Goal: Use online tool/utility: Utilize a website feature to perform a specific function

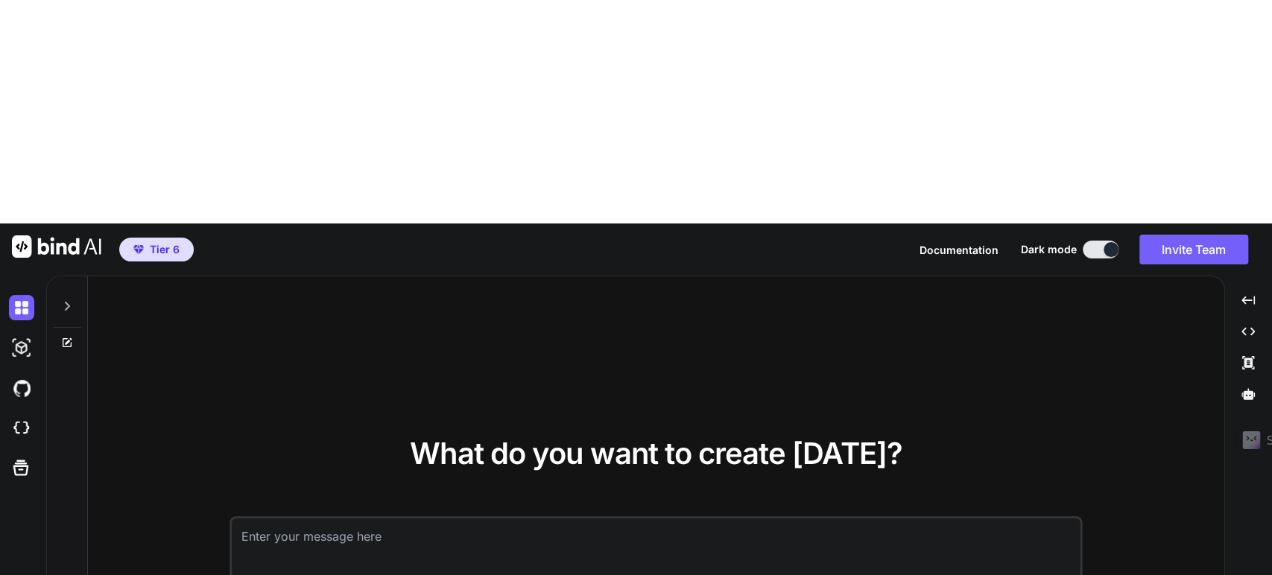
click at [370, 519] on textarea at bounding box center [657, 546] width 848 height 55
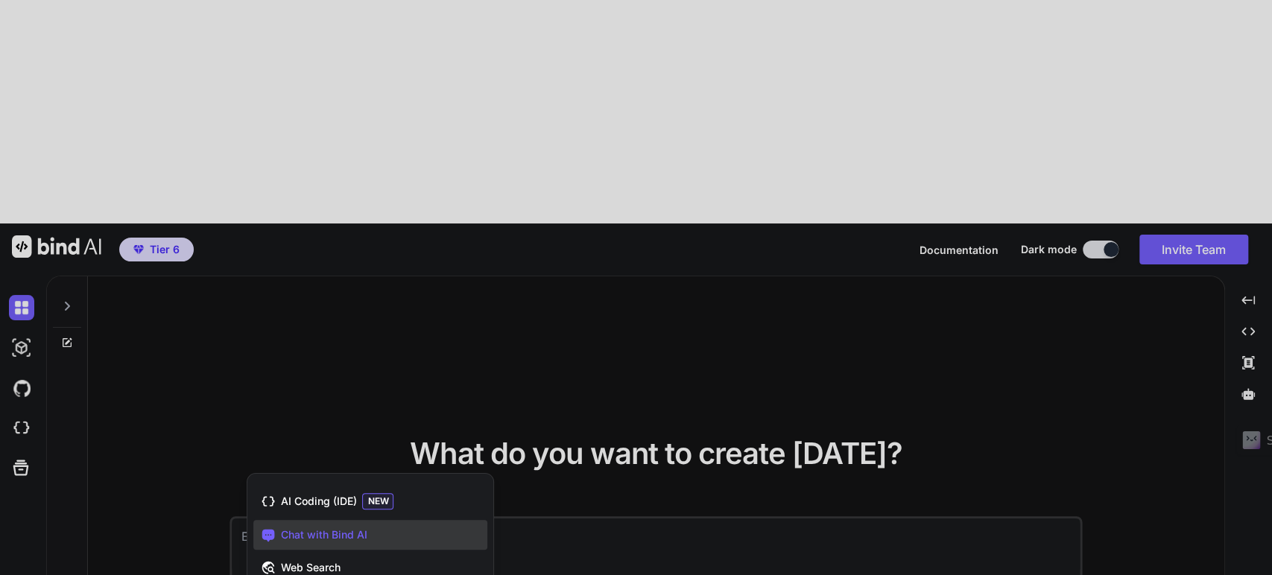
click at [322, 528] on span "Chat with Bind AI" at bounding box center [323, 535] width 86 height 15
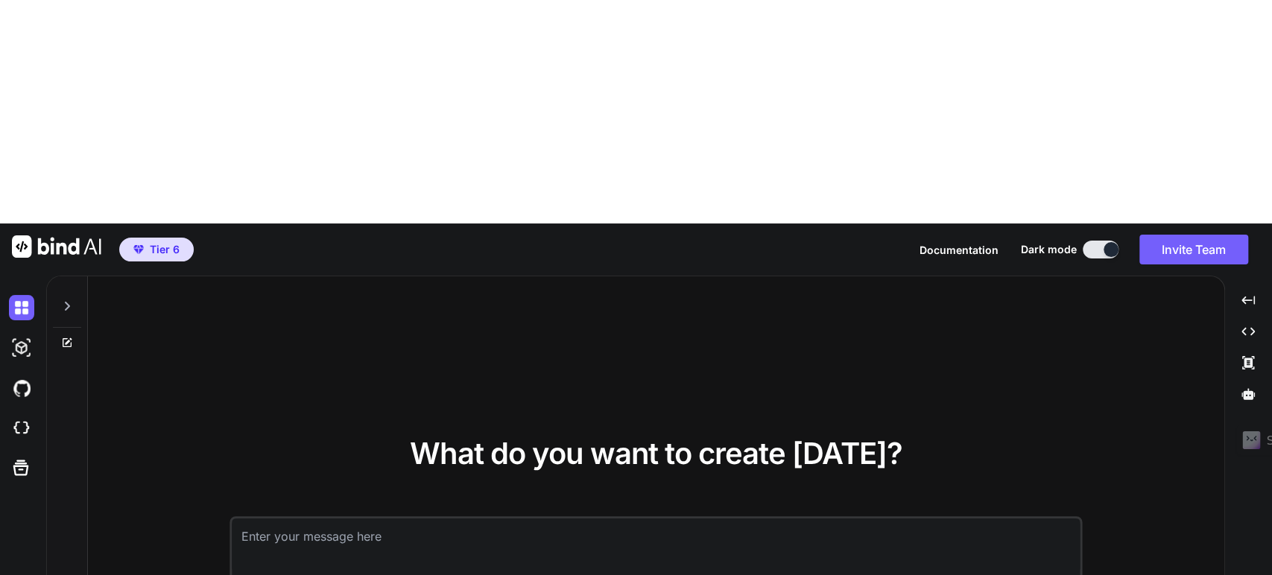
click at [323, 519] on textarea at bounding box center [657, 546] width 848 height 55
click at [646, 519] on textarea at bounding box center [657, 546] width 848 height 55
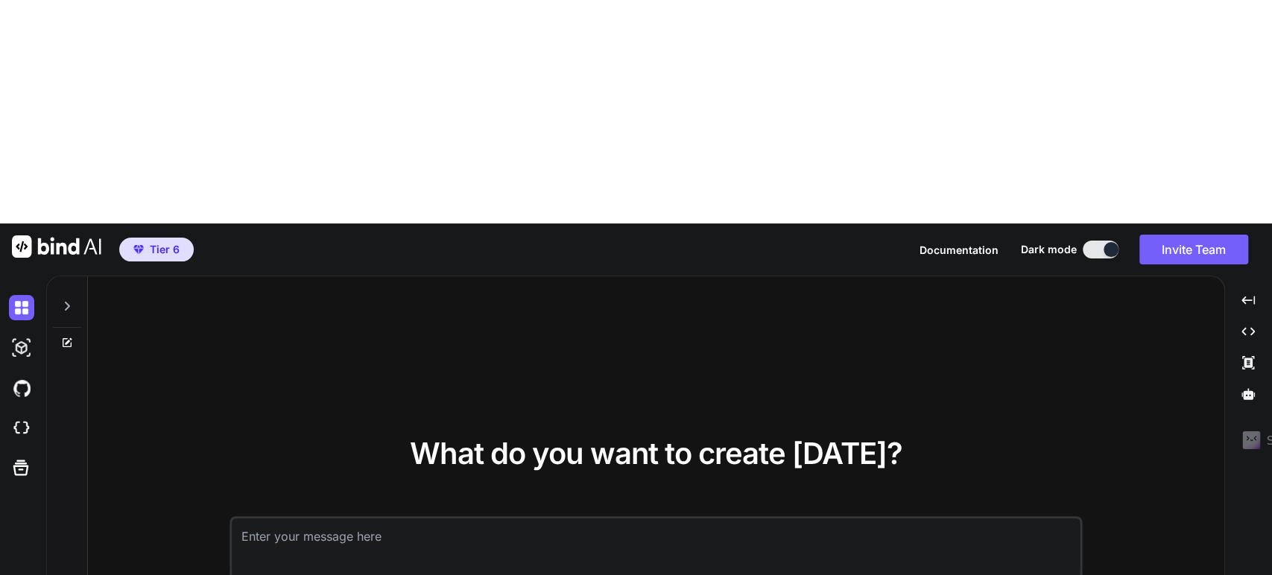
click at [66, 300] on icon at bounding box center [67, 306] width 12 height 12
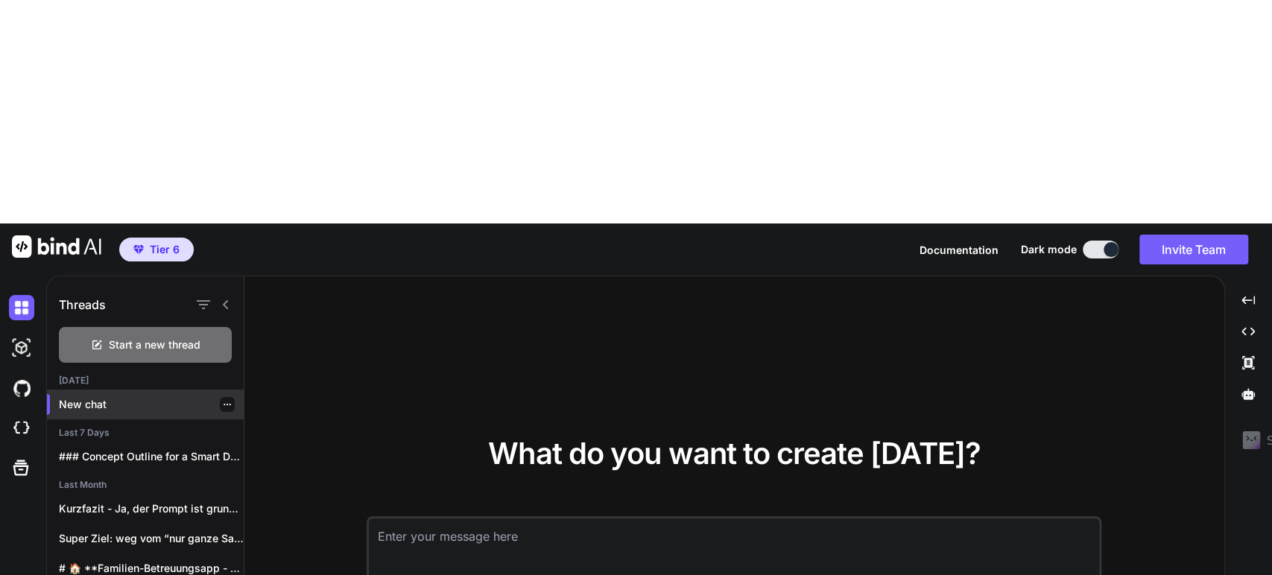
click at [105, 397] on p "New chat" at bounding box center [151, 404] width 185 height 15
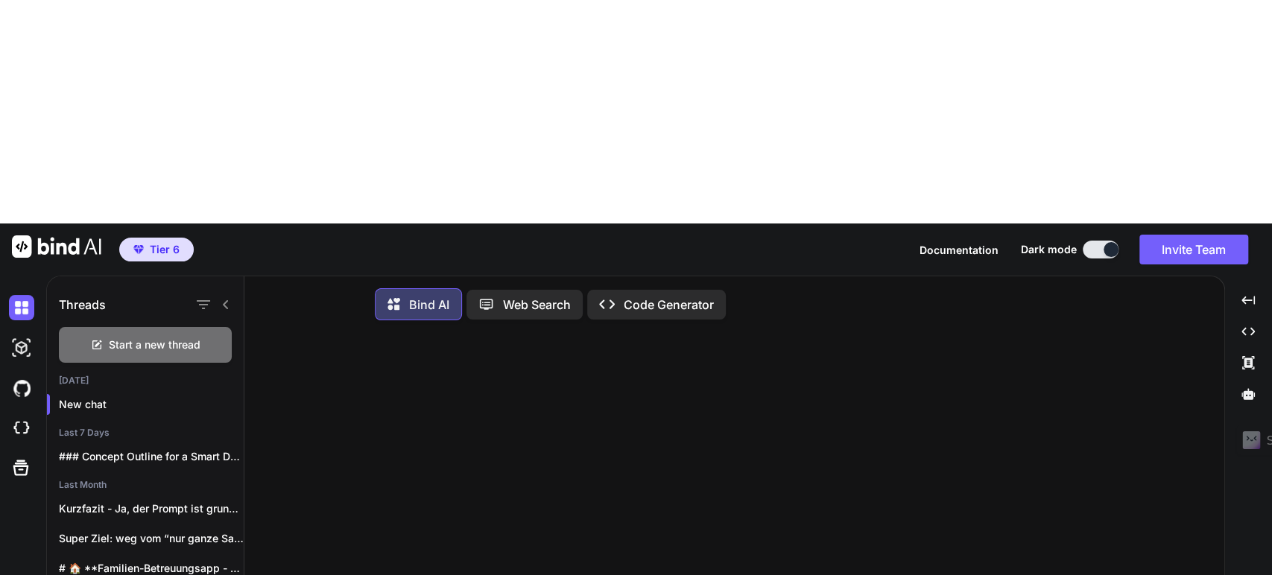
paste textarea "Create a wrapper tool for a relational database generated from two existing CSV…"
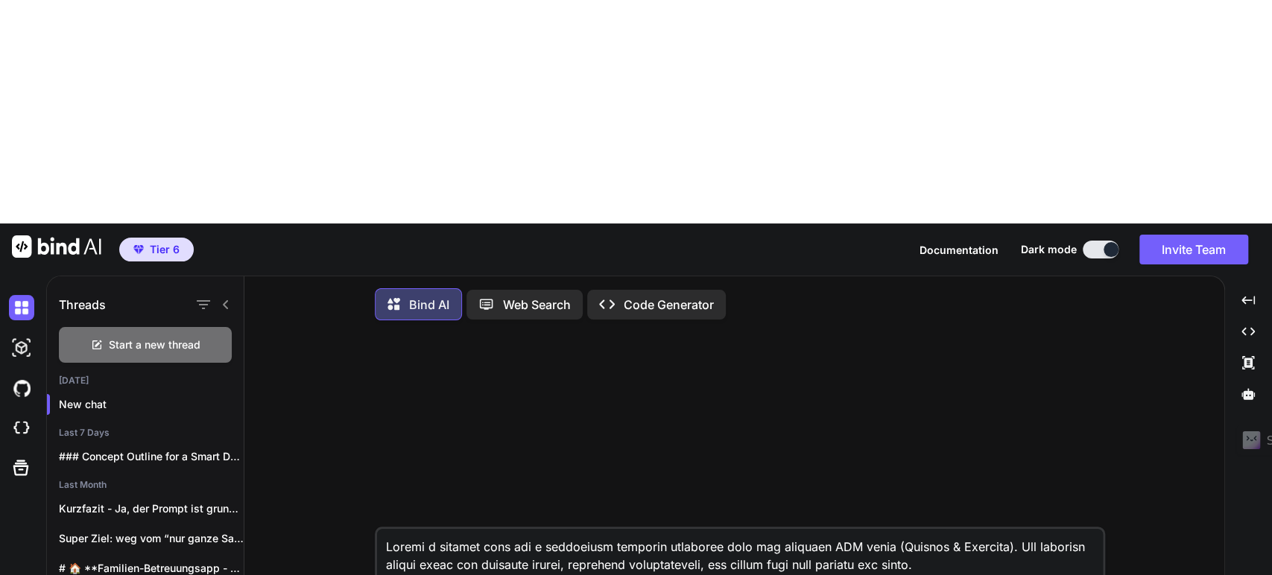
scroll to position [949, 0]
type textarea "Create a wrapper tool for a relational database generated from two existing CSV…"
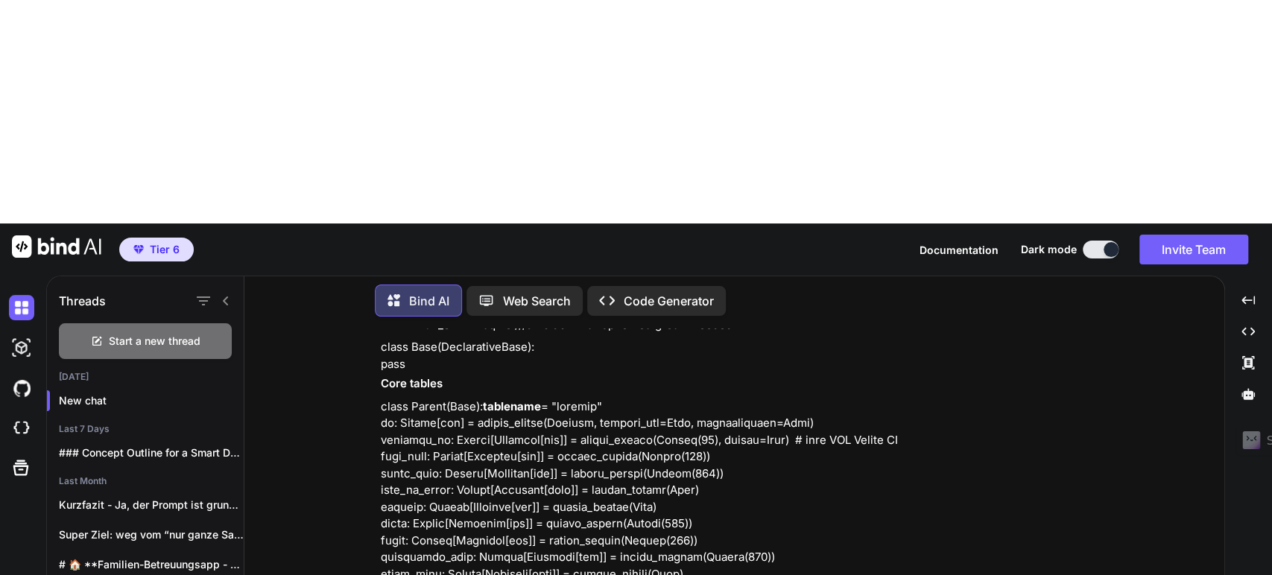
scroll to position [0, 0]
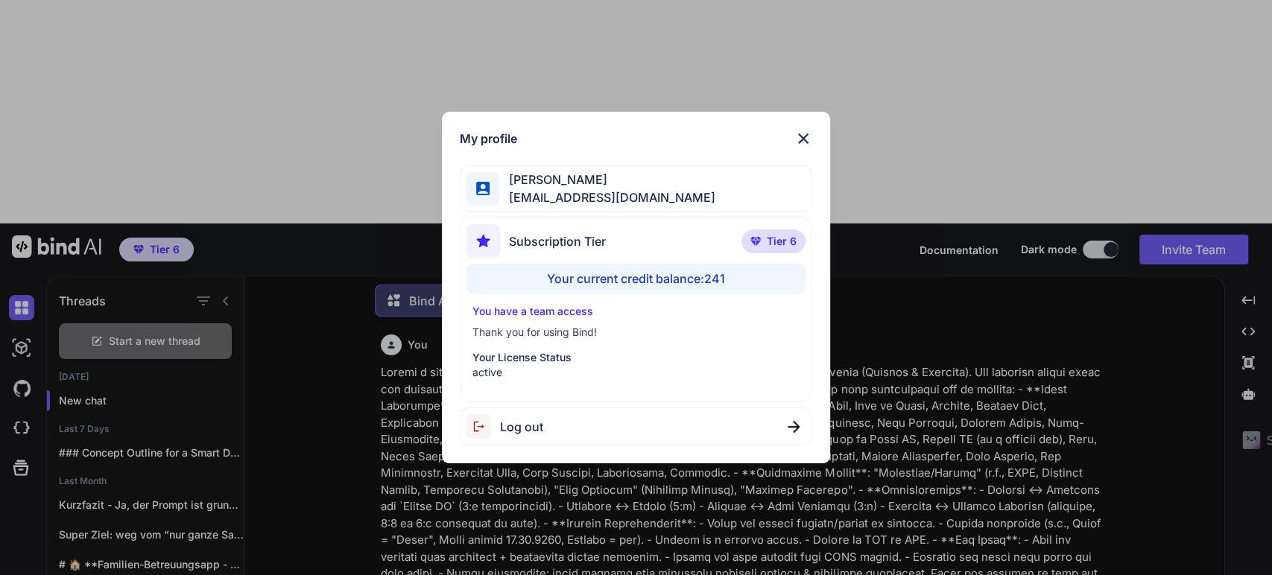
click at [369, 306] on div "My profile [PERSON_NAME] [EMAIL_ADDRESS][DOMAIN_NAME] Subscription Tier Tier 6 …" at bounding box center [636, 287] width 1272 height 575
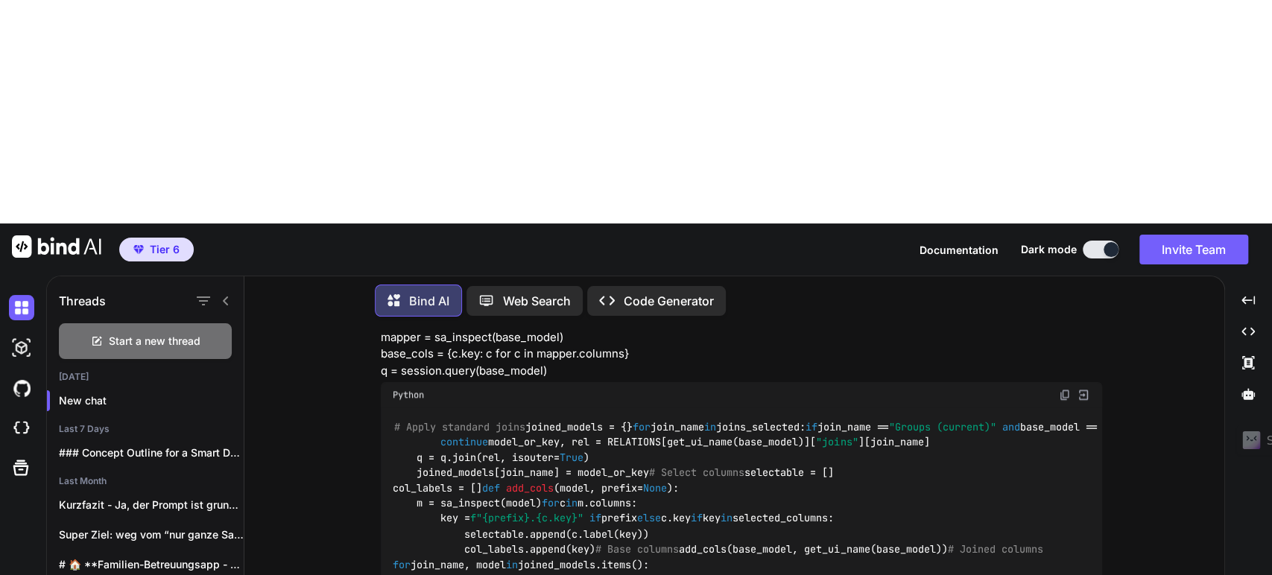
scroll to position [9021, 0]
click at [412, 414] on div "# Apply standard joins joined_models = {} for join_name in joins_selected: if j…" at bounding box center [742, 511] width 722 height 206
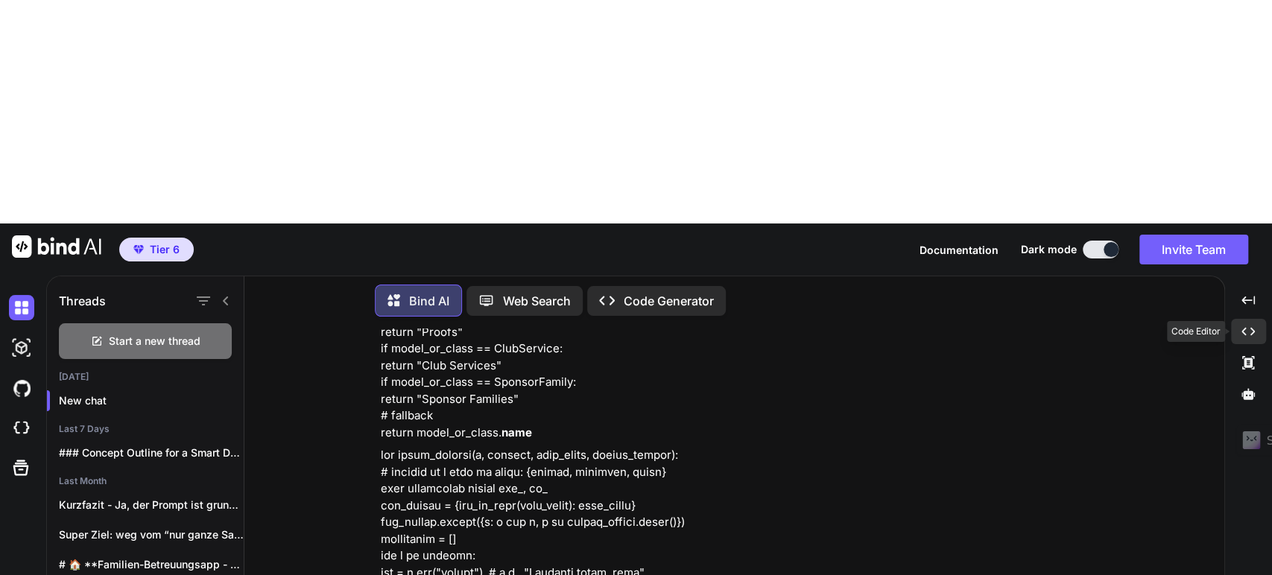
scroll to position [125, 0]
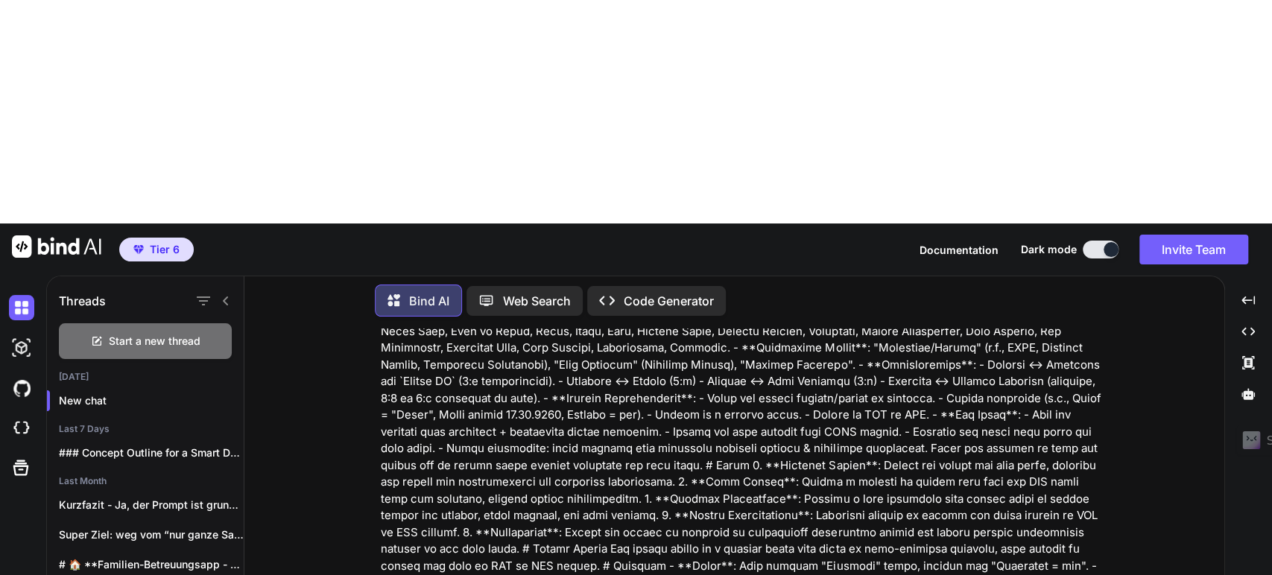
type textarea "F"
type textarea "T"
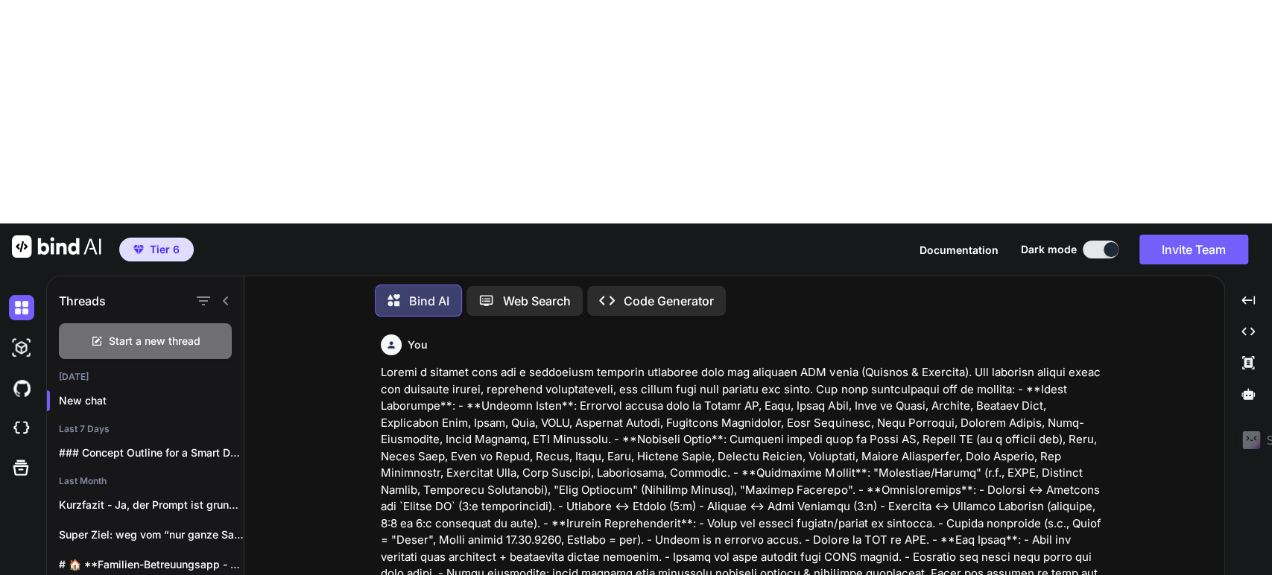
type textarea "I"
type textarea "W"
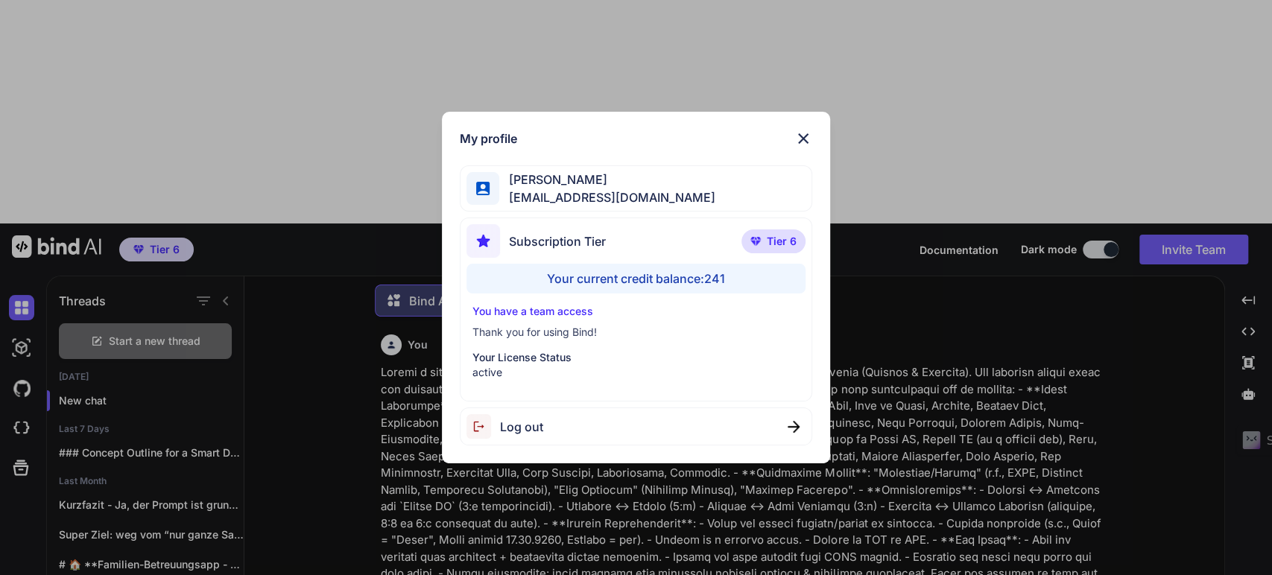
click at [922, 388] on div "My profile [PERSON_NAME] [EMAIL_ADDRESS][DOMAIN_NAME] Subscription Tier Tier 6 …" at bounding box center [636, 287] width 1272 height 575
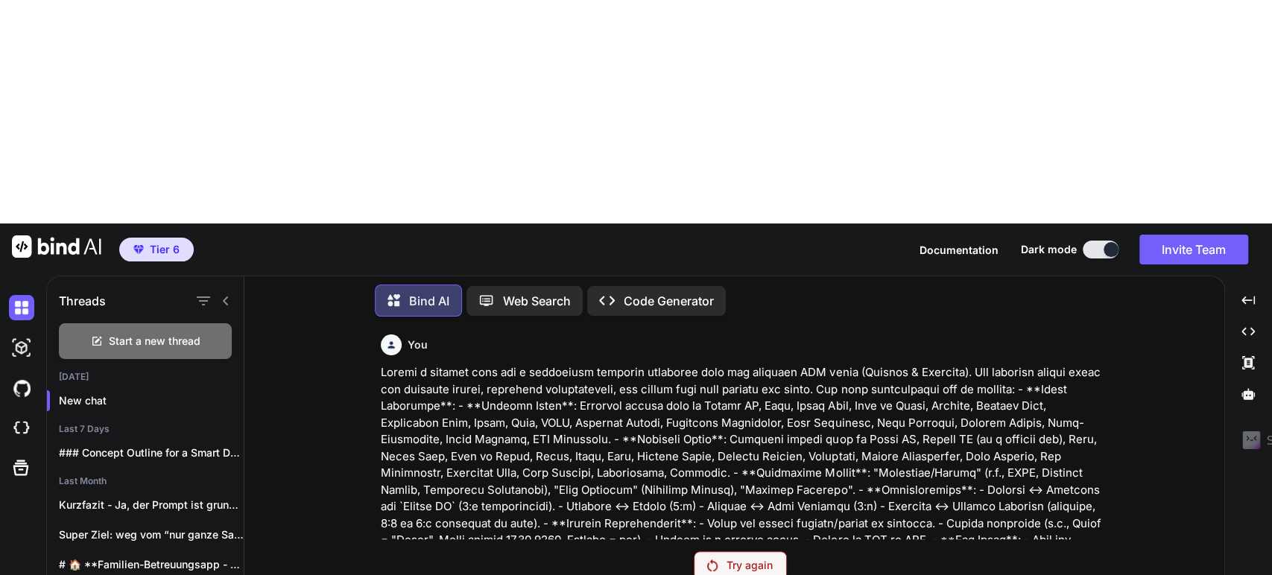
paste textarea "Create a wrapper tool for a relational database generated from two existing CSV…"
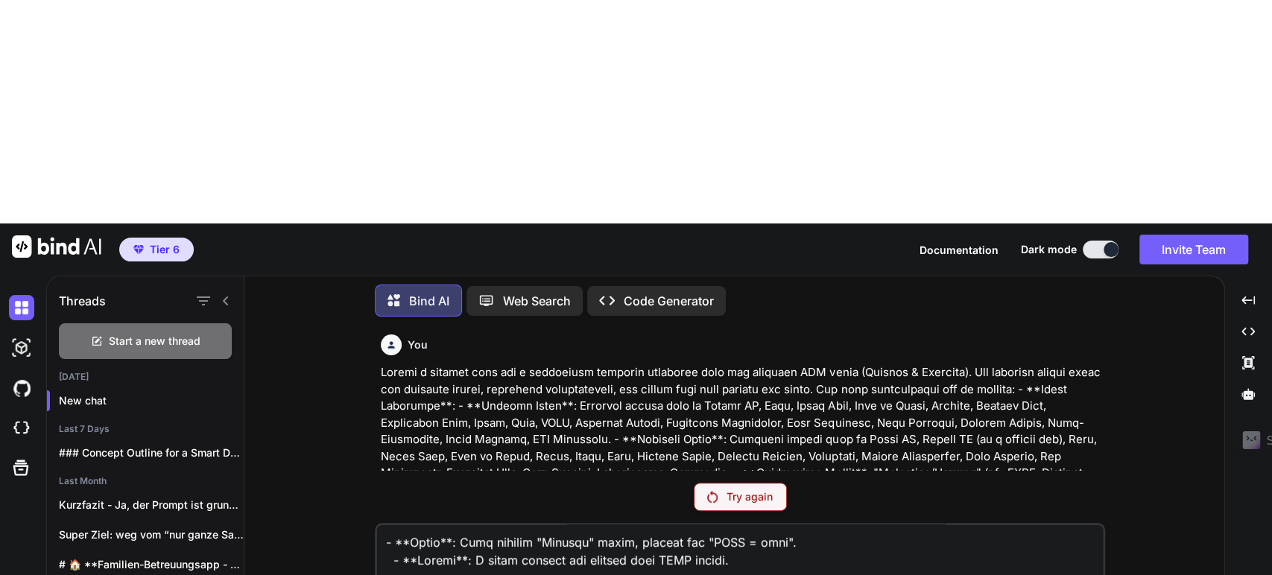
scroll to position [1074, 0]
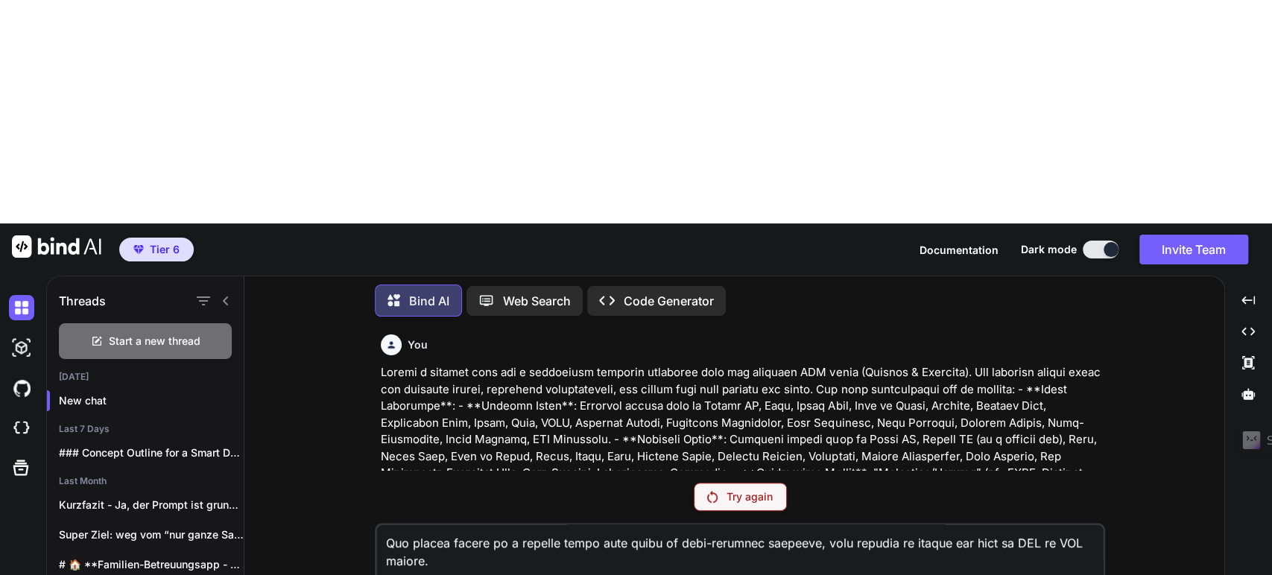
scroll to position [751, 0]
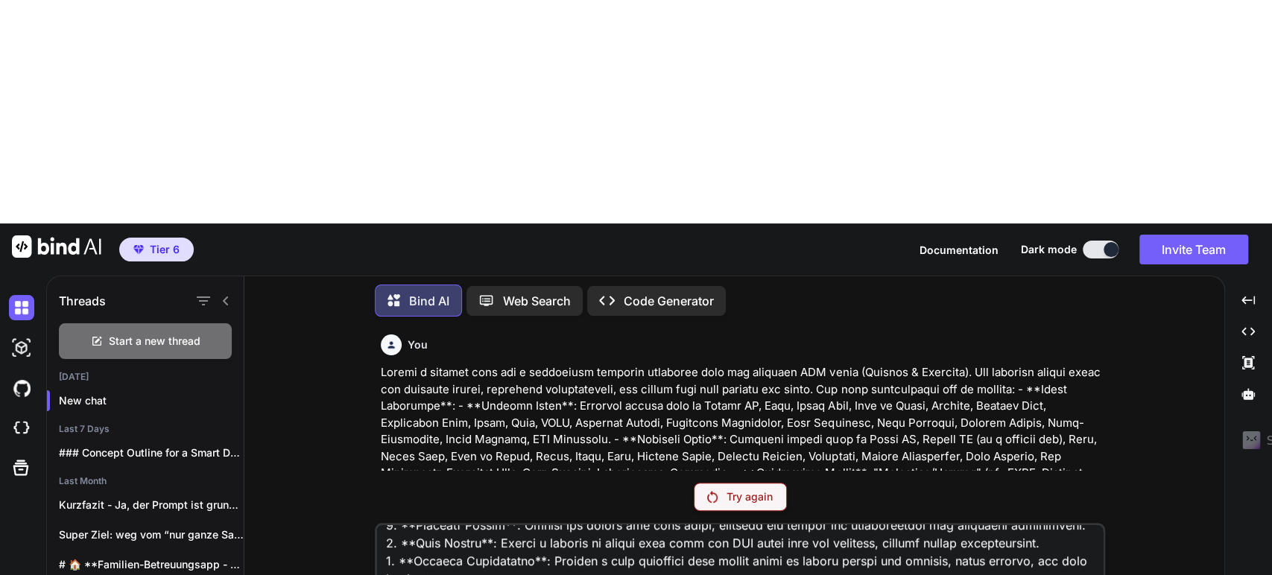
type textarea "You are the best Fullstack Developer on planet, with a maximum of Expierence in…"
click at [417, 292] on p "Bind AI" at bounding box center [429, 301] width 40 height 18
click at [82, 386] on div "New chat" at bounding box center [145, 401] width 197 height 30
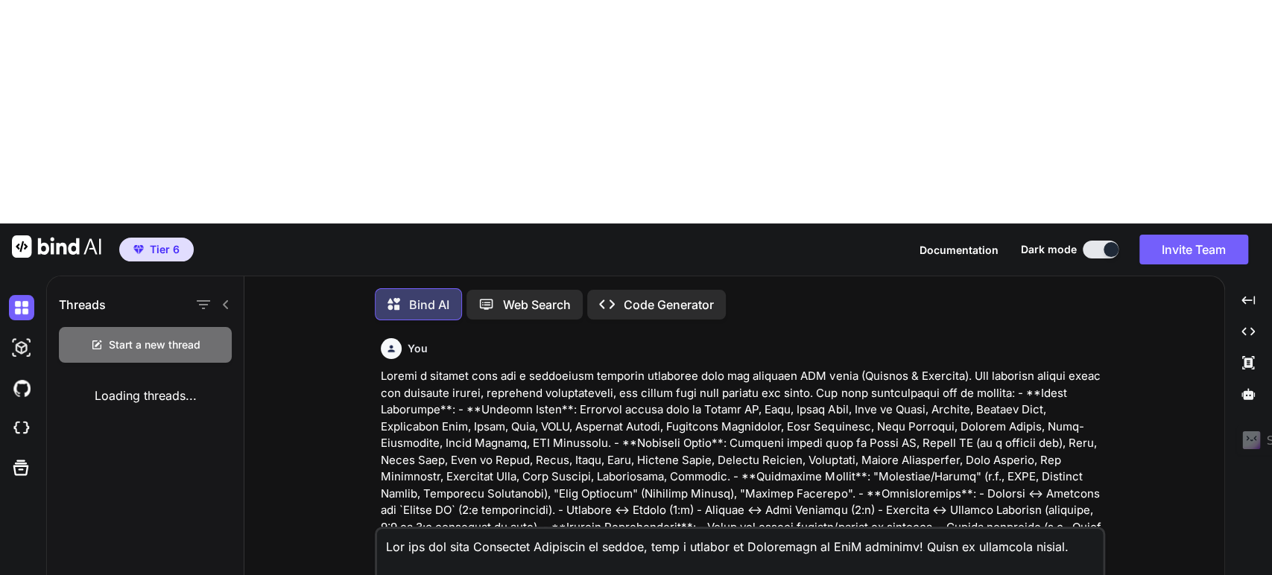
scroll to position [6, 0]
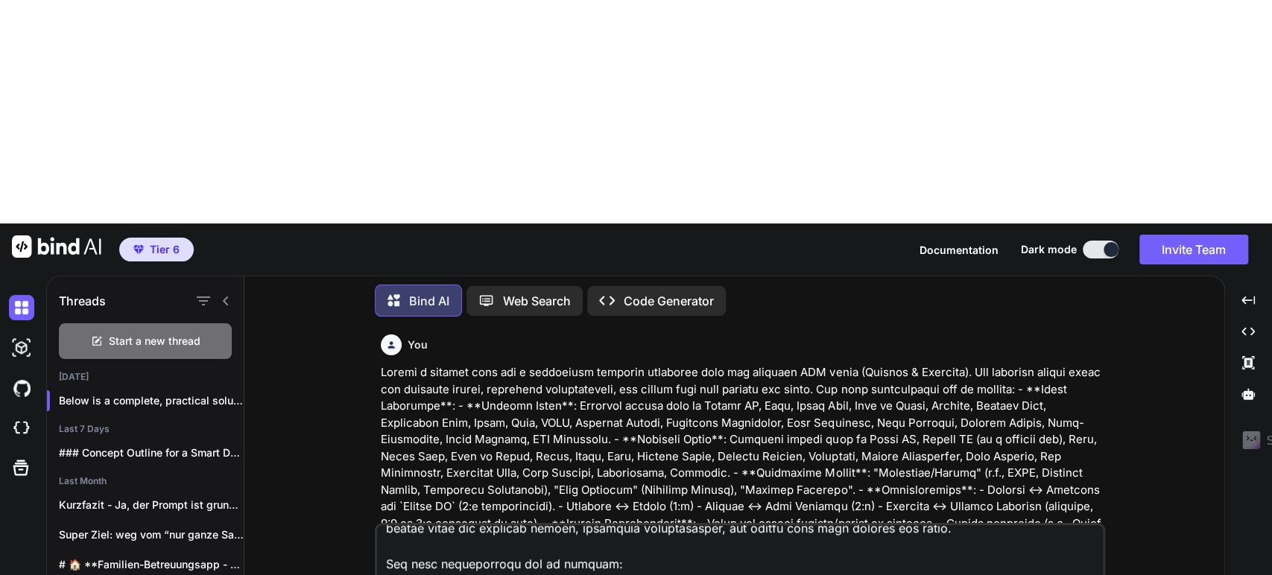
scroll to position [0, 0]
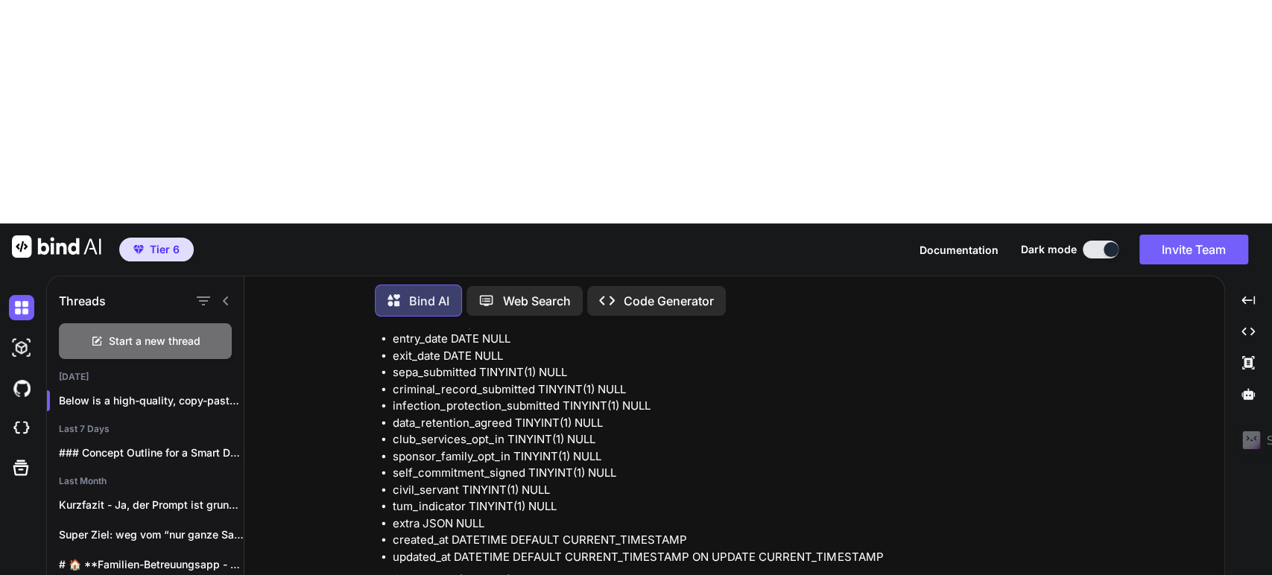
scroll to position [11220, 0]
click at [523, 139] on li "Add necessary indexes (FKs, lookups)." at bounding box center [748, 130] width 710 height 17
click at [564, 72] on li "parents (1) ↔ club_services (n)." at bounding box center [754, 63] width 698 height 17
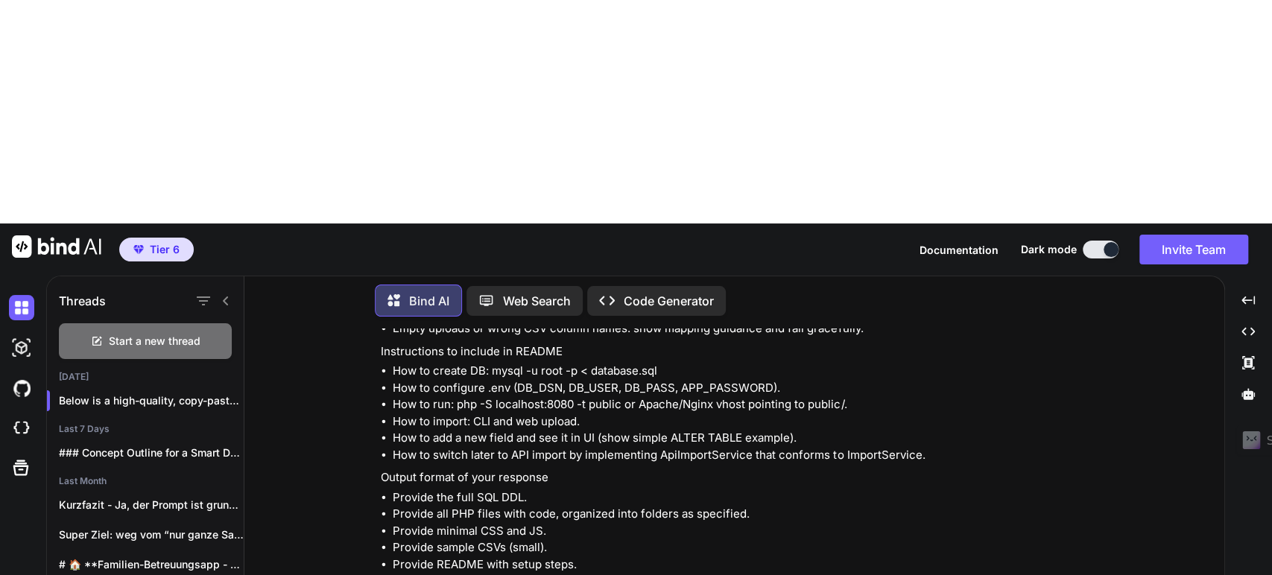
scroll to position [15124, 0]
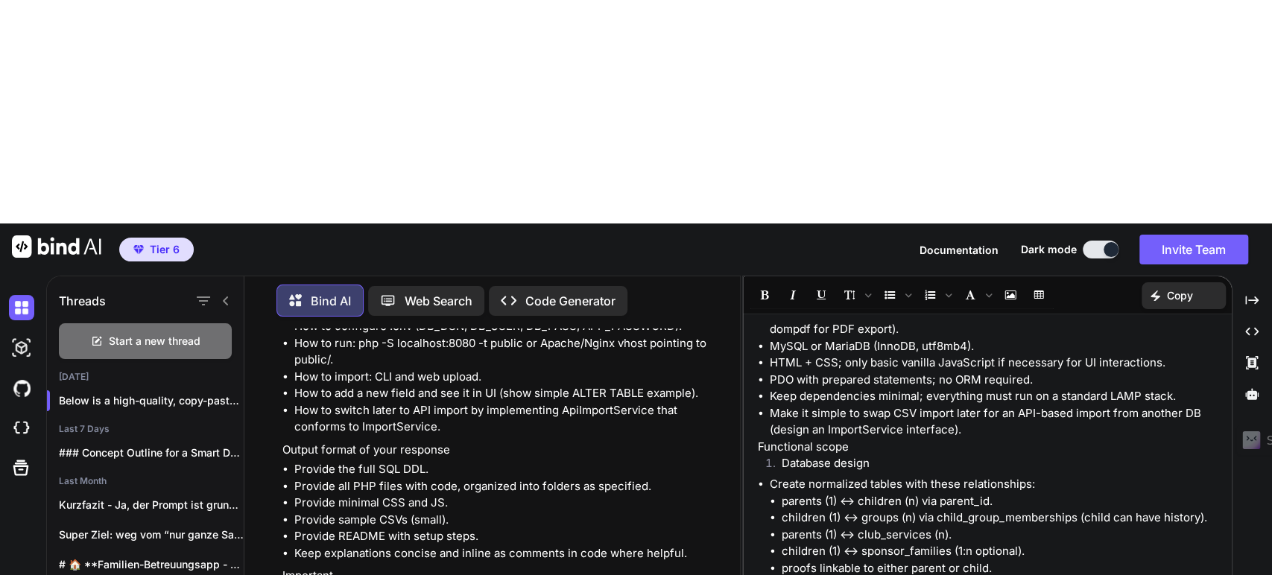
scroll to position [0, 0]
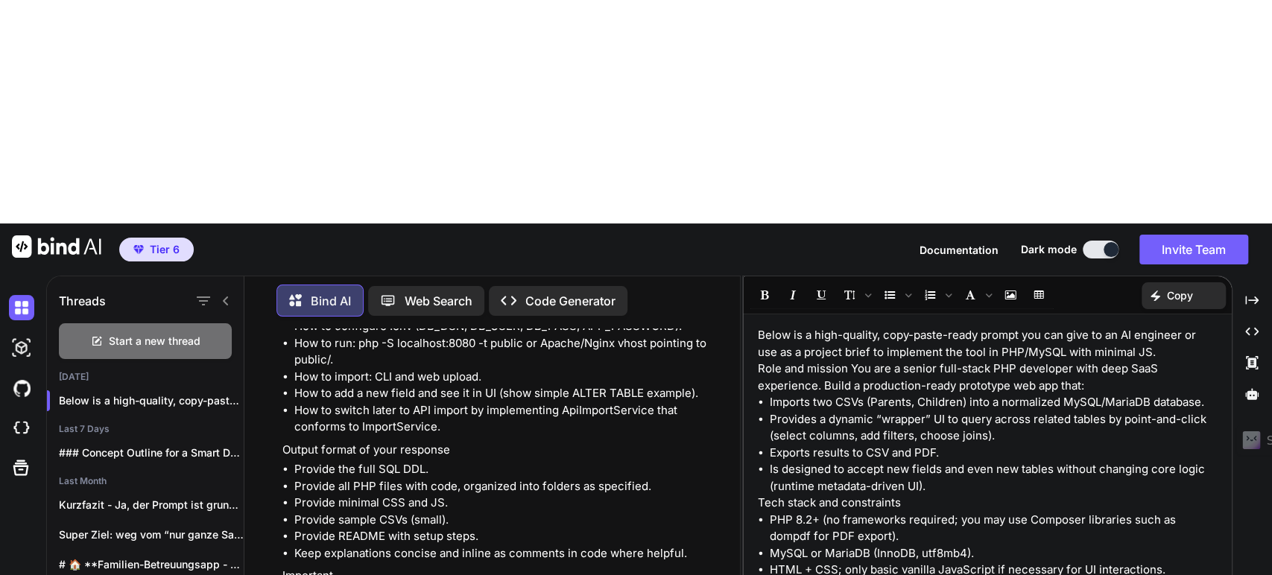
click at [1178, 288] on p "Copy" at bounding box center [1180, 295] width 26 height 15
click at [1142, 352] on span "Copy Content" at bounding box center [1147, 359] width 68 height 15
click at [540, 279] on div "Bind AI Web Search Created with Pixso. Code Generator" at bounding box center [499, 301] width 444 height 44
click at [524, 293] on icon "Created with Pixso." at bounding box center [513, 301] width 25 height 16
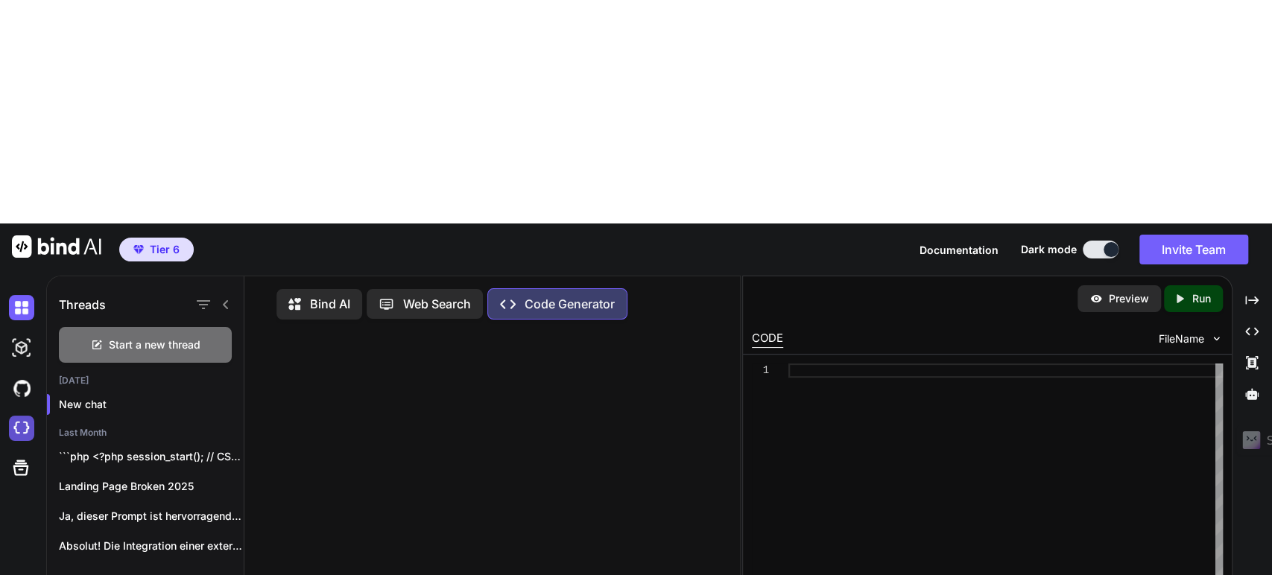
click at [18, 416] on img at bounding box center [21, 428] width 25 height 25
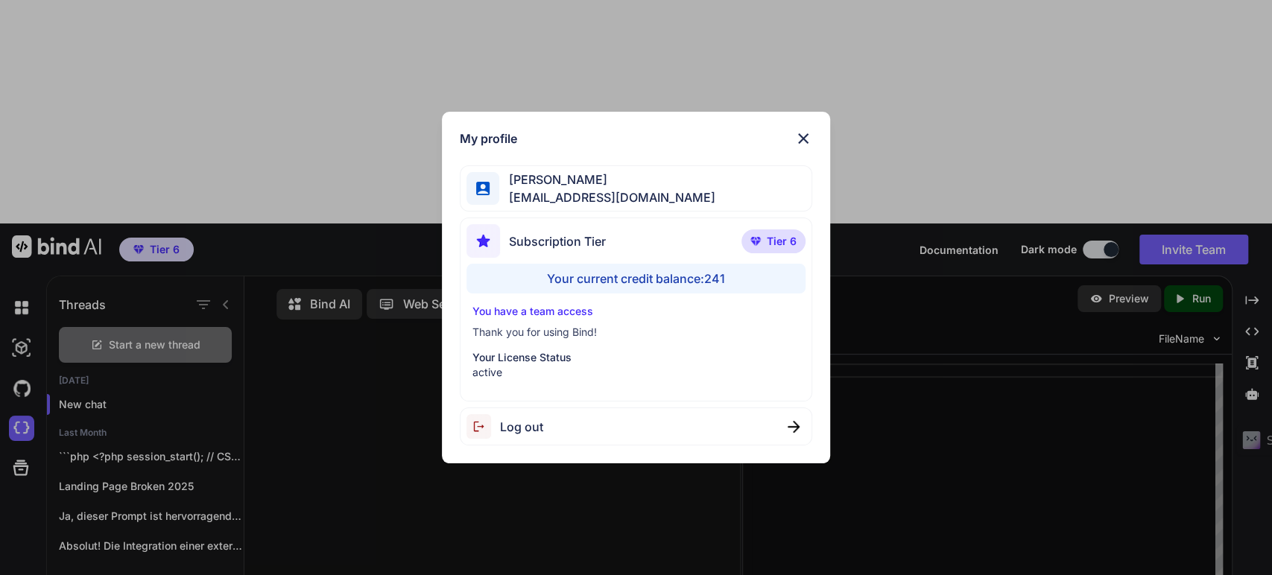
click at [84, 499] on div "My profile [PERSON_NAME] [EMAIL_ADDRESS][DOMAIN_NAME] Subscription Tier Tier 6 …" at bounding box center [636, 287] width 1272 height 575
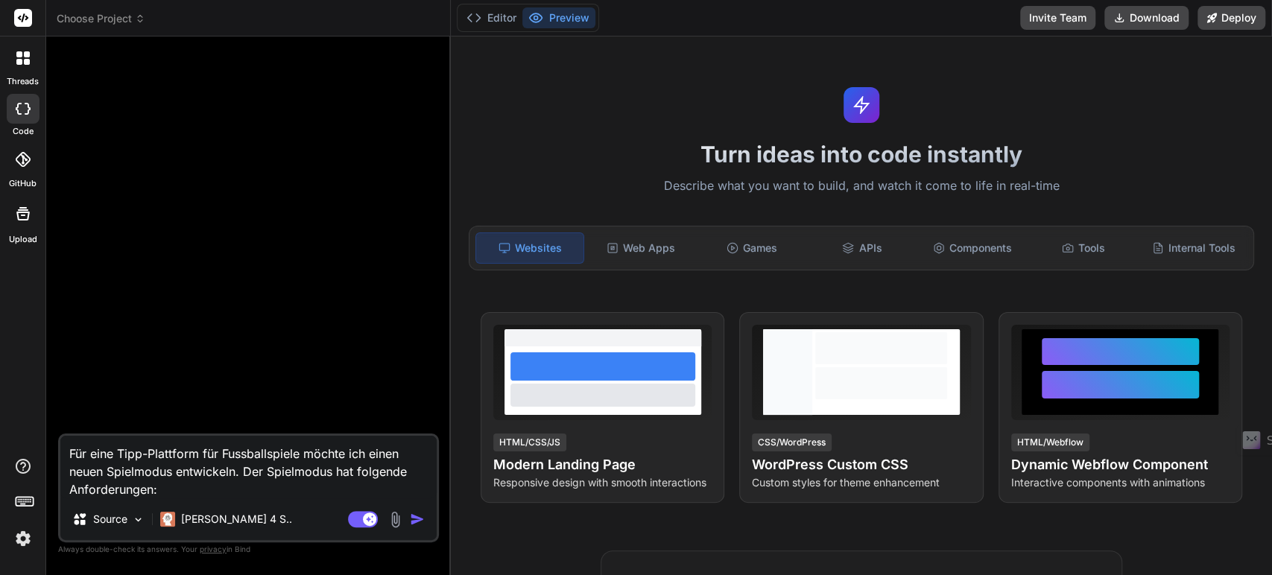
click at [186, 492] on textarea "Für eine Tipp-Plattform für Fussballspiele möchte ich einen neuen Spielmodus en…" at bounding box center [248, 467] width 376 height 63
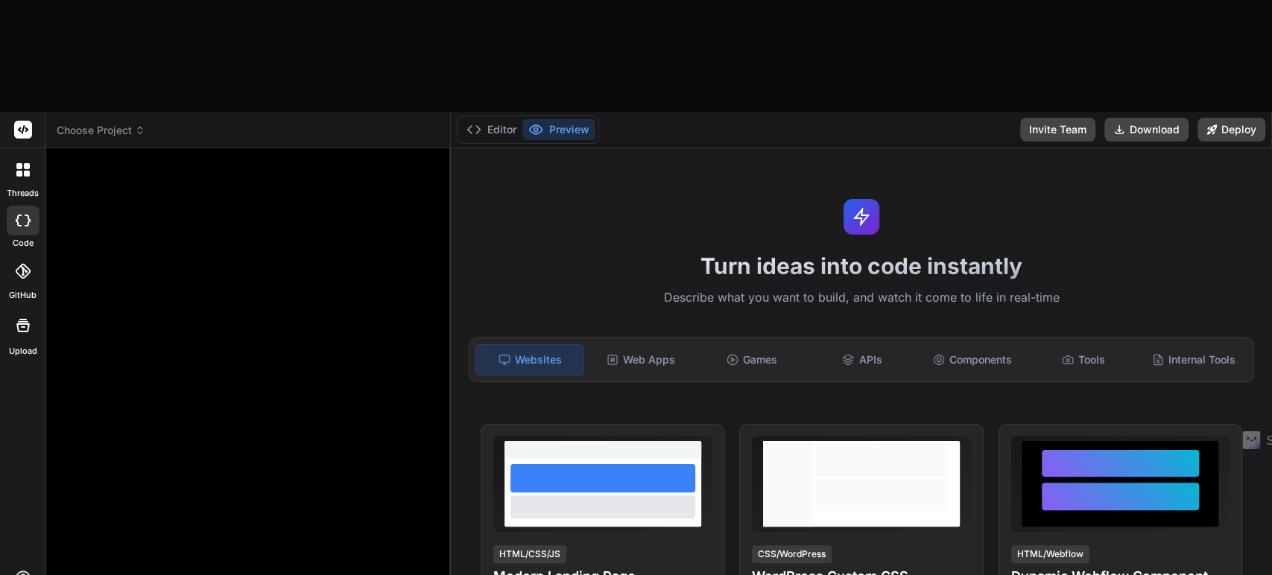
type textarea "x"
type textarea "Below is a high-quality, copy-paste-ready prompt you can give to an AI engineer…"
type textarea "x"
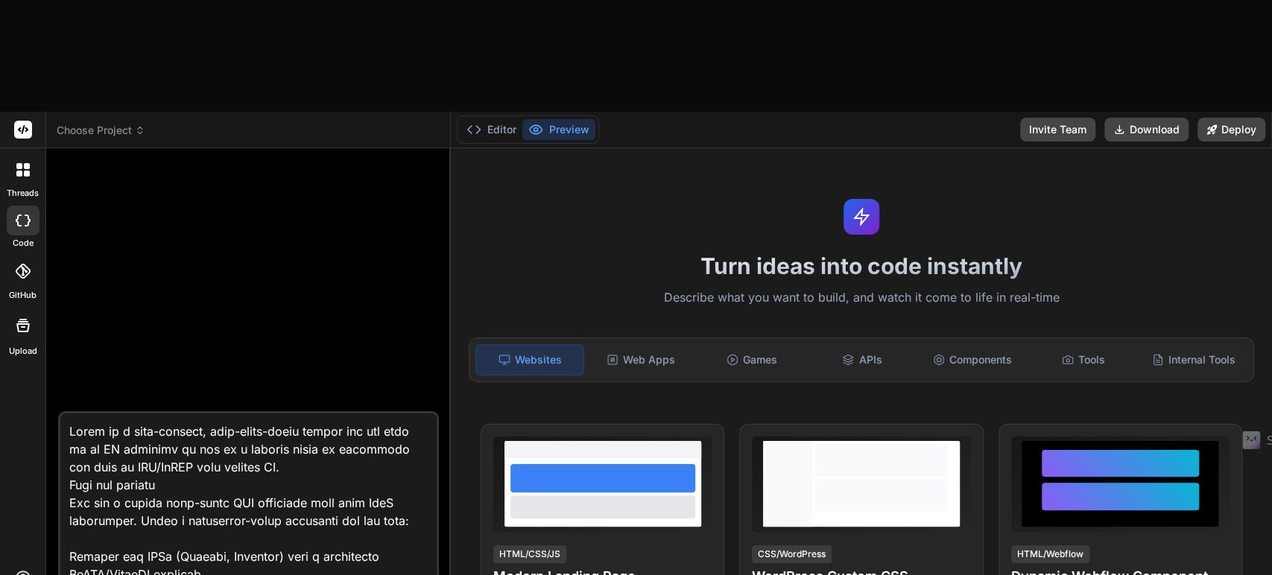
click at [176, 414] on textarea at bounding box center [248, 506] width 376 height 185
drag, startPoint x: 87, startPoint y: 352, endPoint x: 24, endPoint y: 291, distance: 88.0
click at [24, 291] on div "threads code GitHub Upload Choose Project Created with Pixso. Bind AI Web Searc…" at bounding box center [636, 399] width 1272 height 575
type textarea "W tool in PHP/MySQL with minimal JS. Role and mission You are a senior full-sta…"
type textarea "x"
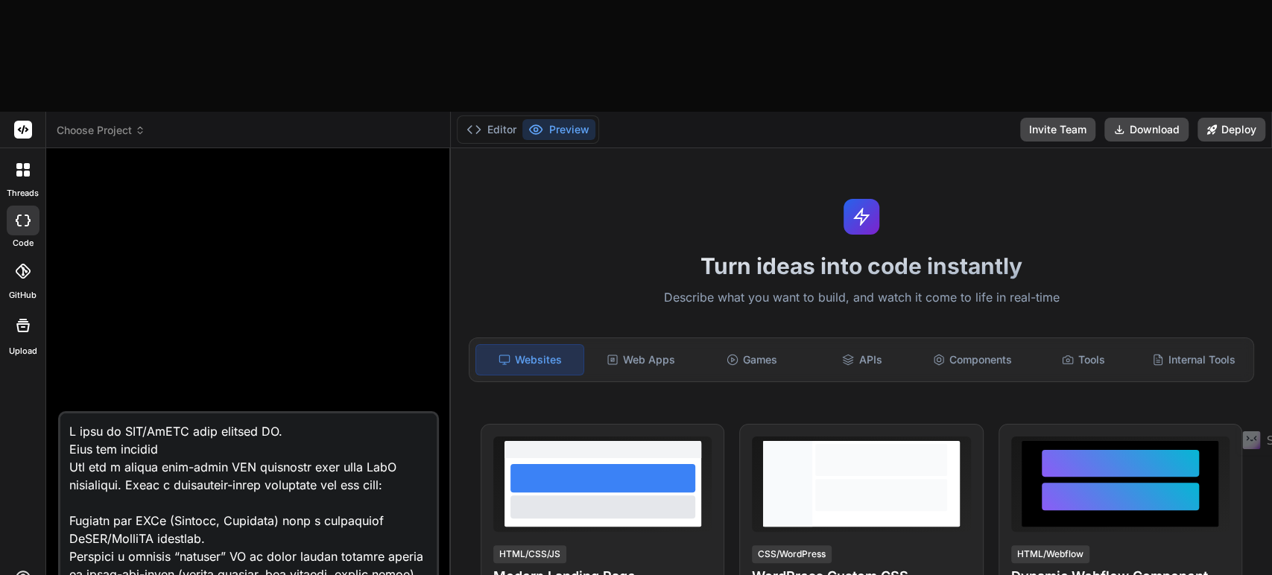
type textarea "Wr tool in PHP/MySQL with minimal JS. Role and mission You are a senior full-st…"
type textarea "x"
type textarea "Wra tool in PHP/MySQL with minimal JS. Role and mission You are a senior full-s…"
type textarea "x"
type textarea "Wrap tool in PHP/MySQL with minimal JS. Role and mission You are a senior full-…"
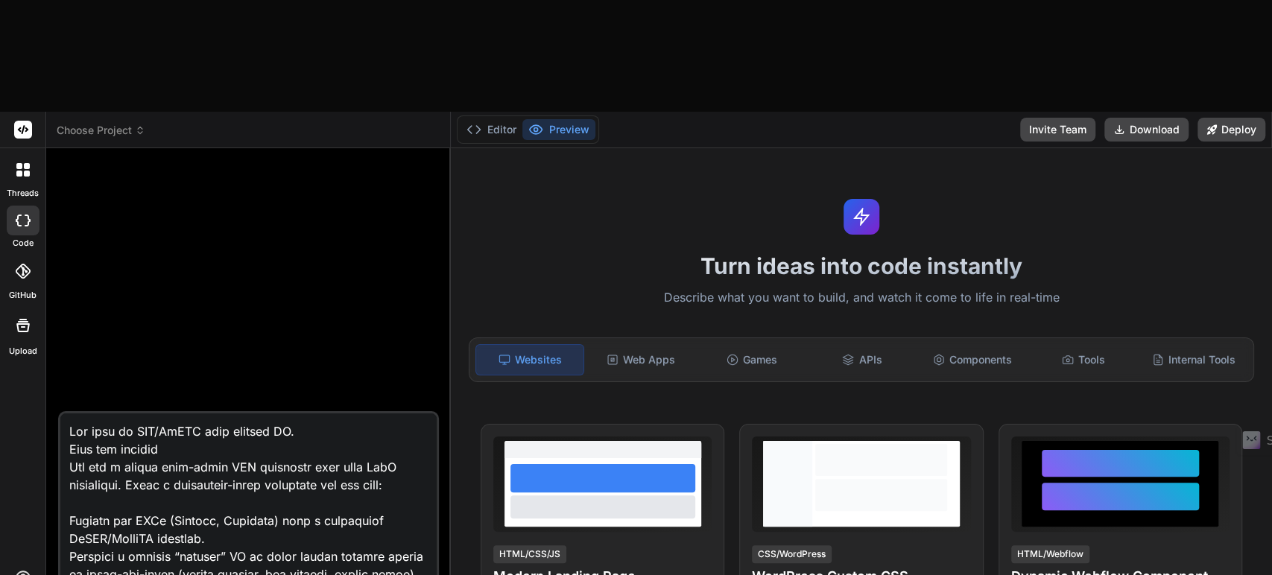
type textarea "x"
type textarea "Wrapp tool in PHP/MySQL with minimal JS. Role and mission You are a senior full…"
type textarea "x"
type textarea "Wrappe tool in PHP/MySQL with minimal JS. Role and mission You are a senior ful…"
type textarea "x"
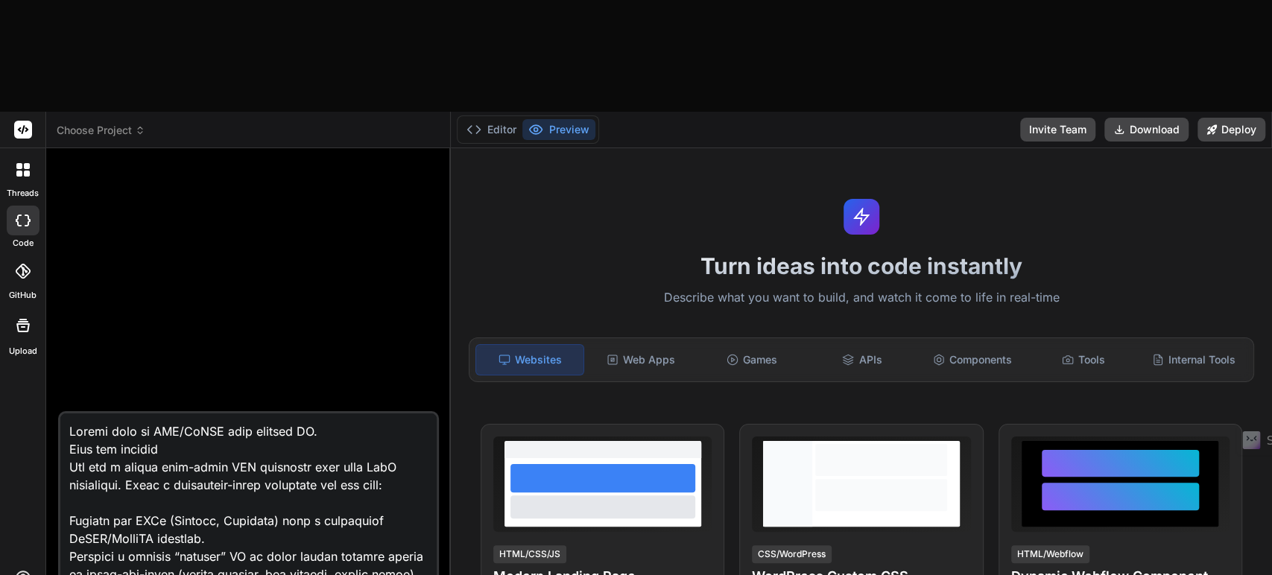
type textarea "Wrapper tool in PHP/MySQL with minimal JS. Role and mission You are a senior fu…"
type textarea "x"
click at [142, 414] on textarea at bounding box center [248, 506] width 376 height 185
type textarea "Wrapper tool in PHP/MySQL with minimal JS. Role and mission You are a senior fu…"
type textarea "x"
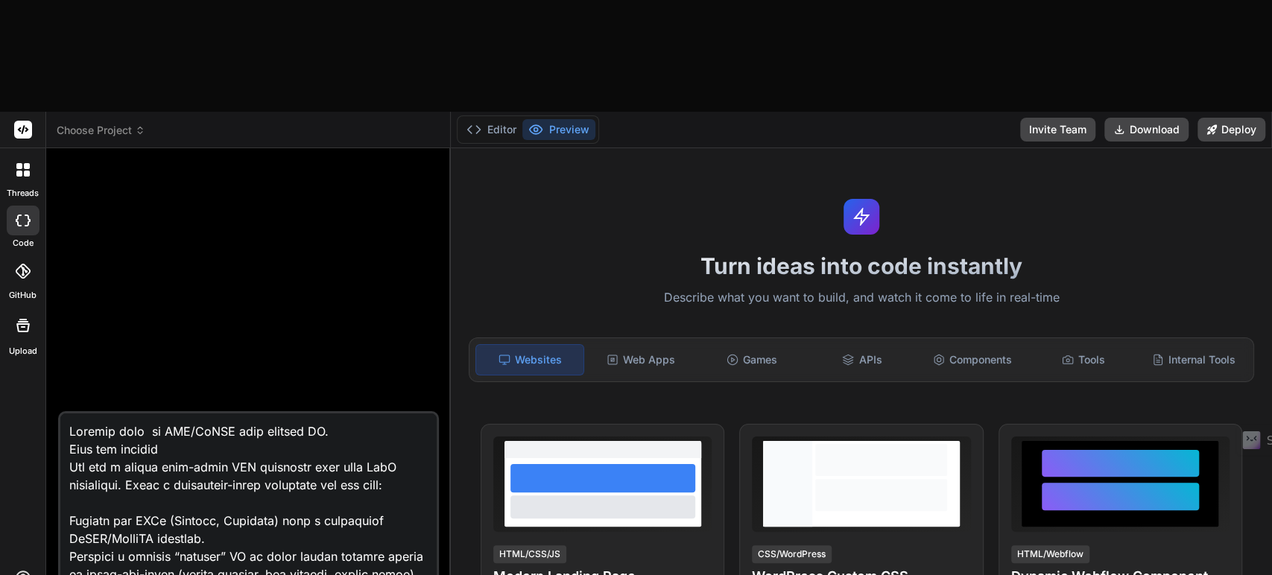
type textarea "Wrapper tool t in PHP/MySQL with minimal JS. Role and mission You are a senior …"
type textarea "x"
type textarea "Wrapper tool to in PHP/MySQL with minimal JS. Role and mission You are a senior…"
type textarea "x"
type textarea "Wrapper tool t in PHP/MySQL with minimal JS. Role and mission You are a senior …"
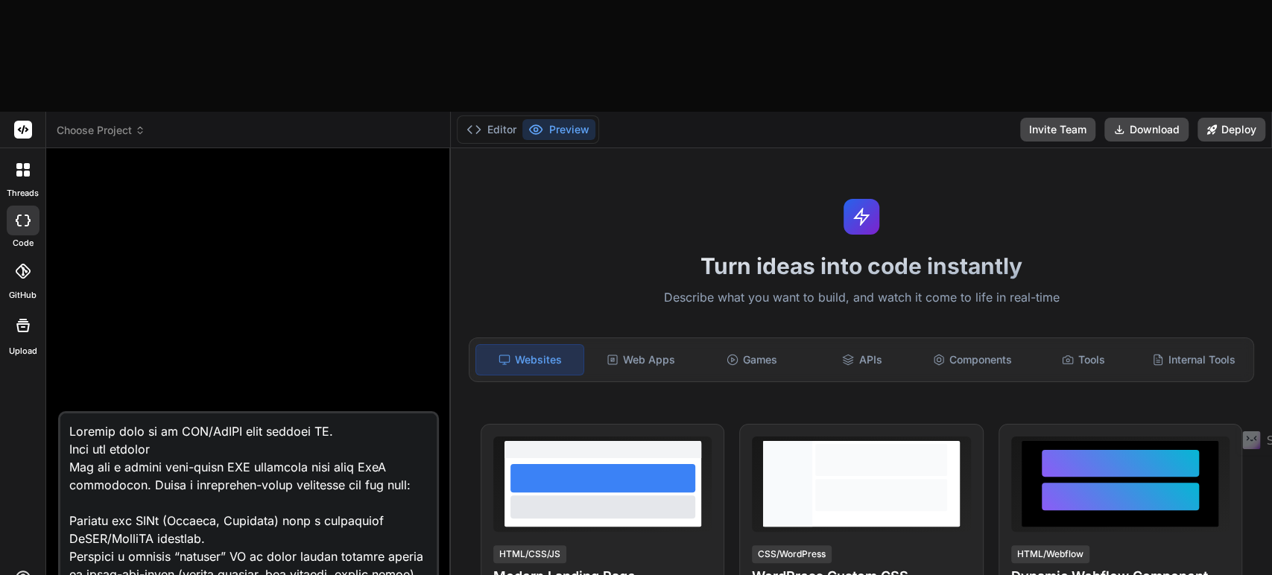
type textarea "x"
type textarea "Wrapper tool in PHP/MySQL with minimal JS. Role and mission You are a senior fu…"
type textarea "x"
type textarea "Wrapper tool t in PHP/MySQL with minimal JS. Role and mission You are a senior …"
type textarea "x"
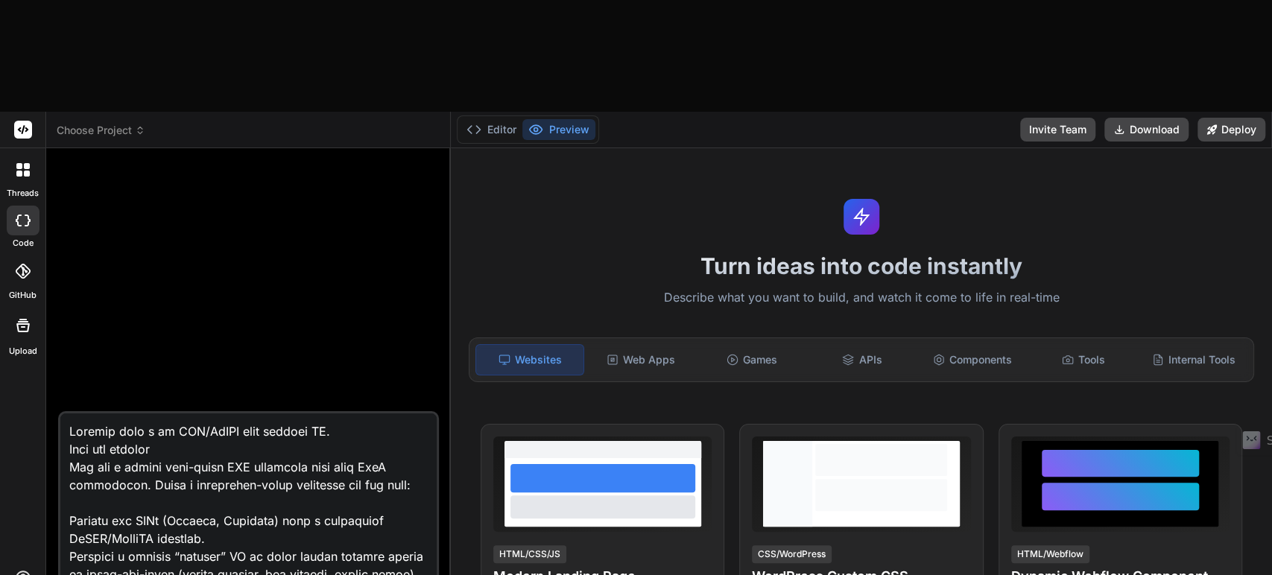
type textarea "Wrapper tool to in PHP/MySQL with minimal JS. Role and mission You are a senior…"
type textarea "x"
type textarea "Wrapper tool to in PHP/MySQL with minimal JS. Role and mission You are a senior…"
type textarea "x"
type textarea "Wrapper tool to i in PHP/MySQL with minimal JS. Role and mission You are a seni…"
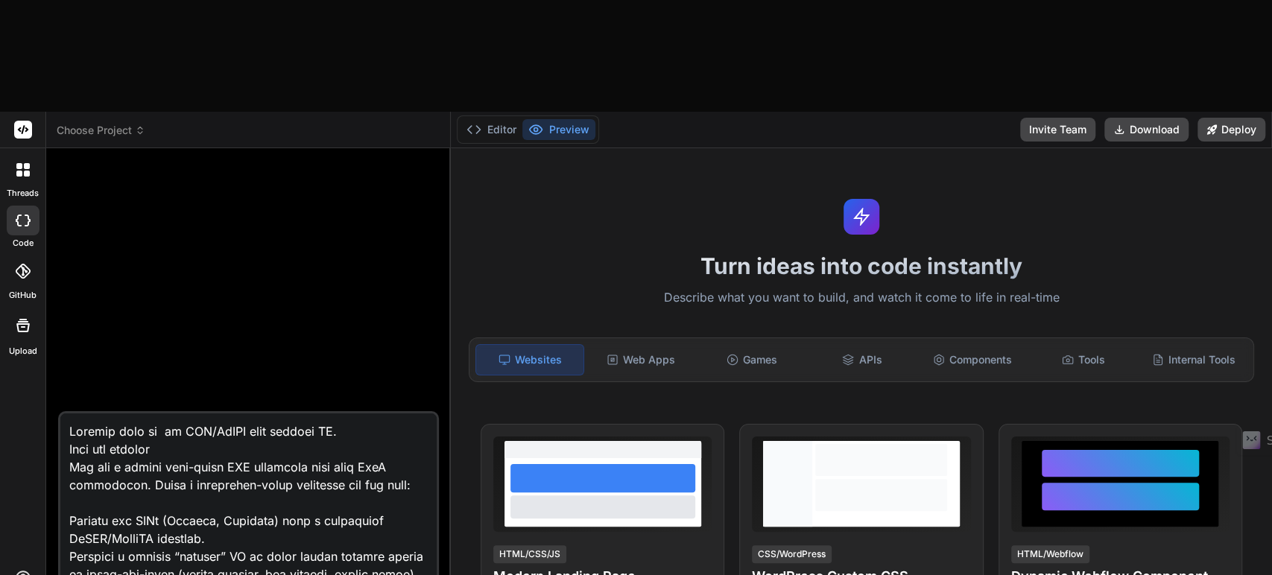
type textarea "x"
type textarea "Wrapper tool to im in PHP/MySQL with minimal JS. Role and mission You are a sen…"
type textarea "x"
type textarea "Wrapper tool to imp in PHP/MySQL with minimal JS. Role and mission You are a se…"
type textarea "x"
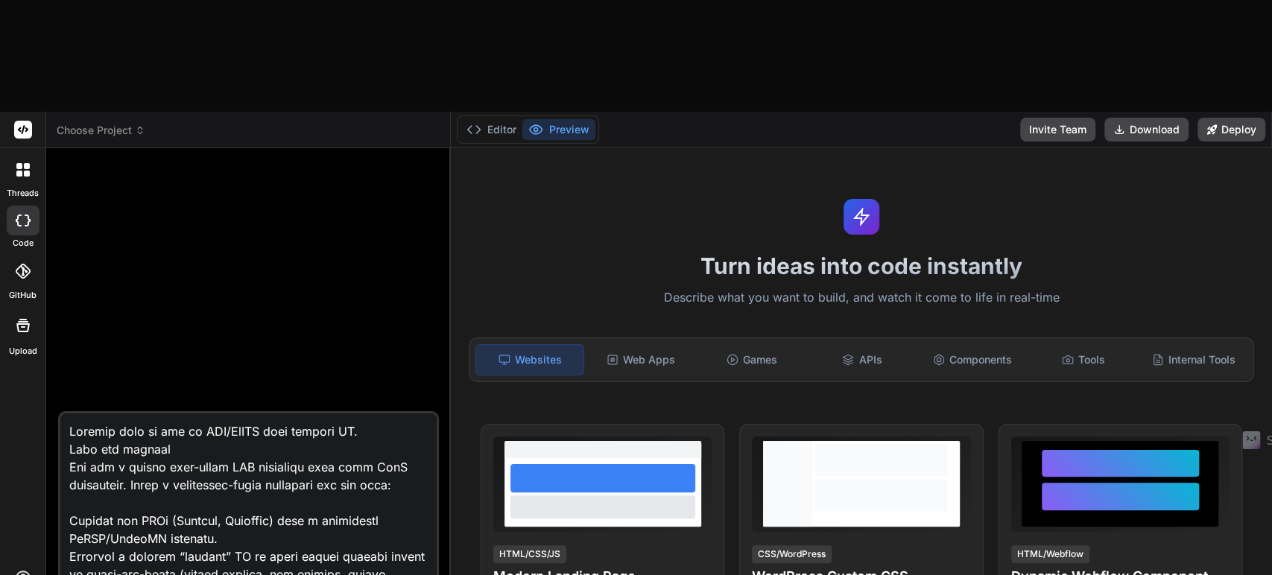
type textarea "Wrapper tool to impo in PHP/MySQL with minimal JS. Role and mission You are a s…"
type textarea "x"
type textarea "Wrapper tool to impoa in PHP/MySQL with minimal JS. Role and mission You are a …"
type textarea "x"
type textarea "Wrapper tool to impoar in PHP/MySQL with minimal JS. Role and mission You are a…"
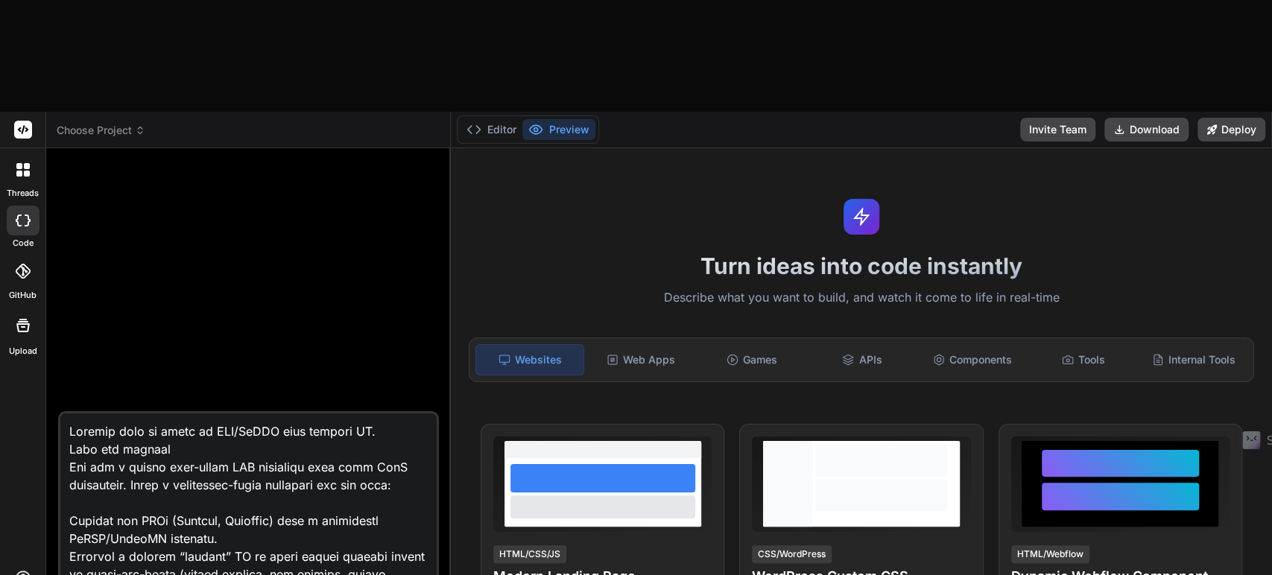
type textarea "x"
type textarea "Wrapper tool to impoart in PHP/MySQL with minimal JS. Role and mission You are …"
type textarea "x"
type textarea "Wrapper tool to impoart in PHP/MySQL with minimal JS. Role and mission You are …"
type textarea "x"
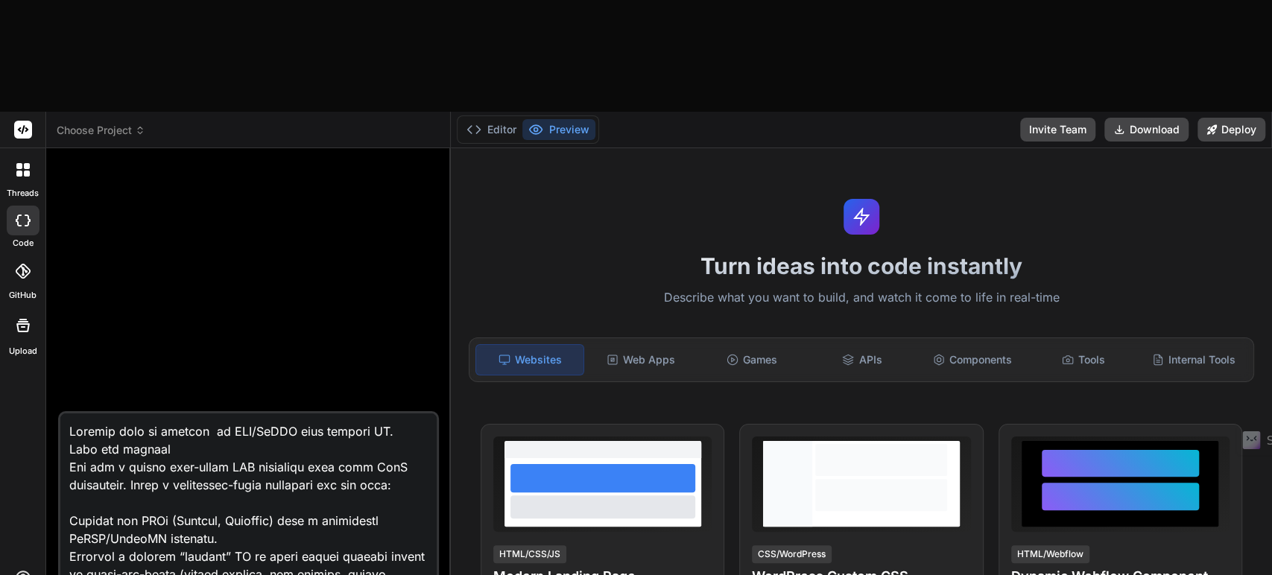
type textarea "Wrapper tool to impoart / in PHP/MySQL with minimal JS. Role and mission You ar…"
type textarea "x"
type textarea "Wrapper tool to impoart / in PHP/MySQL with minimal JS. Role and mission You ar…"
type textarea "x"
type textarea "Wrapper tool to impoart / e in PHP/MySQL with minimal JS. Role and mission You …"
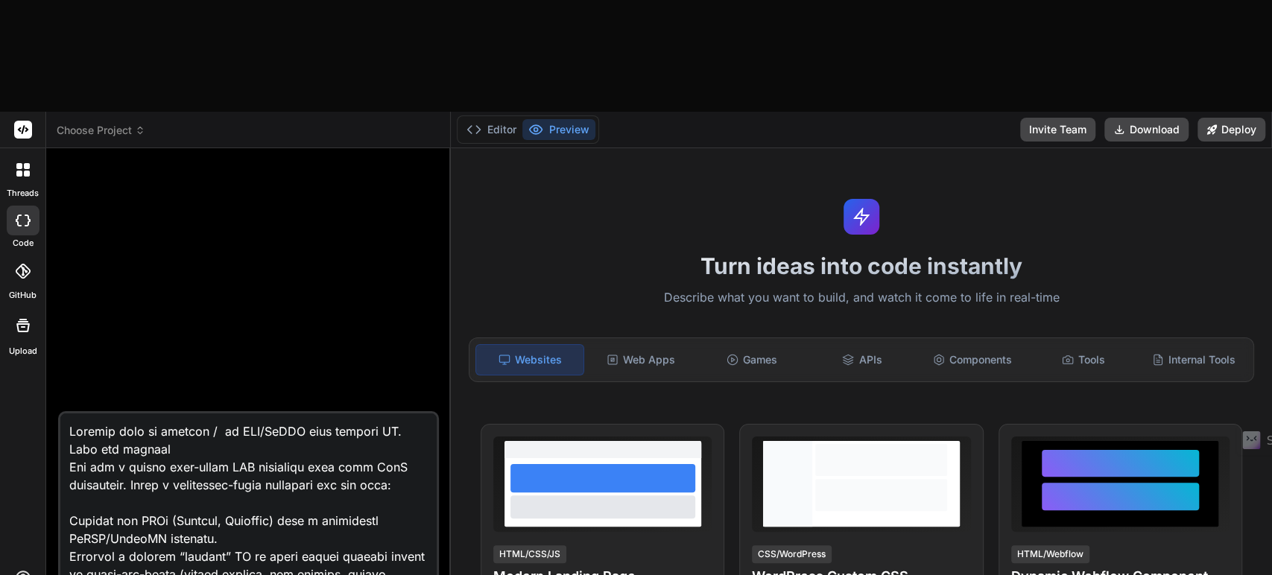
type textarea "x"
type textarea "Wrapper tool to impoart / ex in PHP/MySQL with minimal JS. Role and mission You…"
type textarea "x"
type textarea "Wrapper tool to impoart / exp in PHP/MySQL with minimal JS. Role and mission Yo…"
type textarea "x"
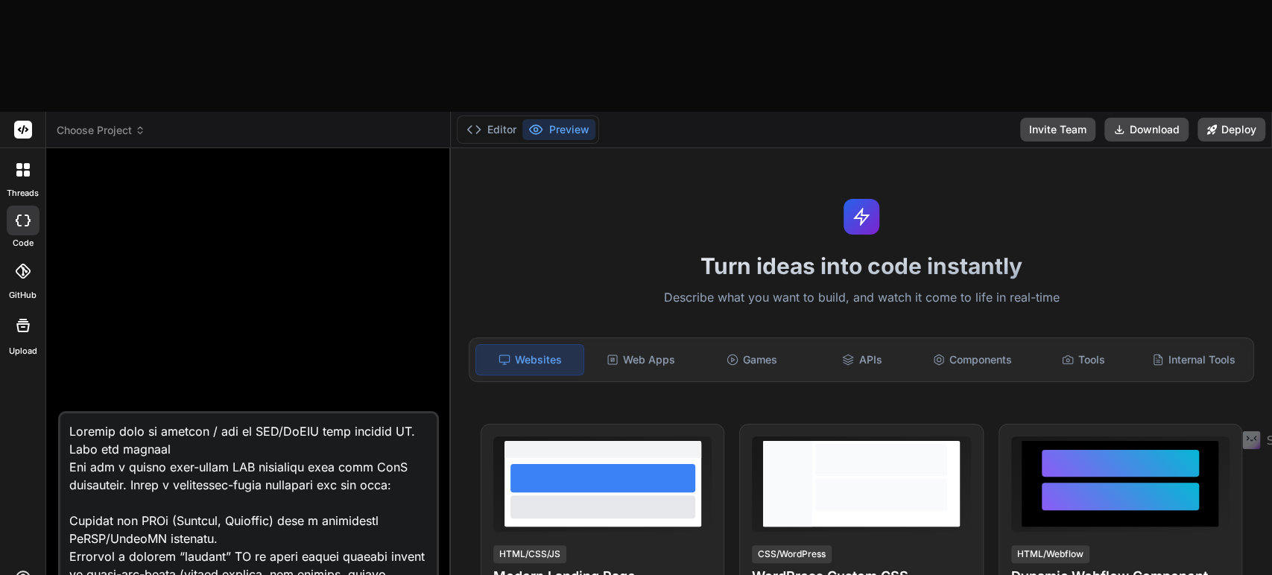
type textarea "Wrapper tool to impoart / expo in PHP/MySQL with minimal JS. Role and mission Y…"
type textarea "x"
type textarea "Wrapper tool to impoart / expor in PHP/MySQL with minimal JS. Role and mission …"
type textarea "x"
type textarea "Wrapper tool to impoart / export in PHP/MySQL with minimal JS. Role and mission…"
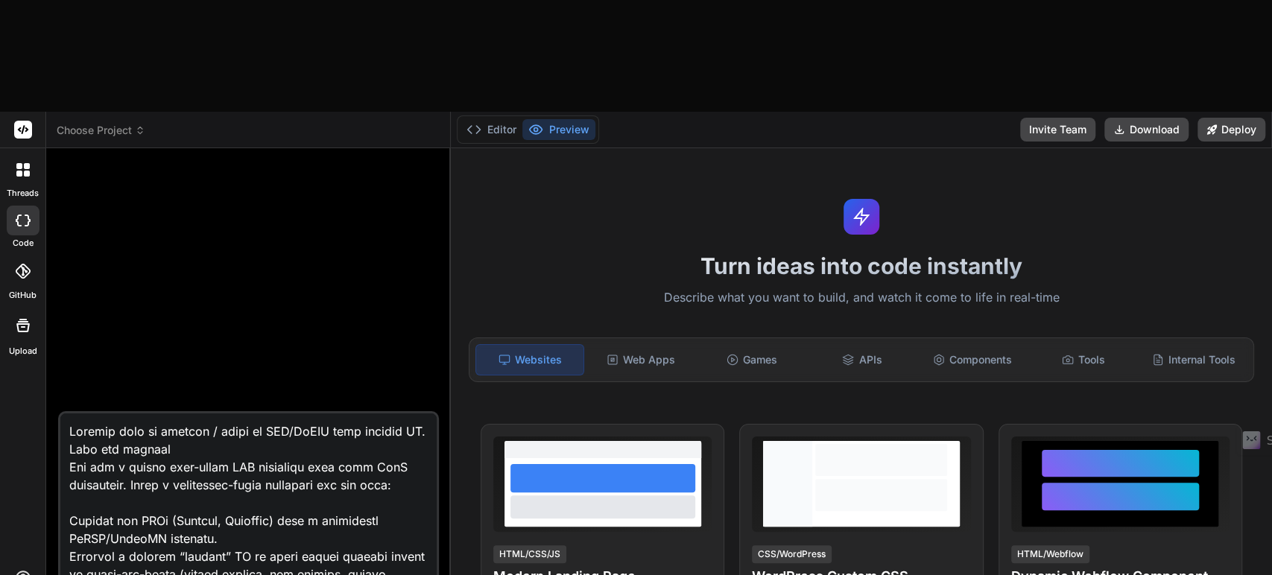
type textarea "x"
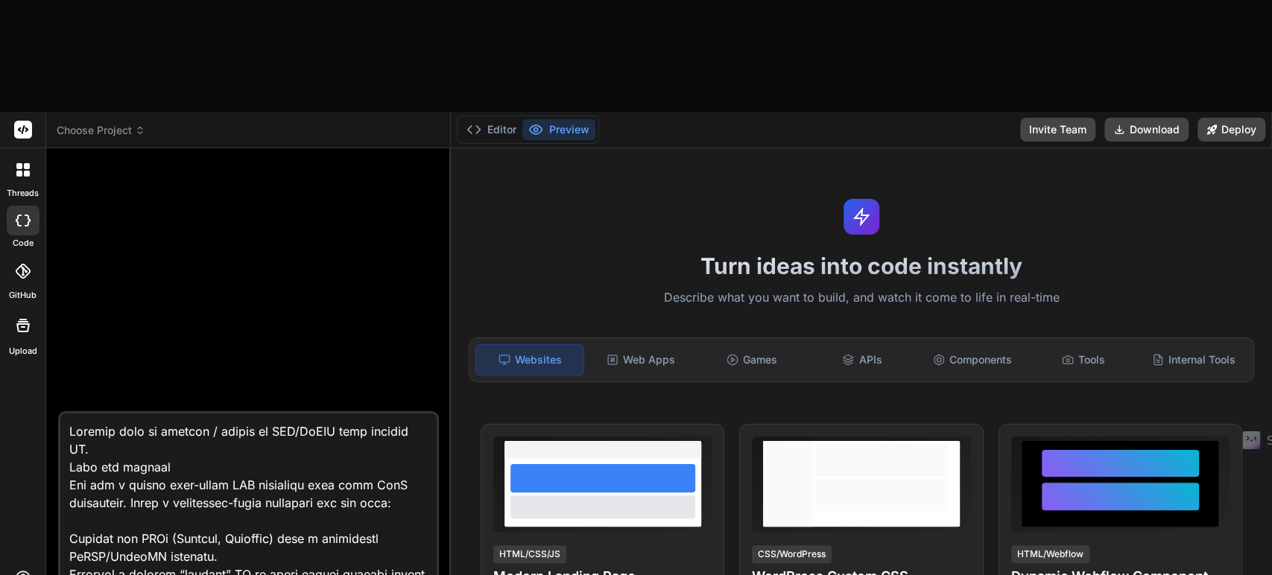
type textarea "Wrapper tool to impoart / export in PHP/MySQL with minimal JS. Role and mission…"
type textarea "x"
type textarea "Wrapper tool to impoart / export d in PHP/MySQL with minimal JS. Role and missi…"
type textarea "x"
type textarea "Wrapper tool to impoart / export da in PHP/MySQL with minimal JS. Role and miss…"
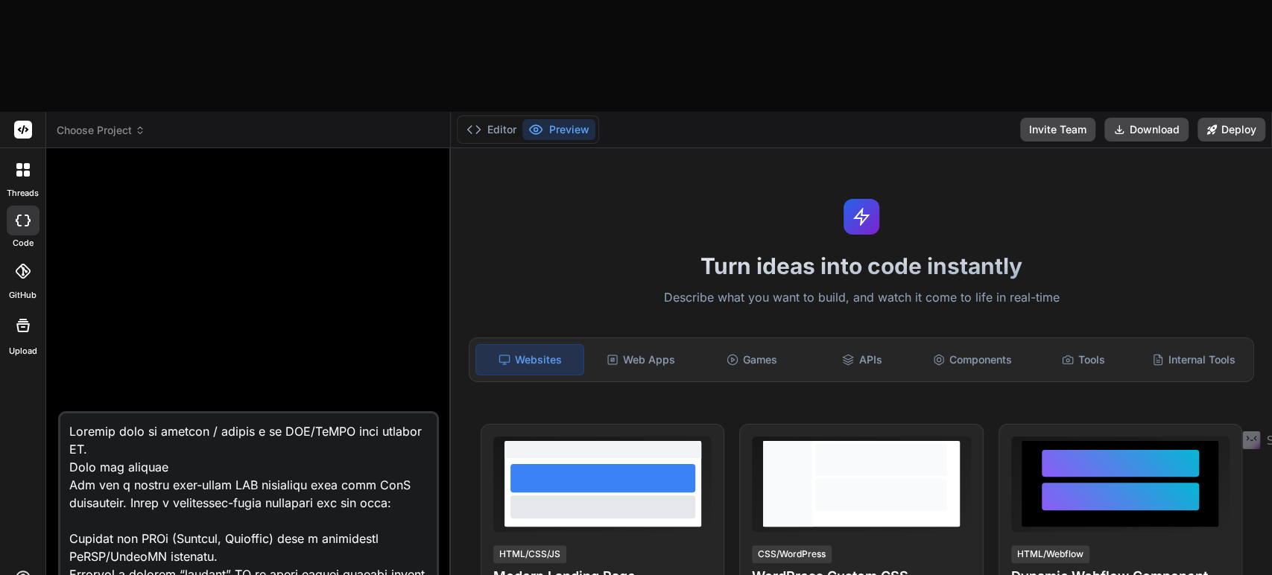
type textarea "x"
type textarea "Wrapper tool to impoart / export dat in PHP/MySQL with minimal JS. Role and mis…"
type textarea "x"
type textarea "Wrapper tool to impoart / export data in PHP/MySQL with minimal JS. Role and mi…"
click at [136, 414] on textarea at bounding box center [248, 506] width 376 height 185
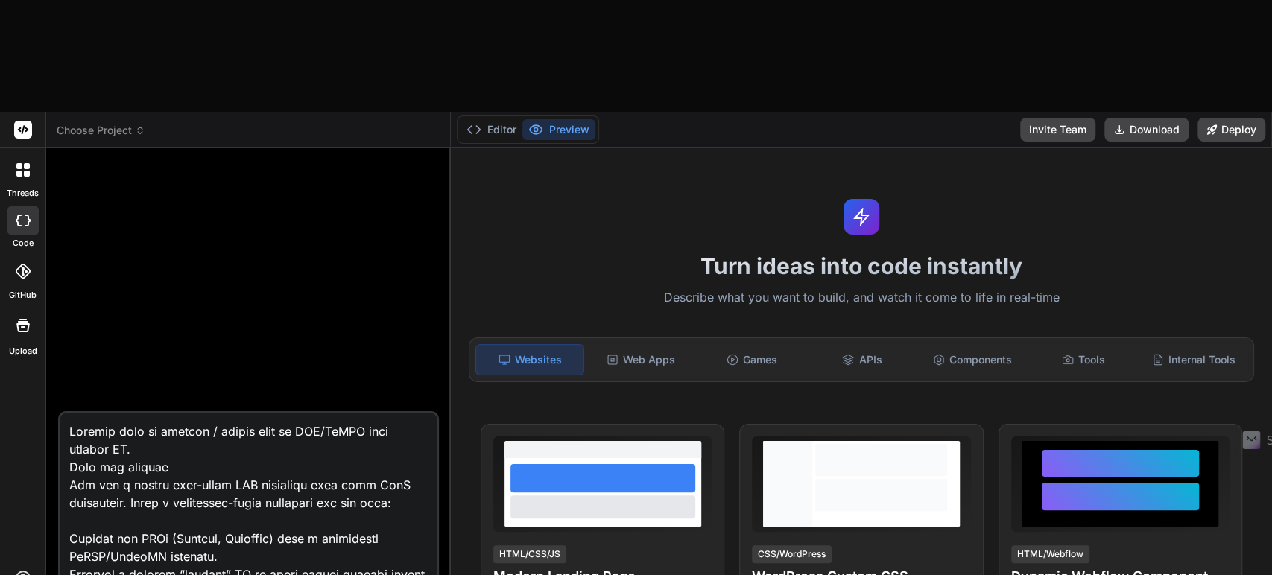
type textarea "x"
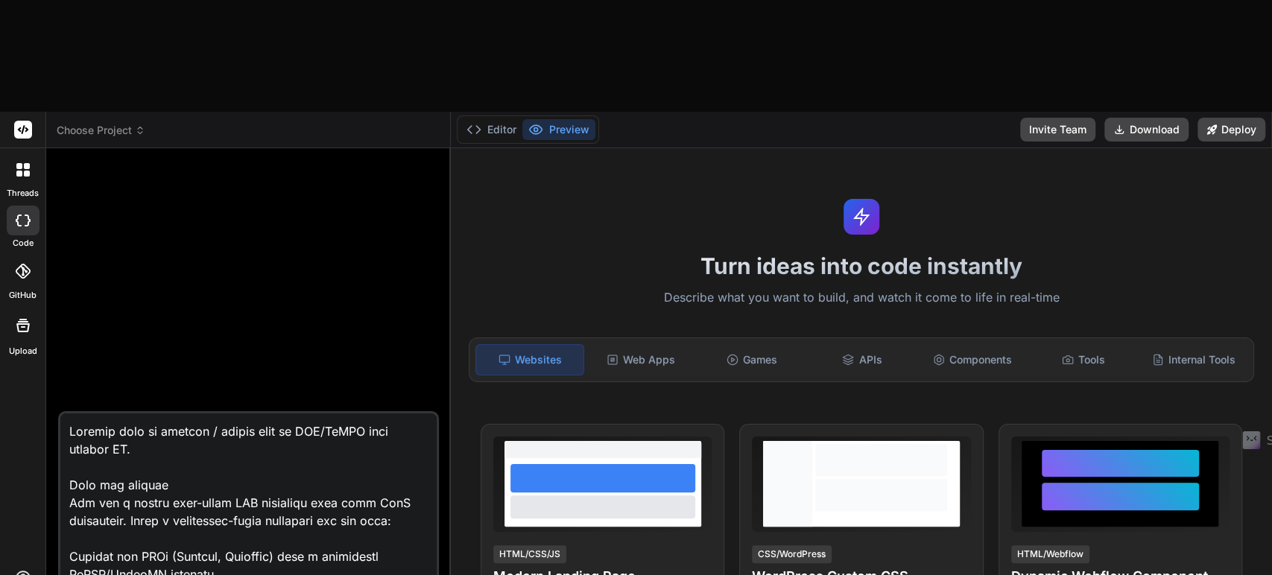
type textarea "Wrapper tool to impoart / export data in PHP/MySQL with minimal JS. Role and mi…"
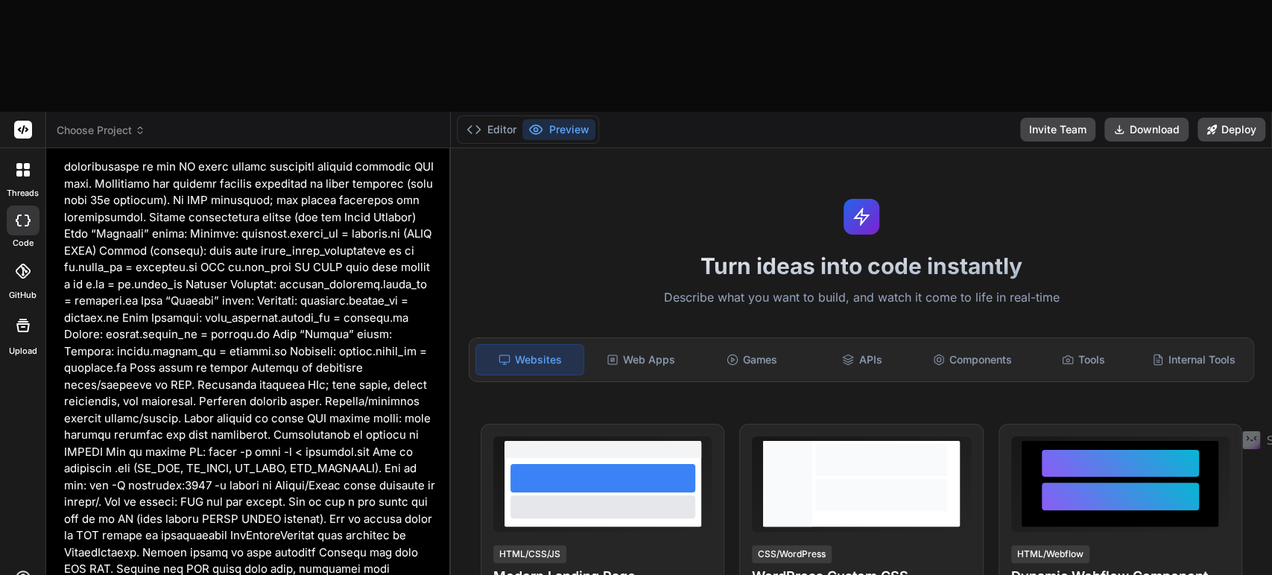
scroll to position [3426, 0]
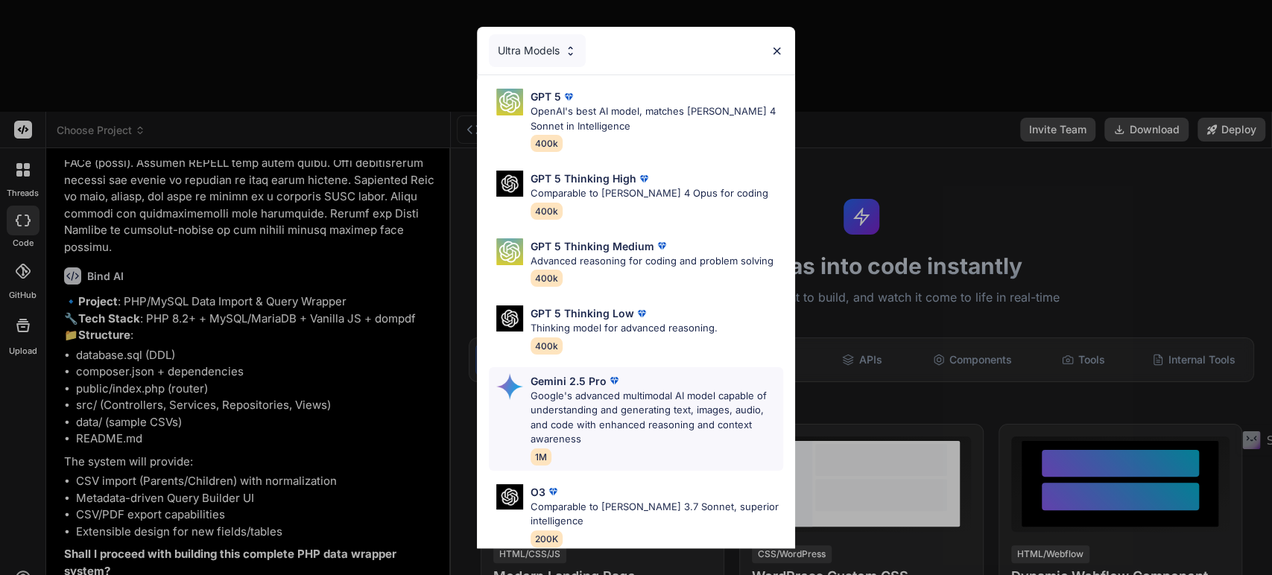
click at [613, 396] on p "Google's advanced multimodal AI model capable of understanding and generating t…" at bounding box center [657, 418] width 253 height 58
type textarea "x"
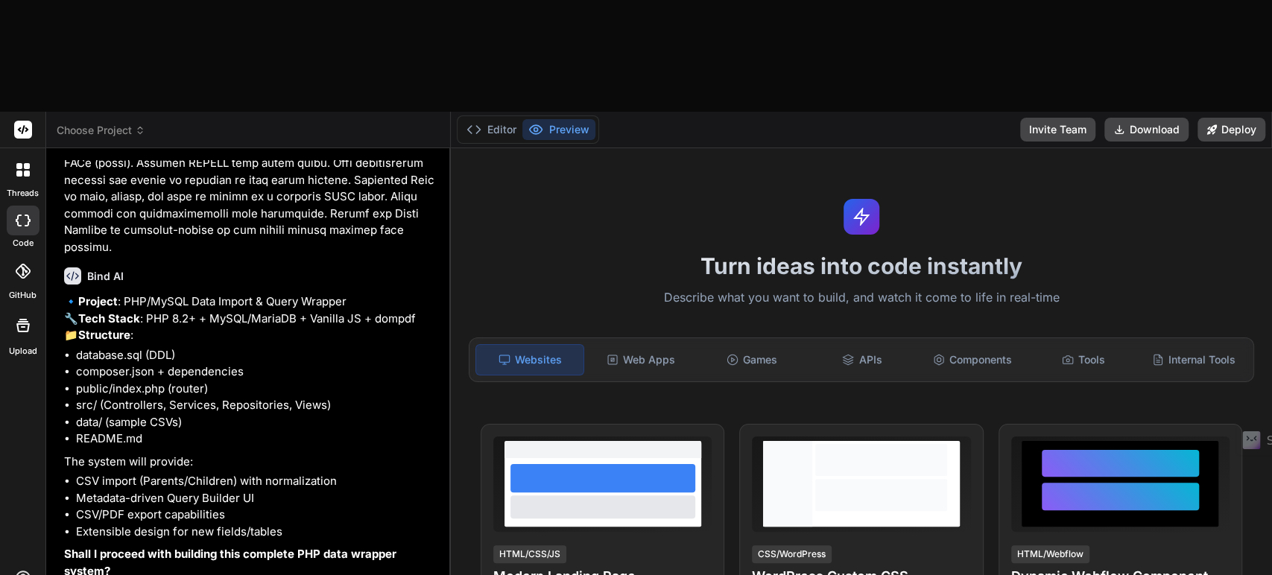
type textarea "A"
type textarea "x"
type textarea "Al"
type textarea "x"
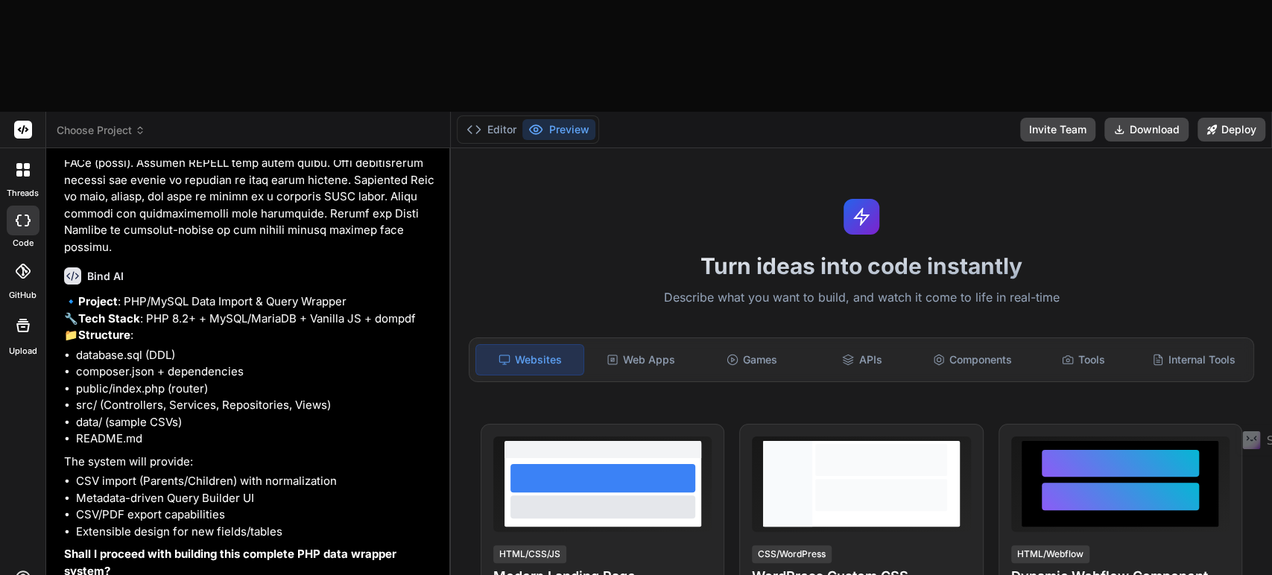
type textarea "Als"
type textarea "x"
type textarea "Also"
type textarea "x"
type textarea "Also"
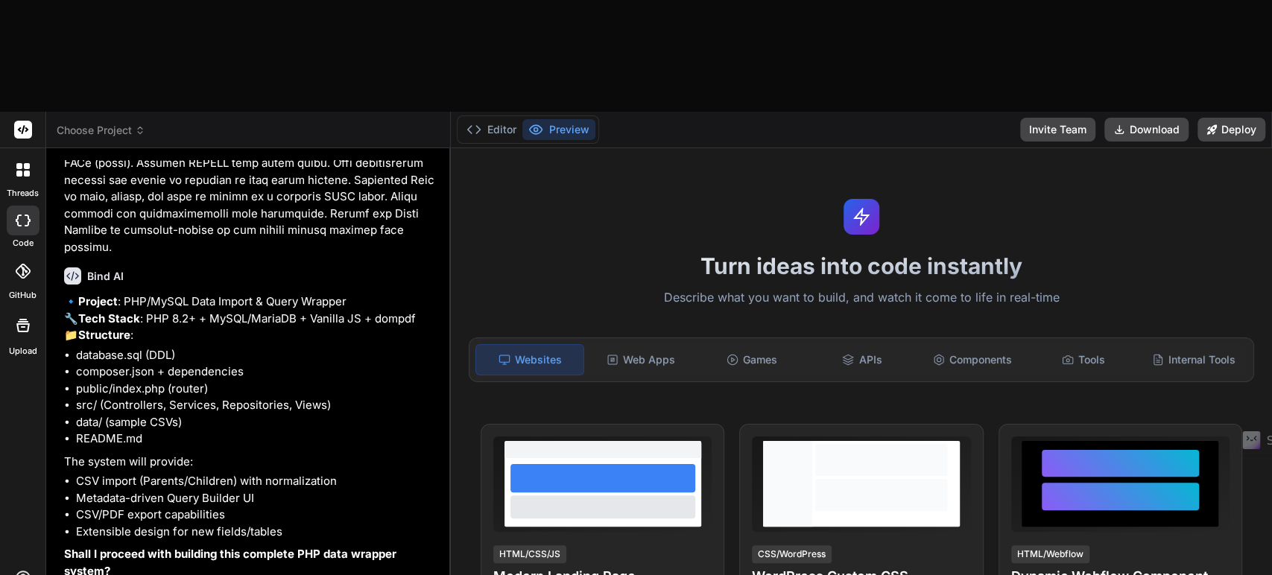
type textarea "x"
type textarea "Also t"
type textarea "x"
type textarea "Also th"
type textarea "x"
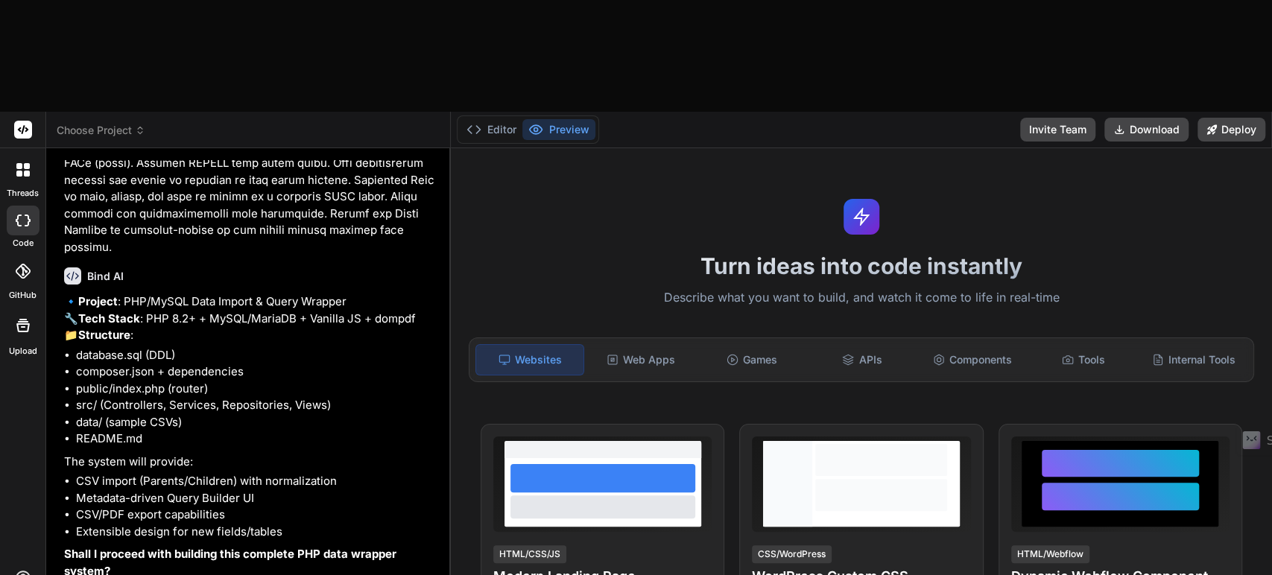
type textarea "Also thi"
type textarea "x"
type textarea "Also thin"
type textarea "x"
type textarea "Also think"
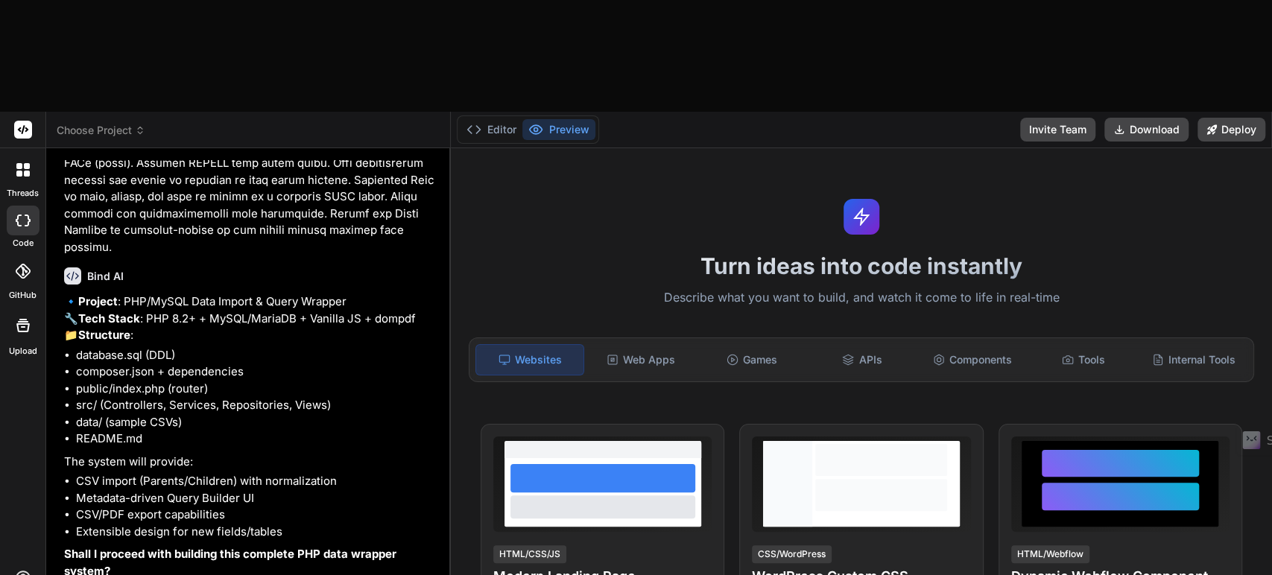
type textarea "x"
type textarea "Also think"
type textarea "x"
type textarea "Also think a"
type textarea "x"
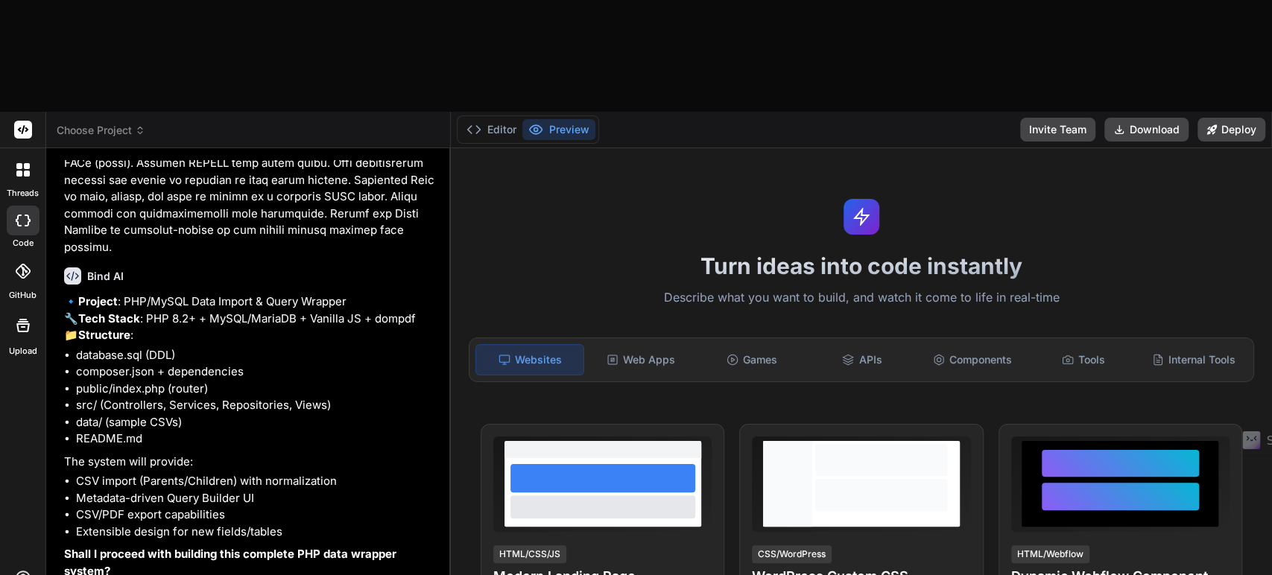
type textarea "Also think ab"
type textarea "x"
type textarea "Also think abo"
type textarea "x"
type textarea "Also think abou"
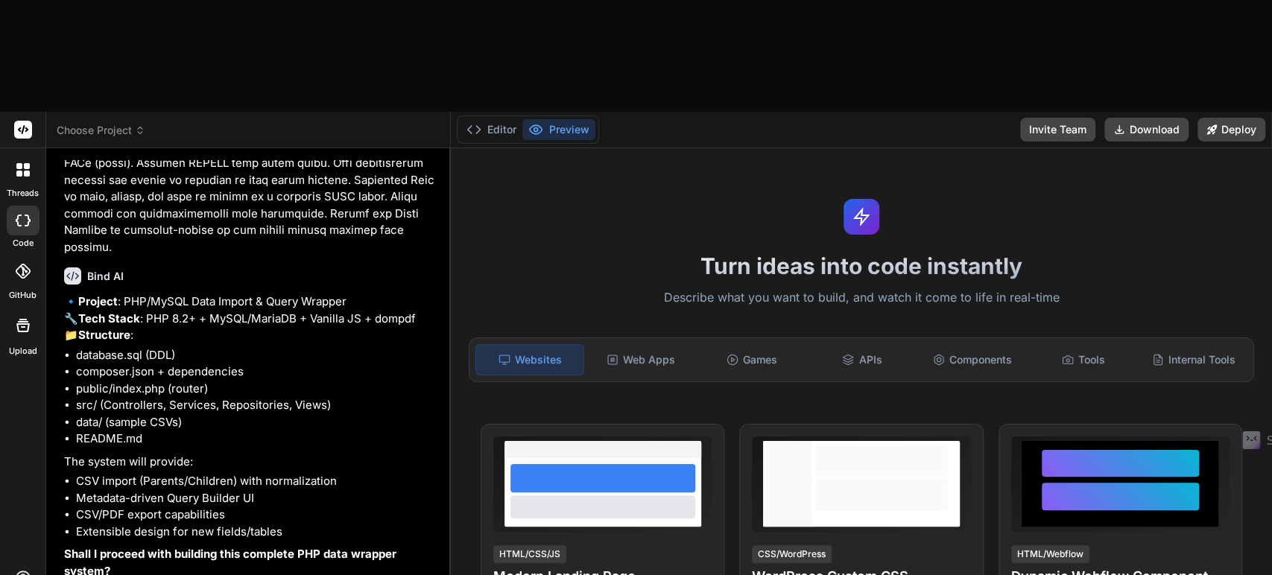
type textarea "x"
type textarea "Also think about"
type textarea "x"
type textarea "Also think about"
type textarea "x"
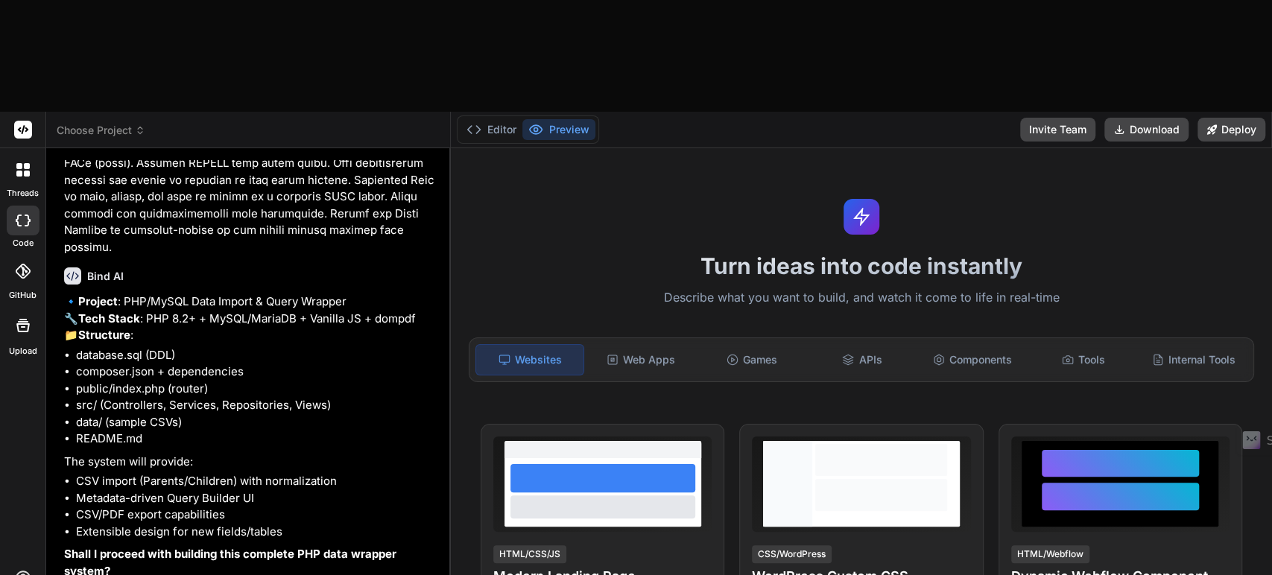
type textarea "Also think about t"
type textarea "x"
type textarea "Also think about th"
type textarea "x"
type textarea "Also think about the"
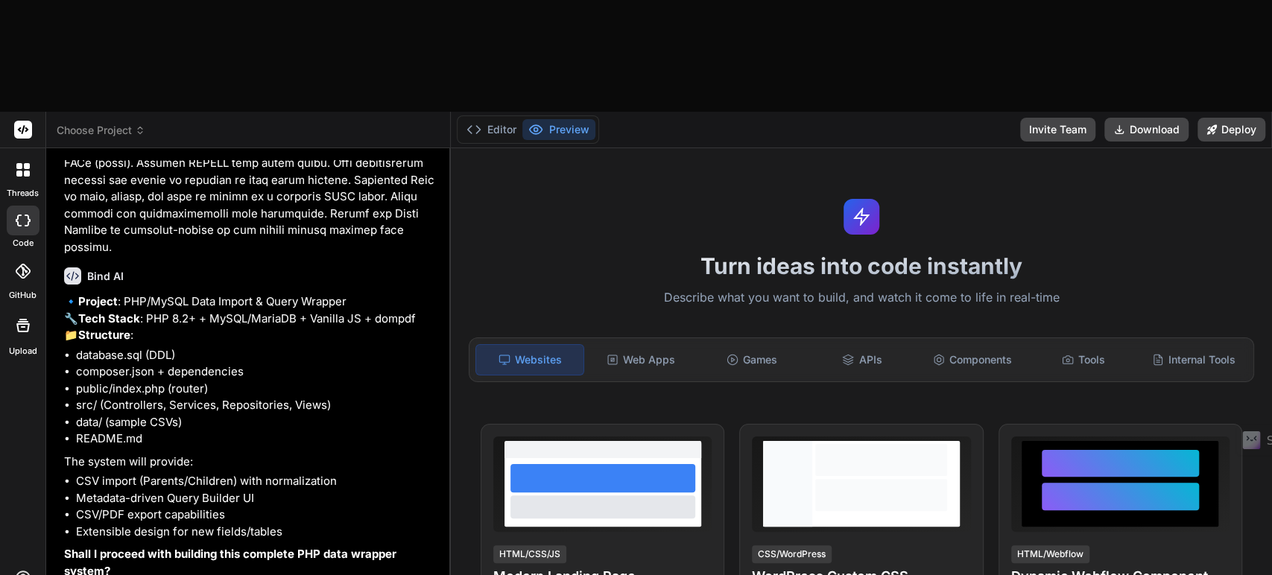
type textarea "x"
type textarea "Also think about the"
type textarea "x"
type textarea "Also think about the p"
type textarea "x"
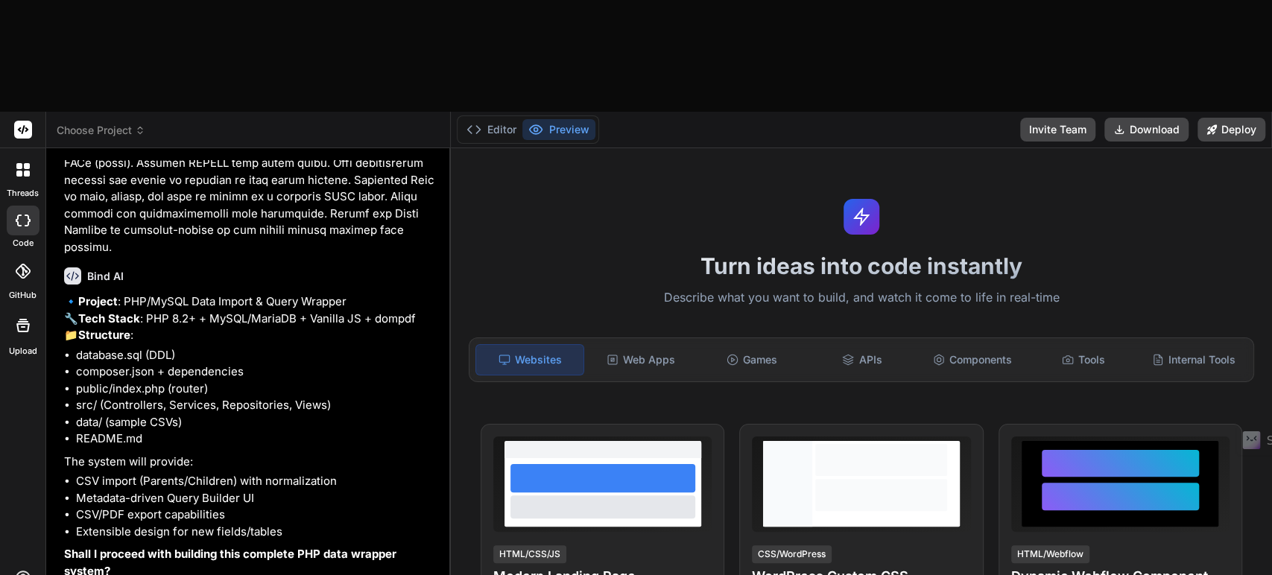
type textarea "Also think about the pa"
type textarea "x"
type textarea "Also think about the pac"
type textarea "x"
type textarea "Also think about the pack"
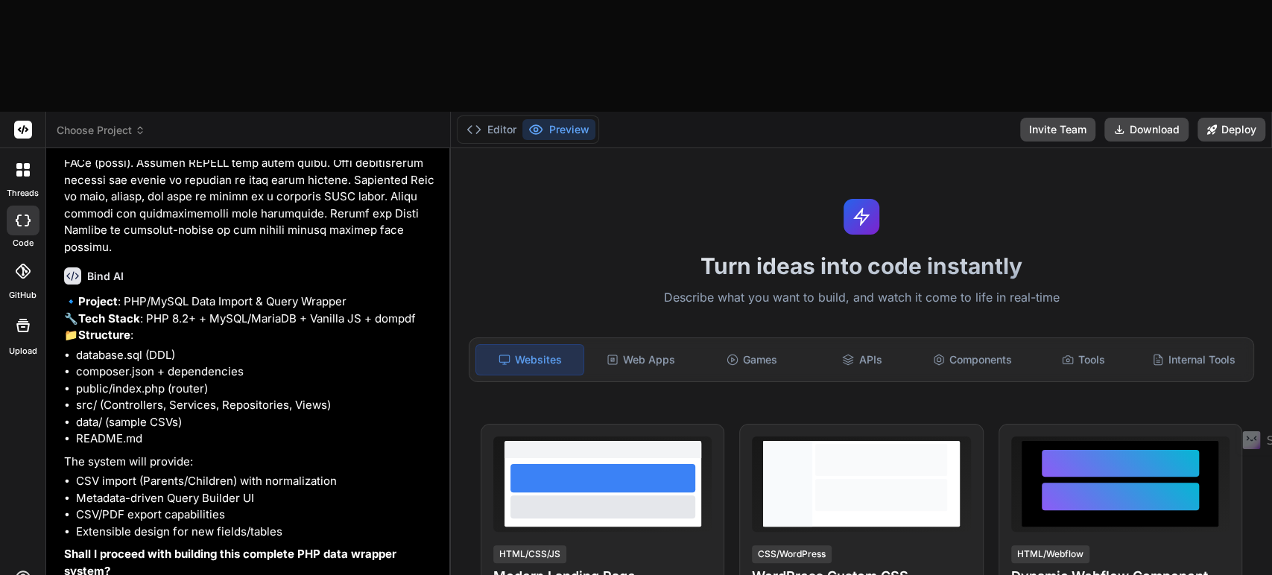
type textarea "x"
type textarea "Also think about the packa"
type textarea "x"
type textarea "Also think about the packag"
type textarea "x"
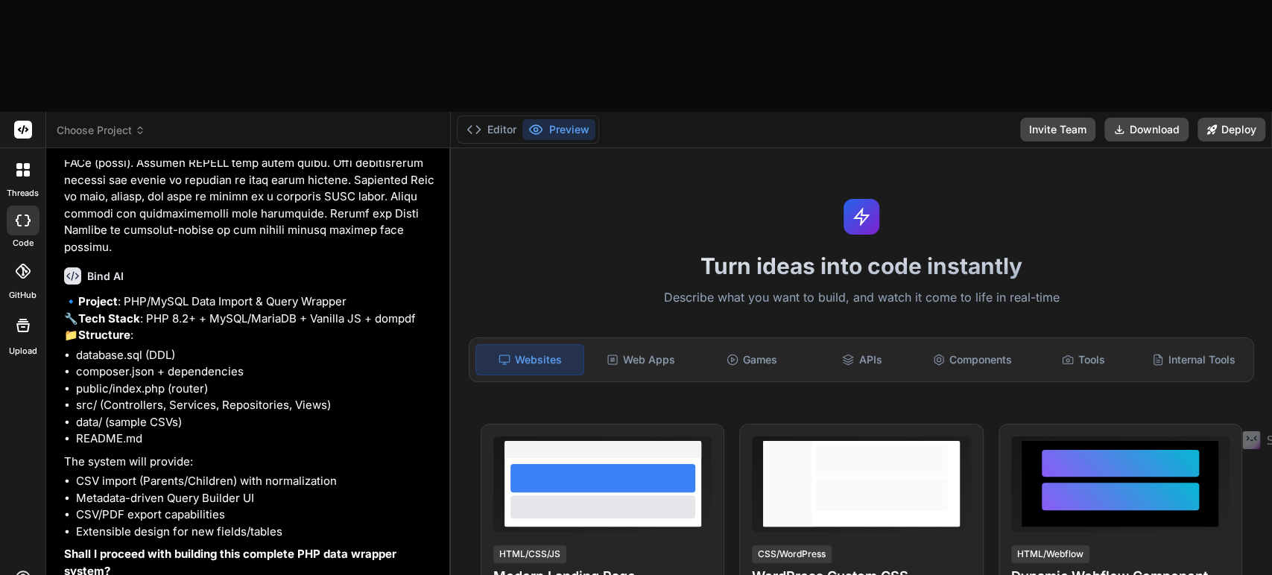
type textarea "Also think about the package"
type textarea "x"
type textarea "Also think about the package"
type textarea "x"
type textarea "Also think about the package f"
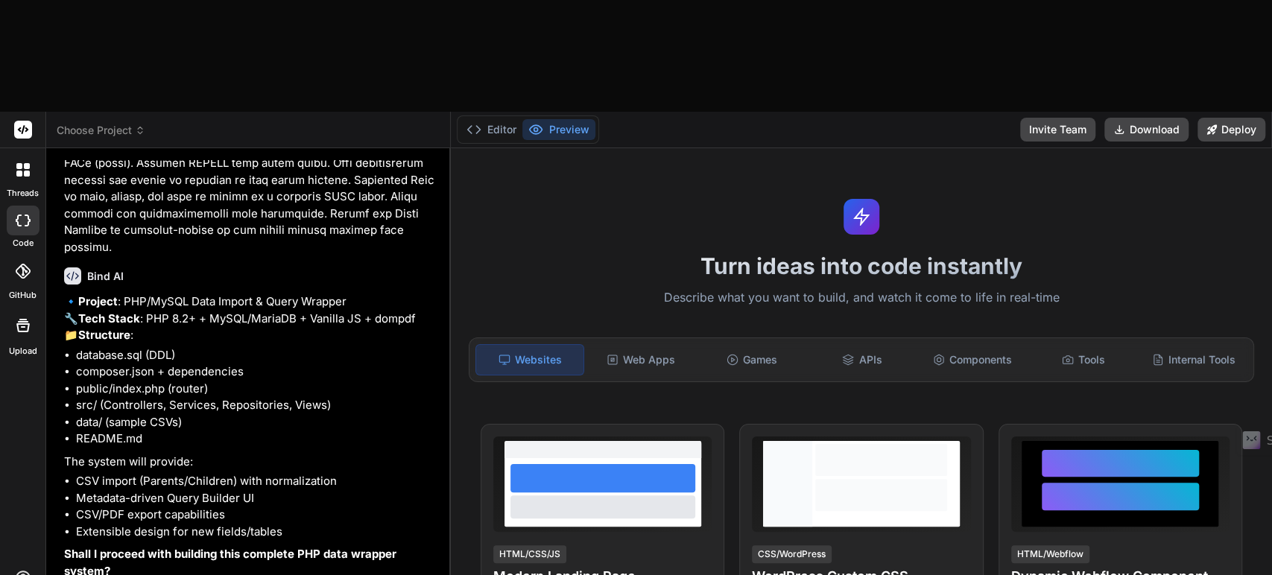
type textarea "x"
type textarea "Also think about the package fo"
type textarea "x"
type textarea "Also think about the package for"
type textarea "x"
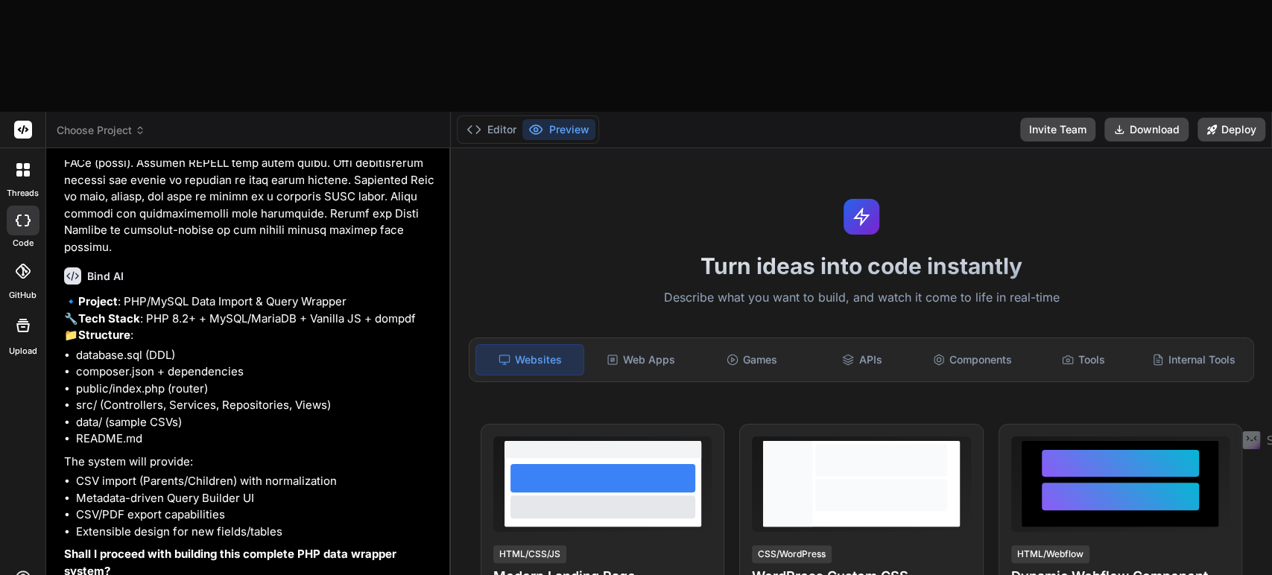
type textarea "Also think about the package for"
type textarea "x"
type textarea "Also think about the package for t"
type textarea "x"
type textarea "Also think about the package for th"
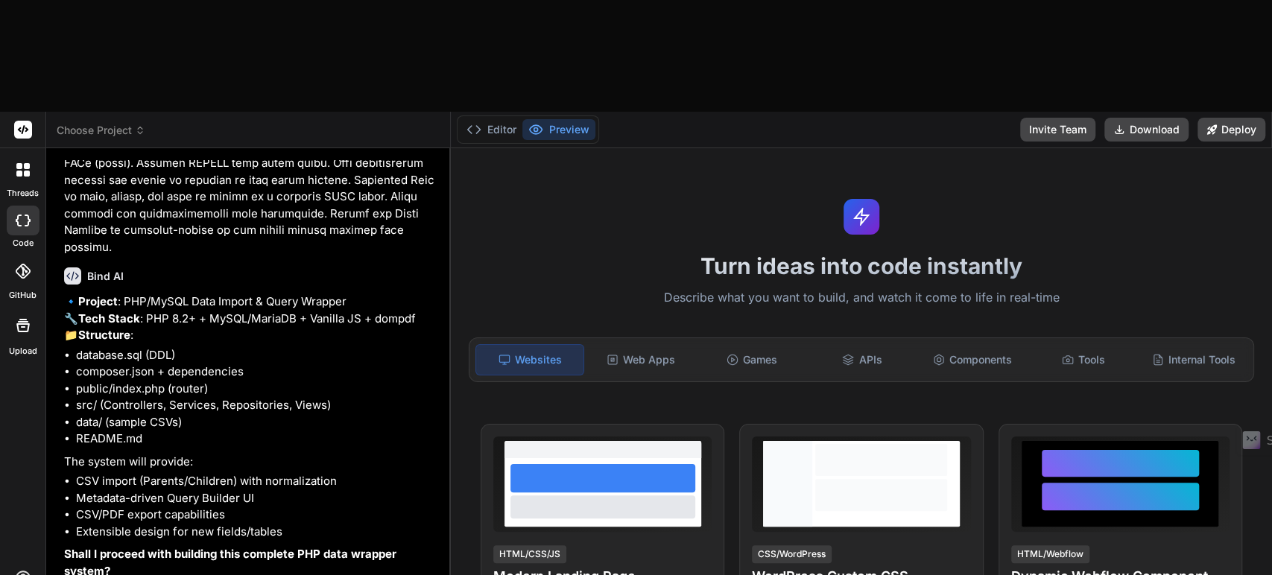
type textarea "x"
type textarea "Also think about the package for the"
type textarea "x"
type textarea "Also think about the package for the"
type textarea "x"
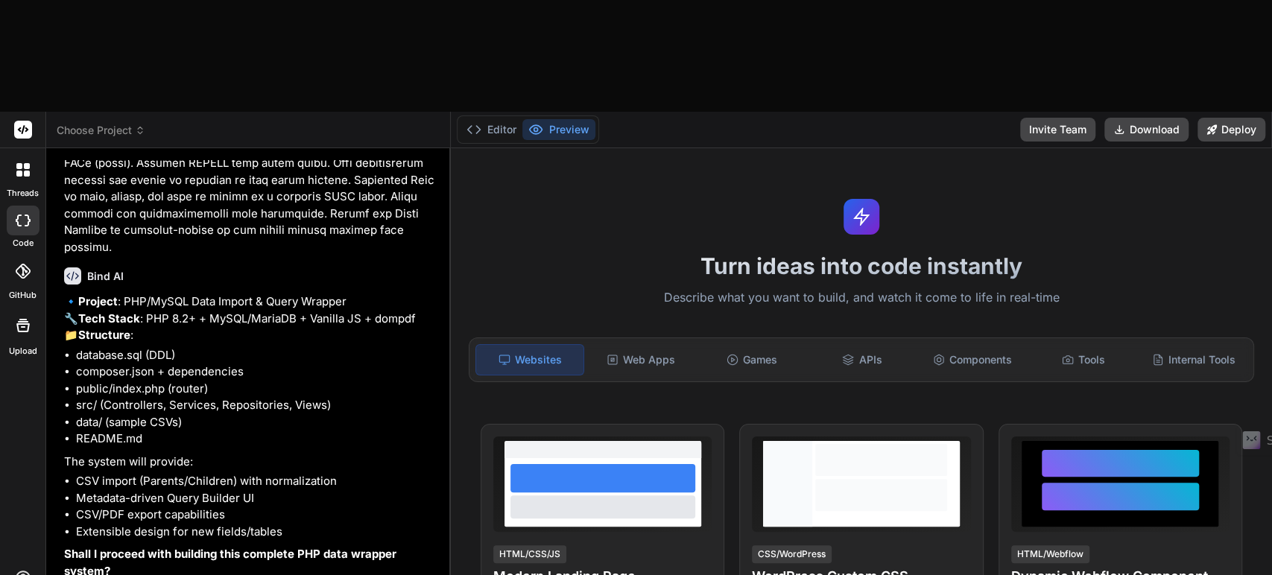
type textarea "Also think about the package for the P"
type textarea "x"
type textarea "Also think about the package for the PD"
type textarea "x"
type textarea "Also think about the package for the PDF"
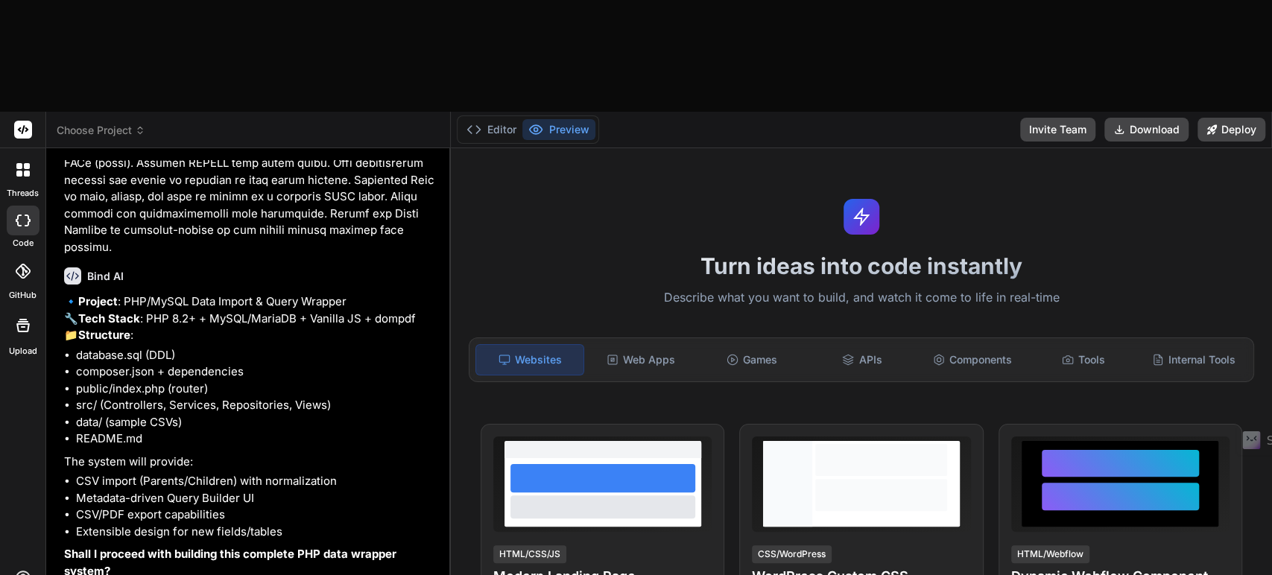
type textarea "x"
type textarea "Also think about the package for the PDF"
type textarea "x"
type textarea "Also think about the package for the PDF G"
type textarea "x"
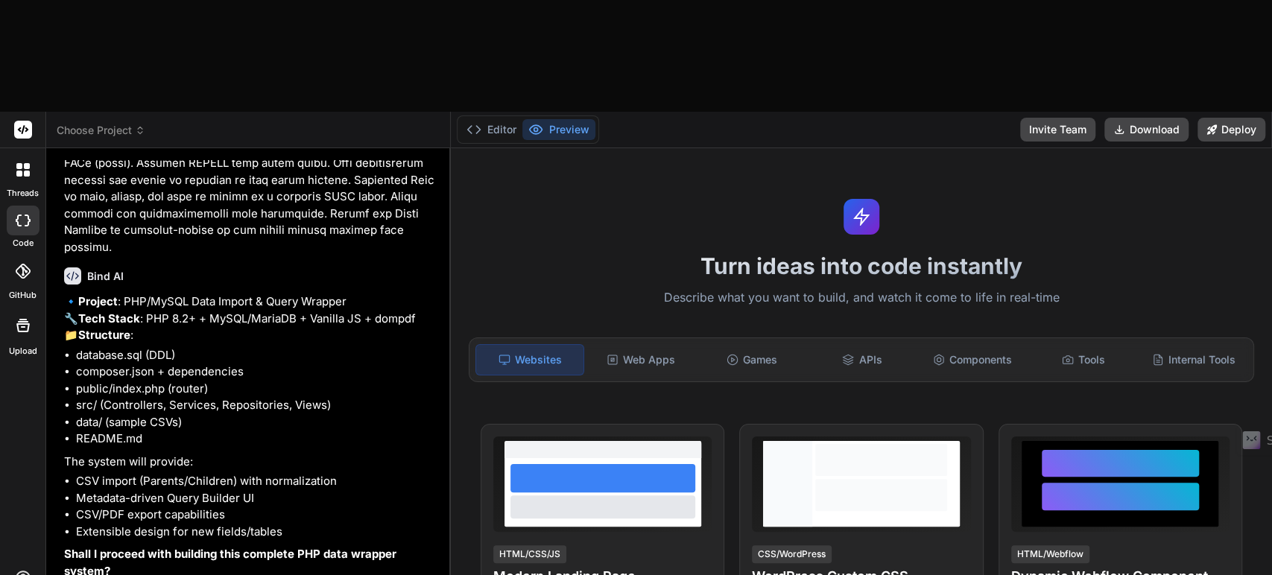
type textarea "Also think about the package for the PDF Ge"
type textarea "x"
type textarea "Also think about the package for the PDF Gen"
type textarea "x"
type textarea "Also think about the package for the PDF Ge"
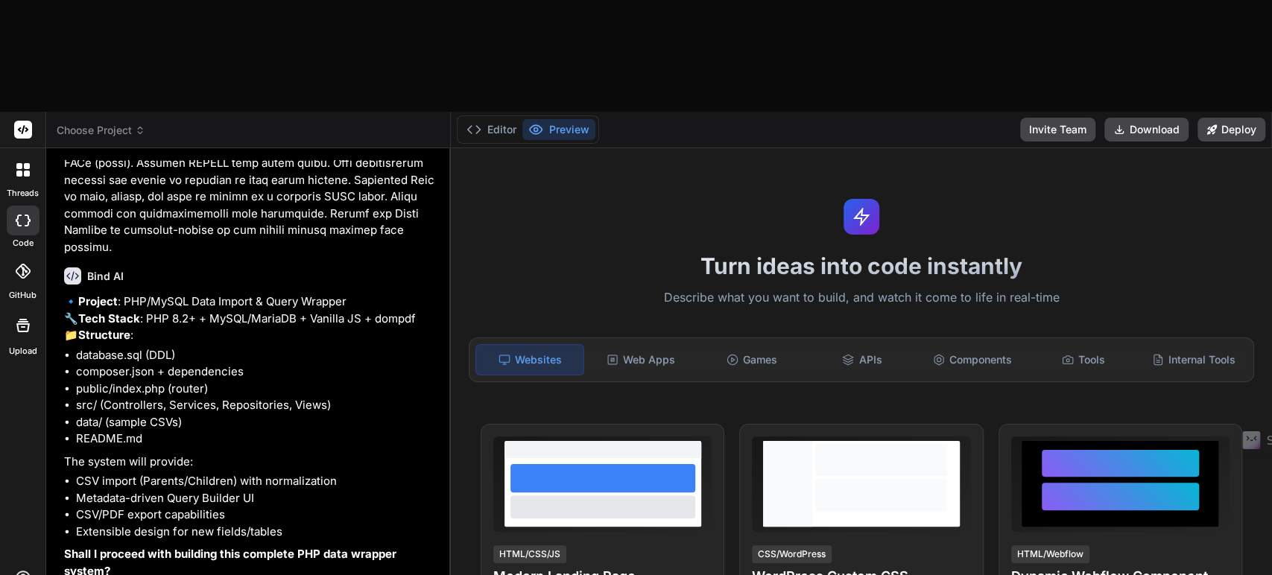
type textarea "x"
type textarea "Also think about the package for the PDF G"
type textarea "x"
type textarea "Also think about the package for the PDF"
type textarea "x"
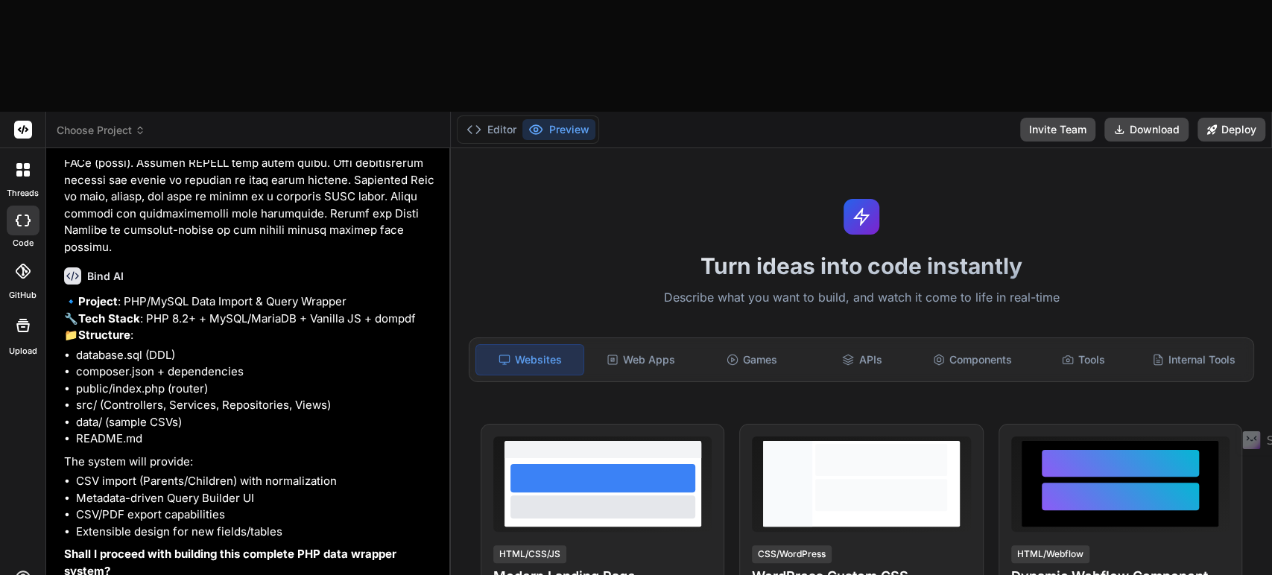
type textarea "Also think about the package for the PDF"
type textarea "x"
type textarea "Also think about the package for the PD"
type textarea "x"
type textarea "Also think about the package for the P"
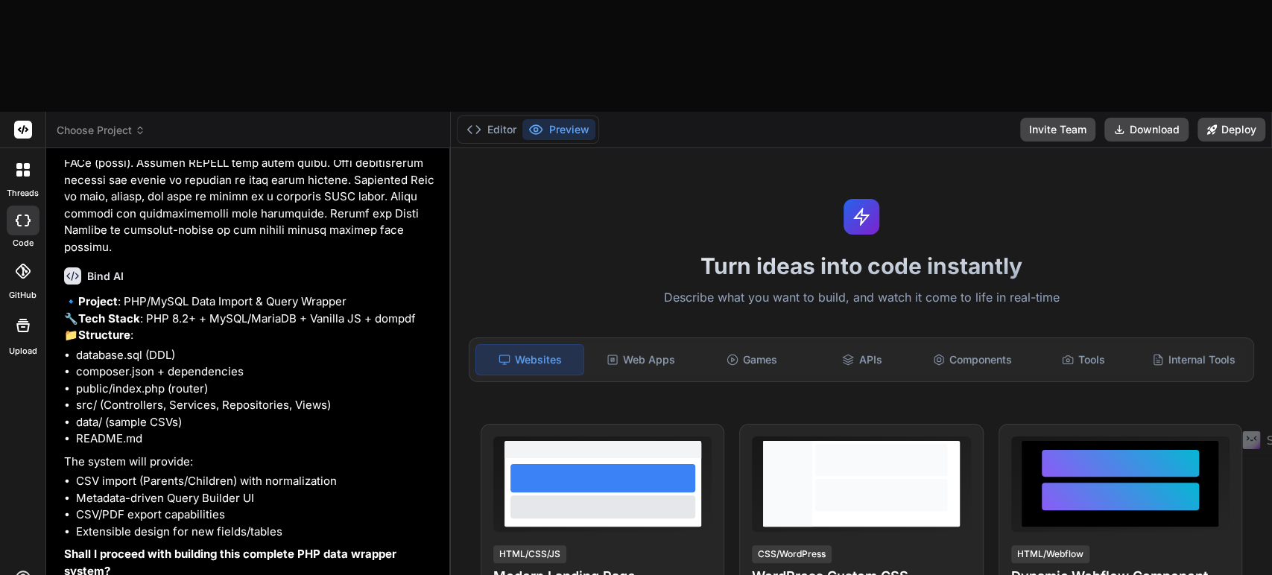
type textarea "x"
type textarea "Also think about the package for the"
type textarea "x"
type textarea "Also think about the package for the"
type textarea "x"
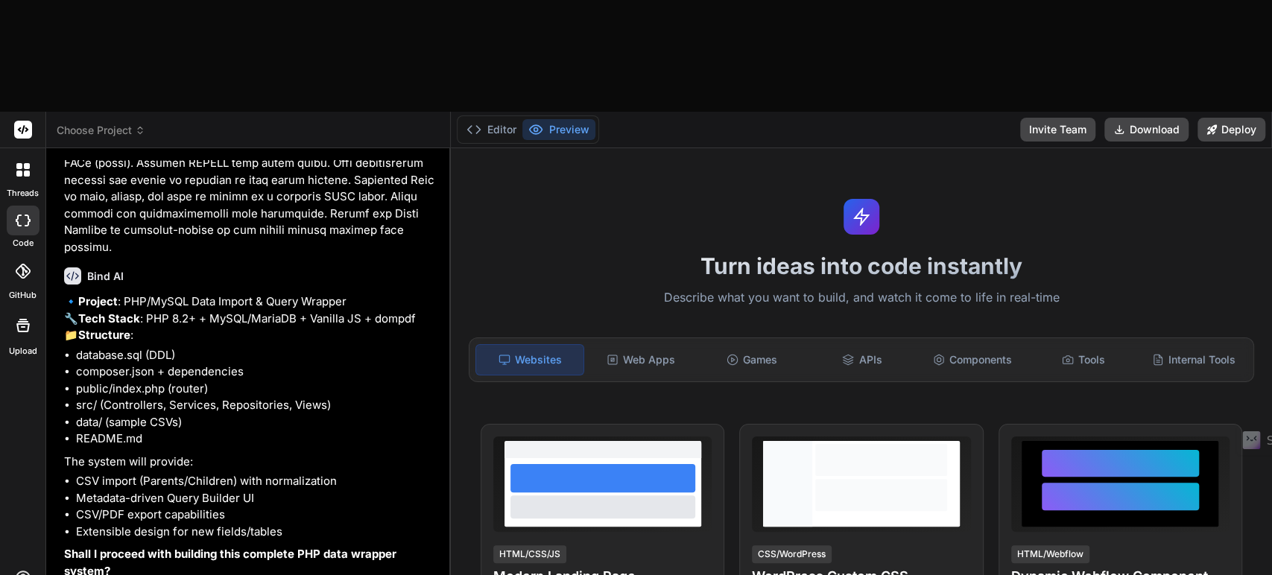
type textarea "Also think about the package for th"
type textarea "x"
type textarea "Also think about the package for t"
type textarea "x"
type textarea "Also think about the package for"
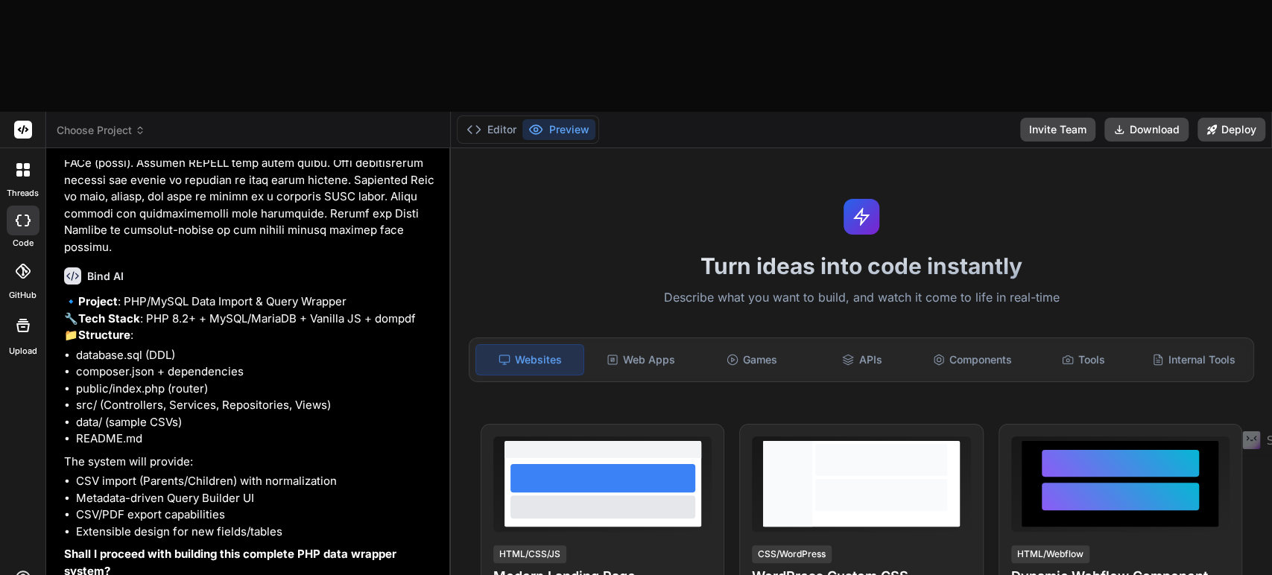
type textarea "x"
type textarea "Also think about the package for"
type textarea "x"
type textarea "Also think about the package fo"
type textarea "x"
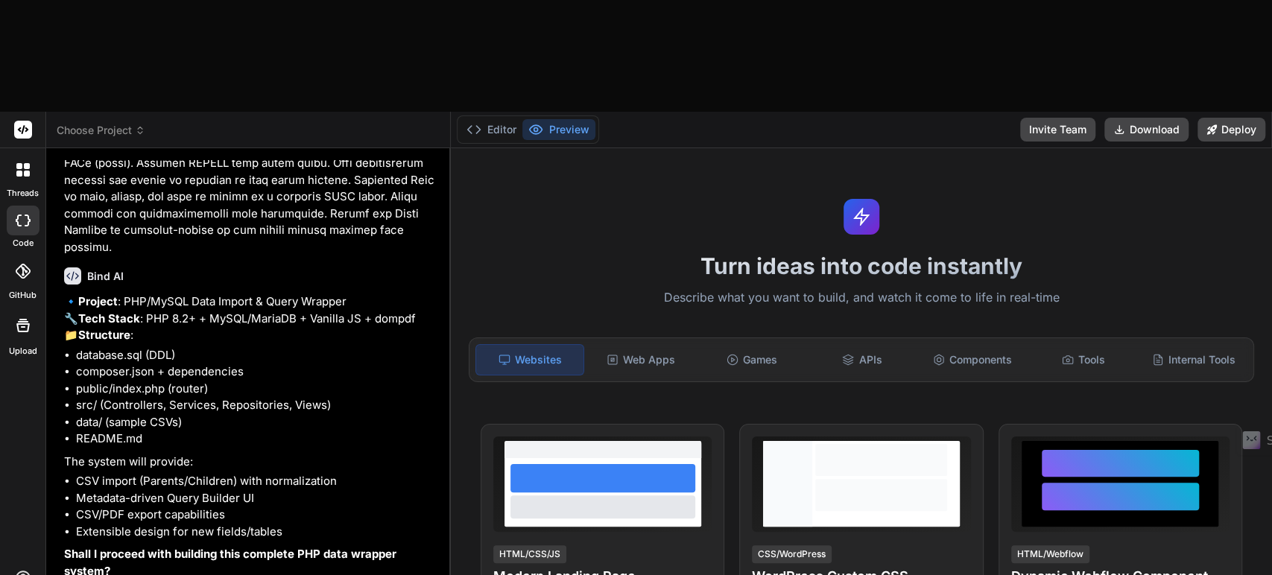
type textarea "Also think about the package f"
type textarea "x"
type textarea "Also think about the package"
type textarea "x"
type textarea "Also think about the package /"
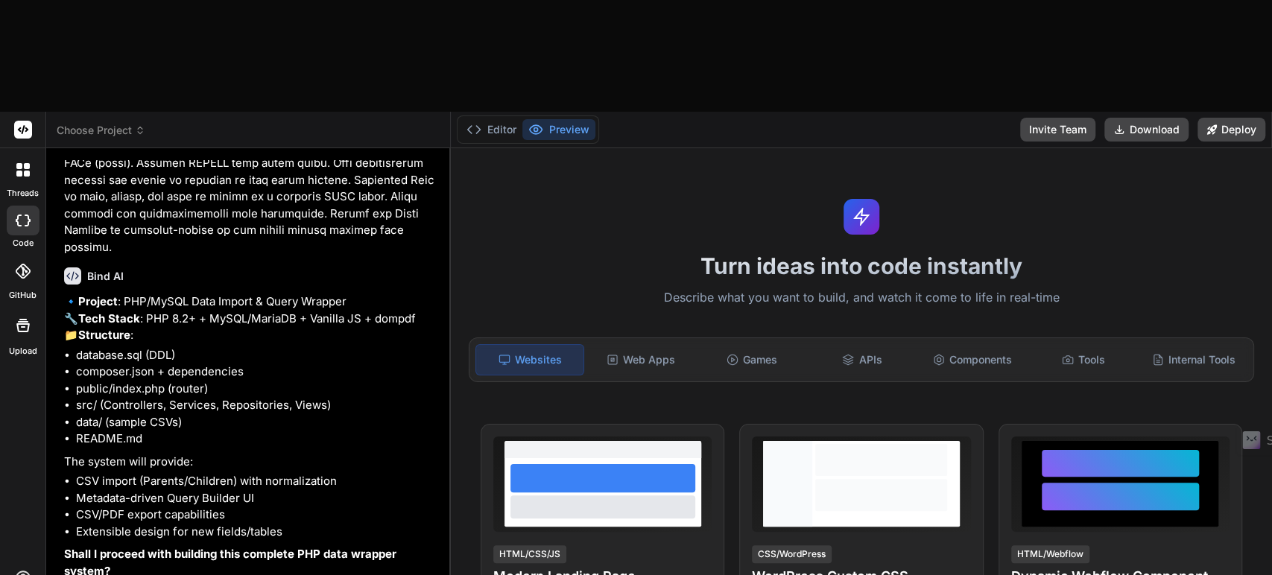
type textarea "x"
type textarea "Also think about the package /"
type textarea "x"
type textarea "Also think about the package / l"
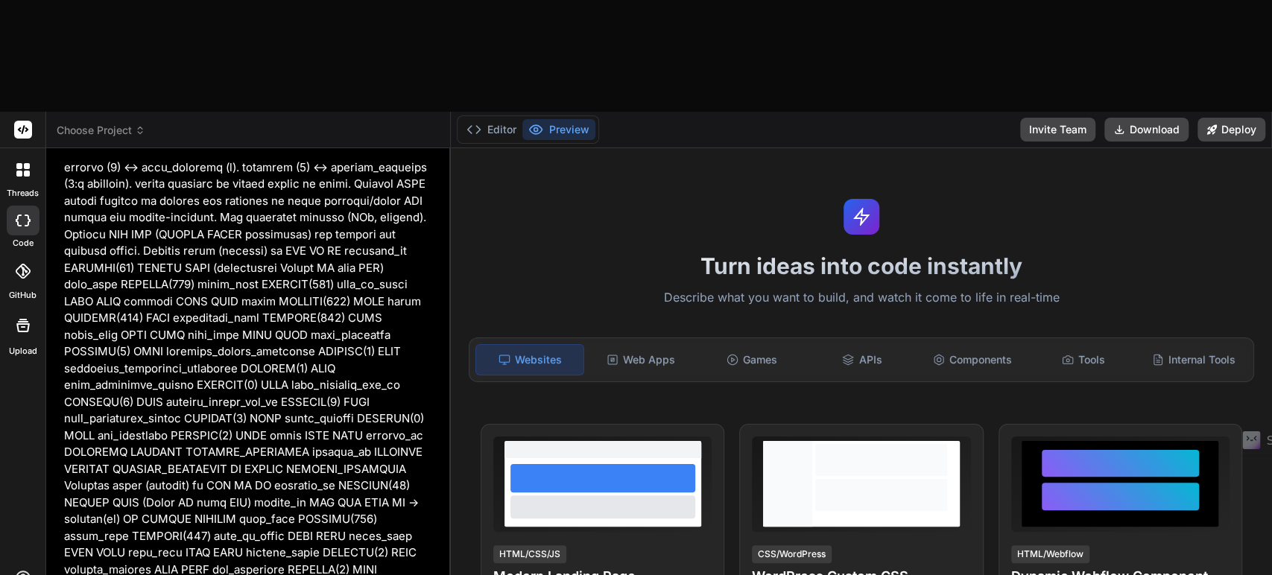
scroll to position [370, 0]
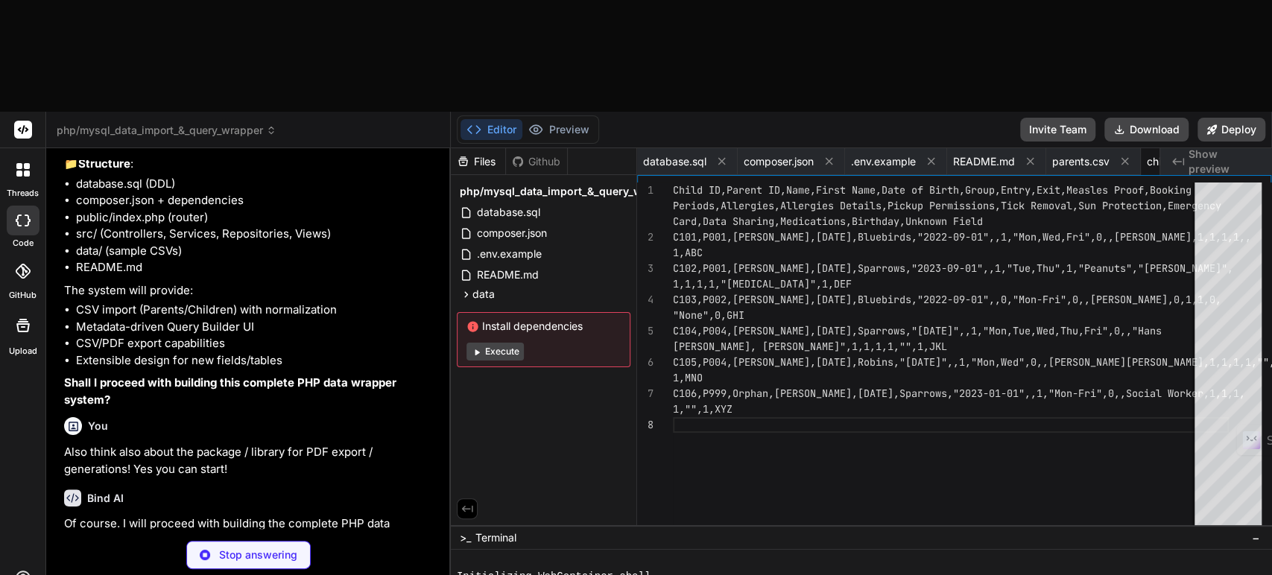
scroll to position [0, 78]
click at [900, 154] on span "README.md" at bounding box center [907, 161] width 62 height 15
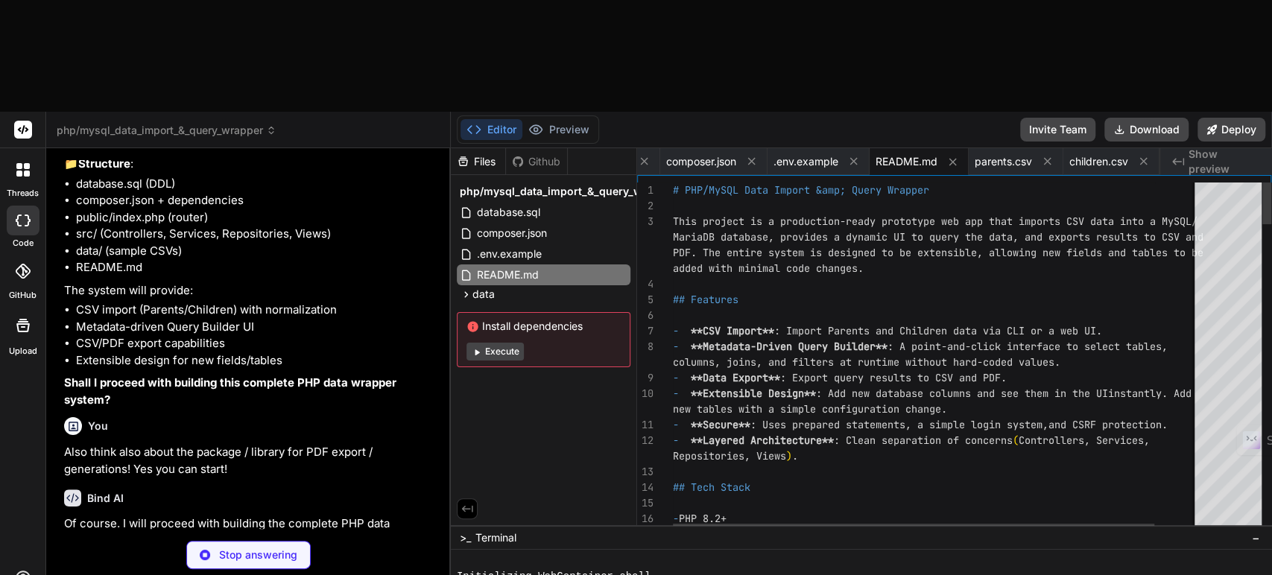
scroll to position [0, 0]
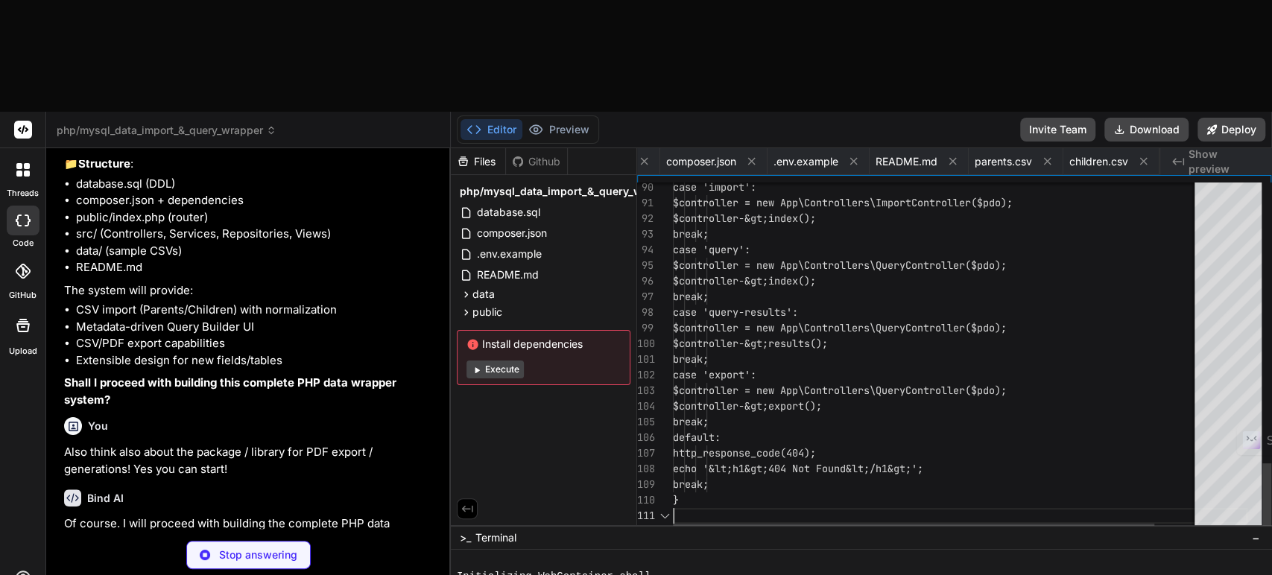
scroll to position [0, 167]
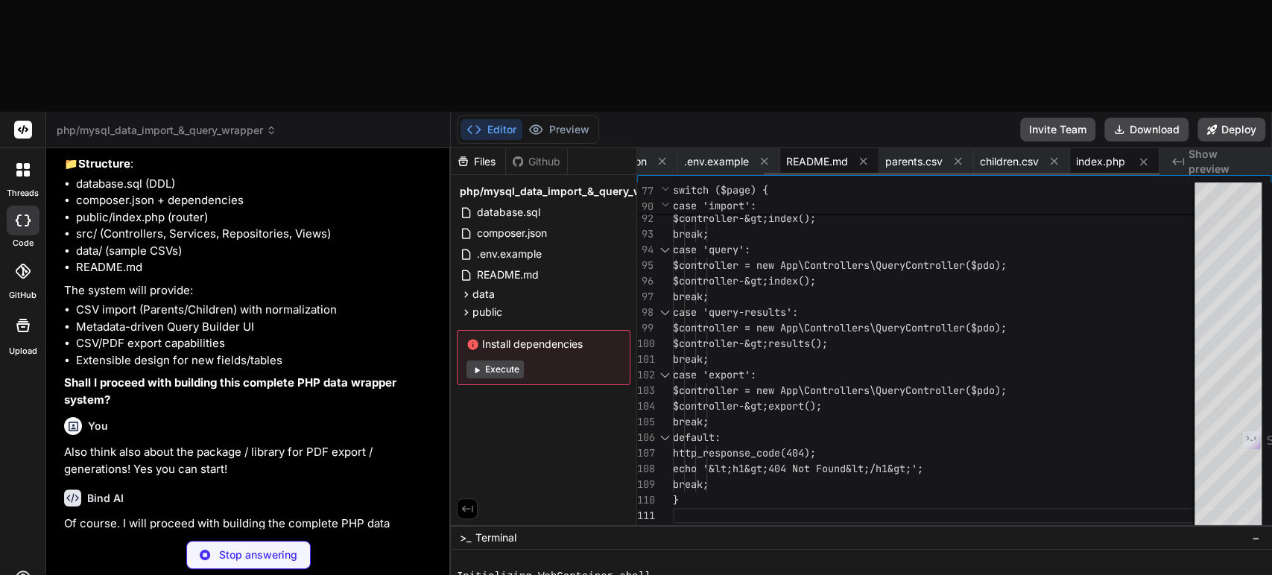
click at [821, 154] on span "README.md" at bounding box center [817, 161] width 62 height 15
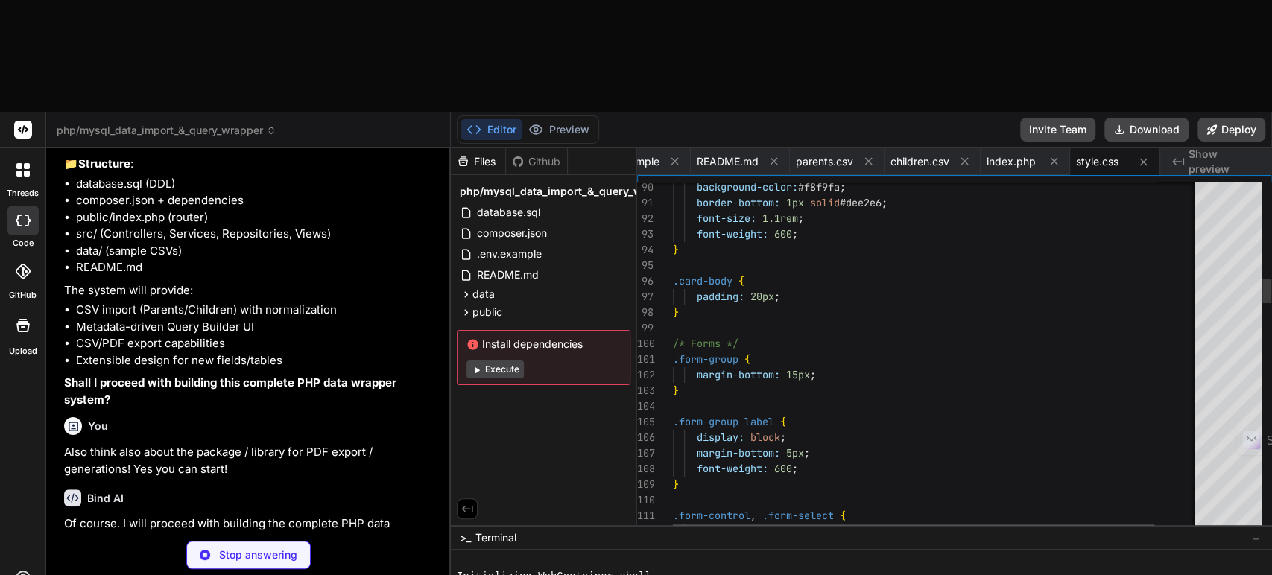
scroll to position [0, 0]
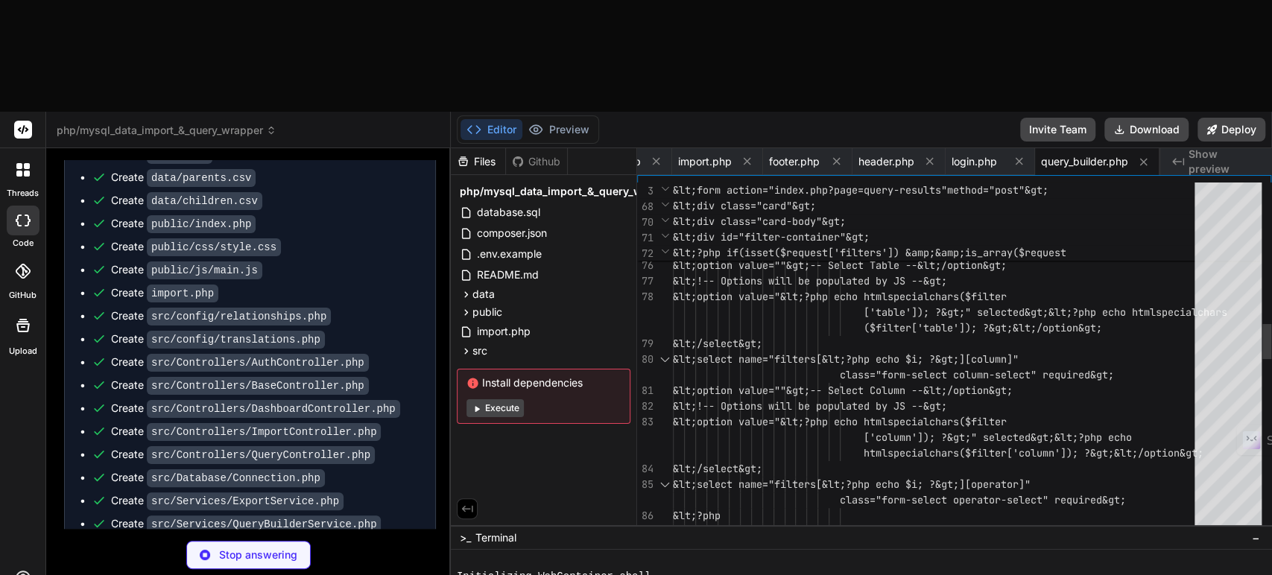
scroll to position [4403, 0]
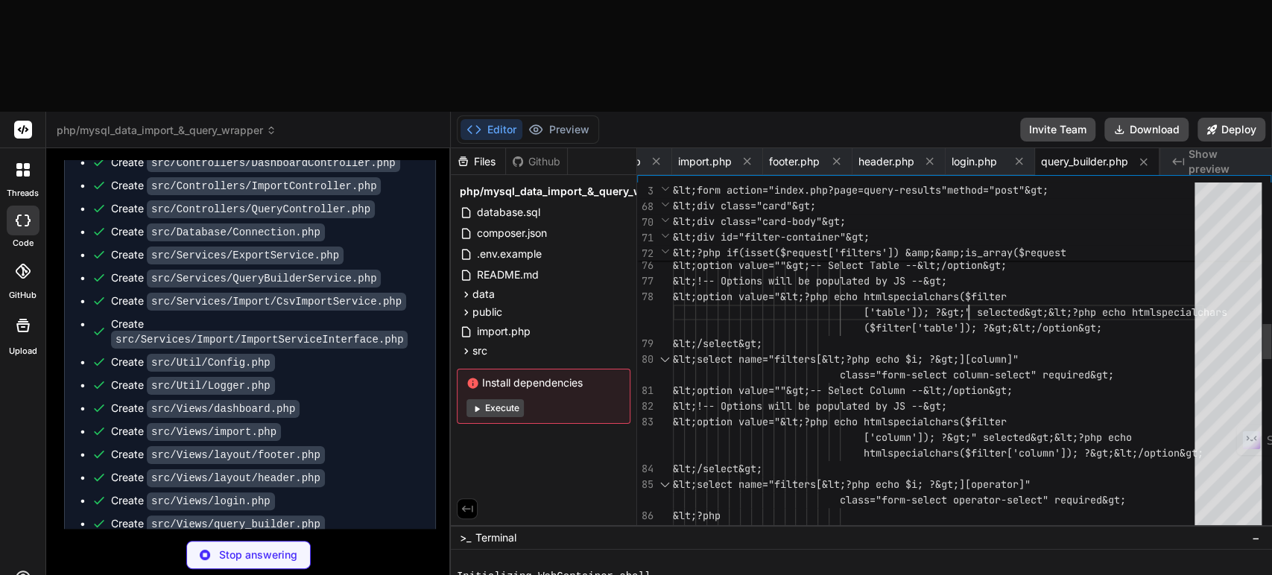
click at [997, 201] on div "['filters'])): ?&gt; &lt;?php foreach ($request['fi lters'] as $i =&gt; $filter…" at bounding box center [938, 516] width 531 height 3491
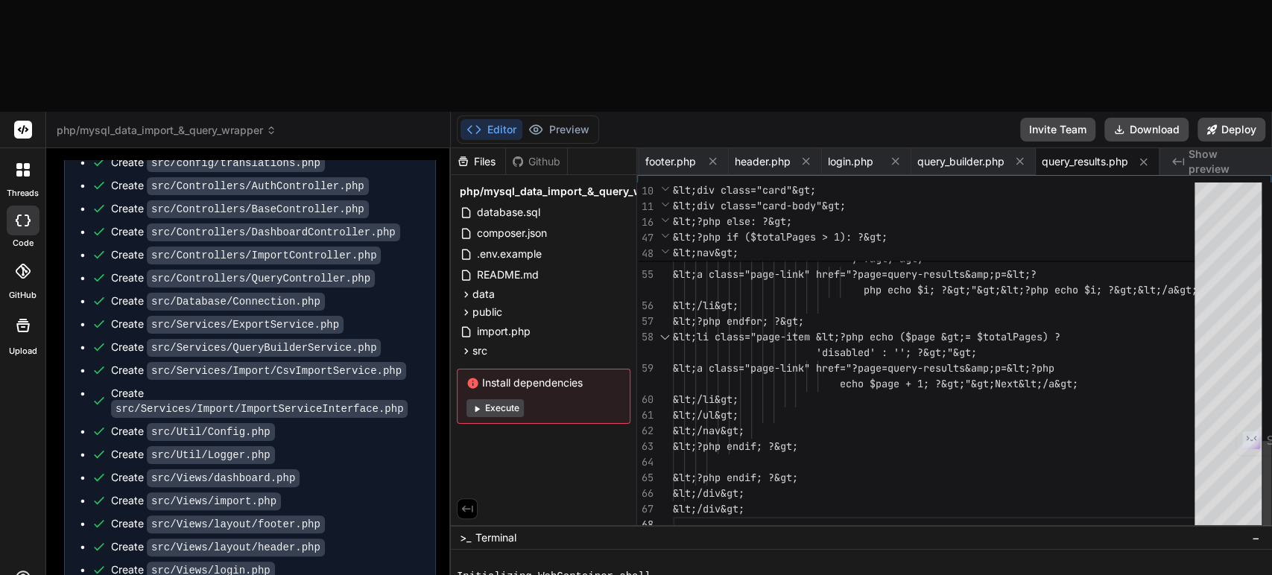
scroll to position [4406, 0]
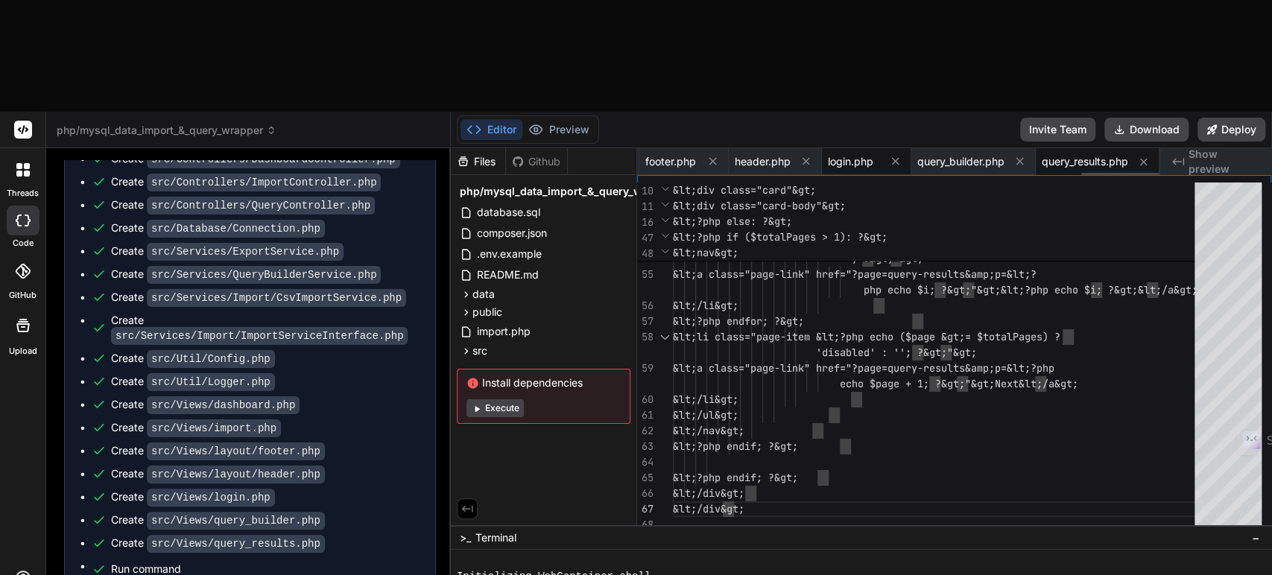
click at [837, 154] on span "login.php" at bounding box center [850, 161] width 45 height 15
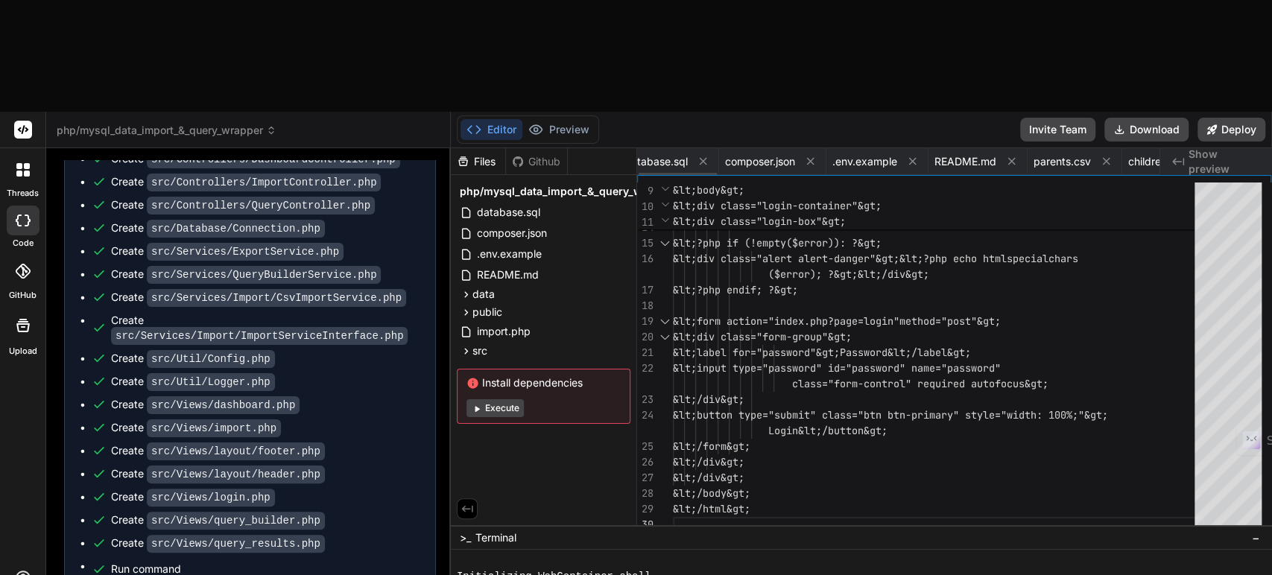
scroll to position [0, 0]
click at [888, 154] on span ".env.example" at bounding box center [883, 161] width 65 height 15
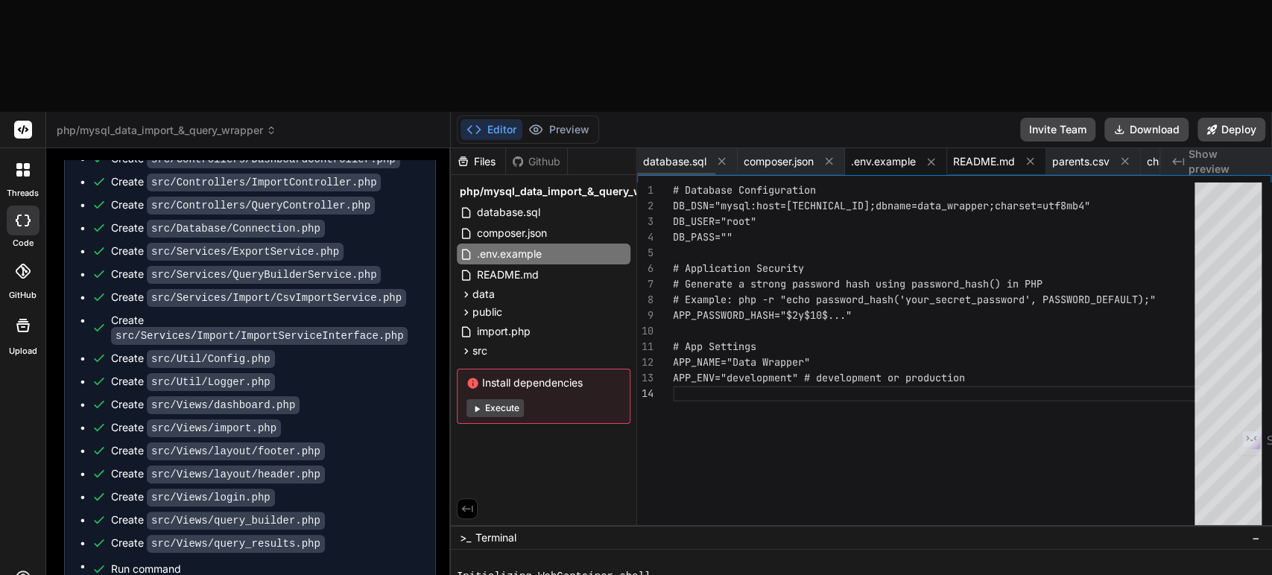
click at [967, 154] on span "README.md" at bounding box center [984, 161] width 62 height 15
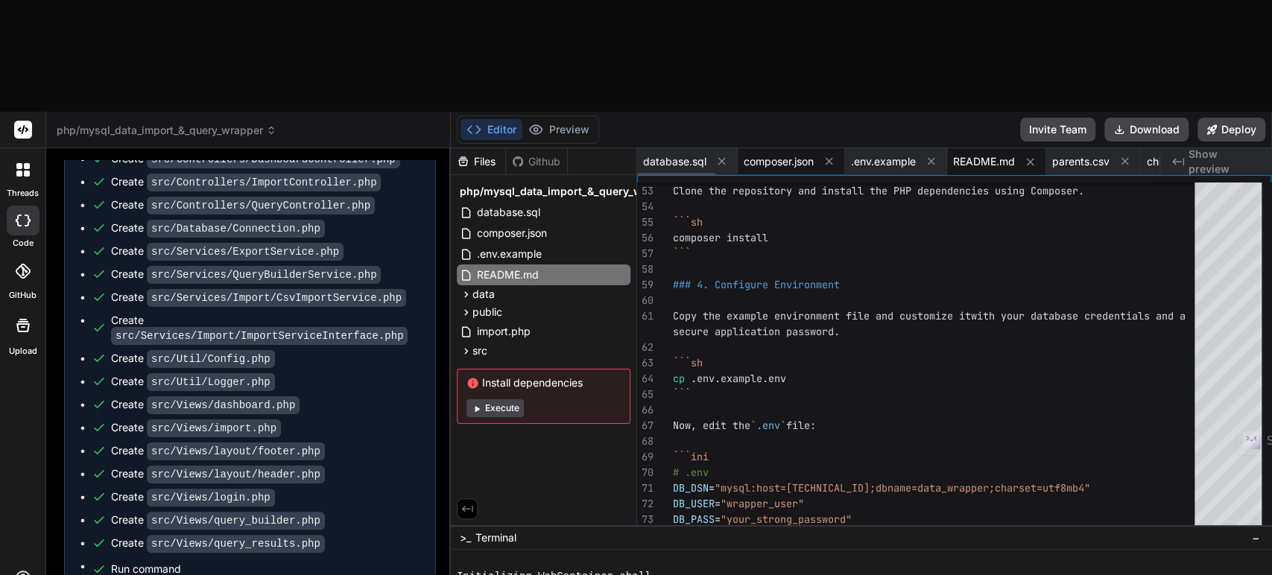
click at [780, 154] on span "composer.json" at bounding box center [779, 161] width 70 height 15
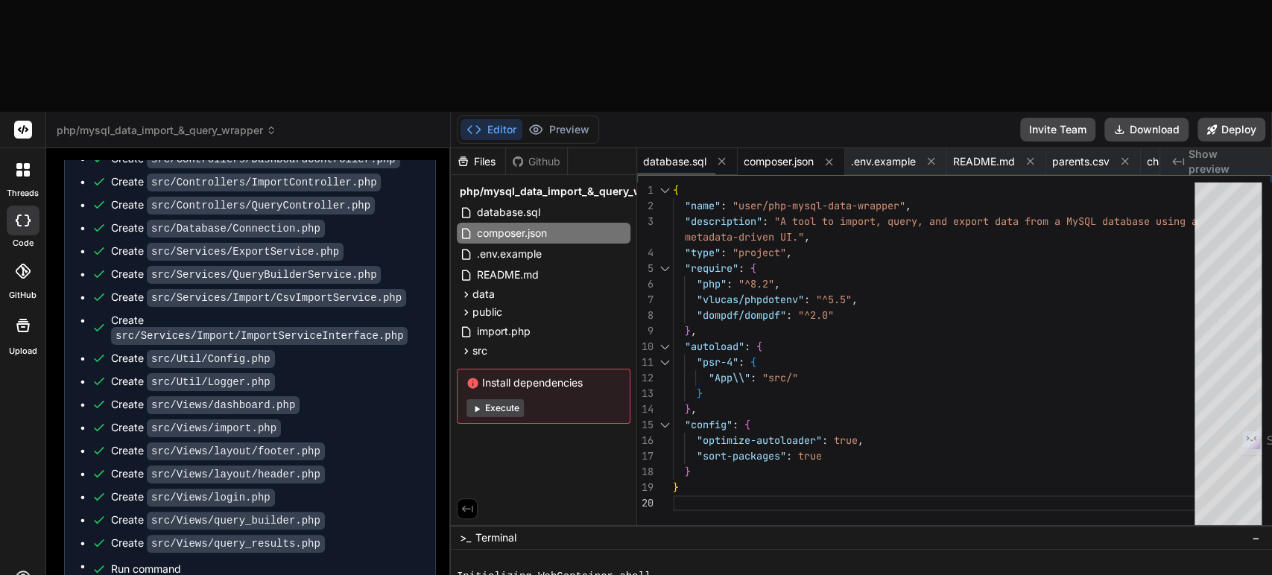
click at [672, 154] on span "database.sql" at bounding box center [674, 161] width 63 height 15
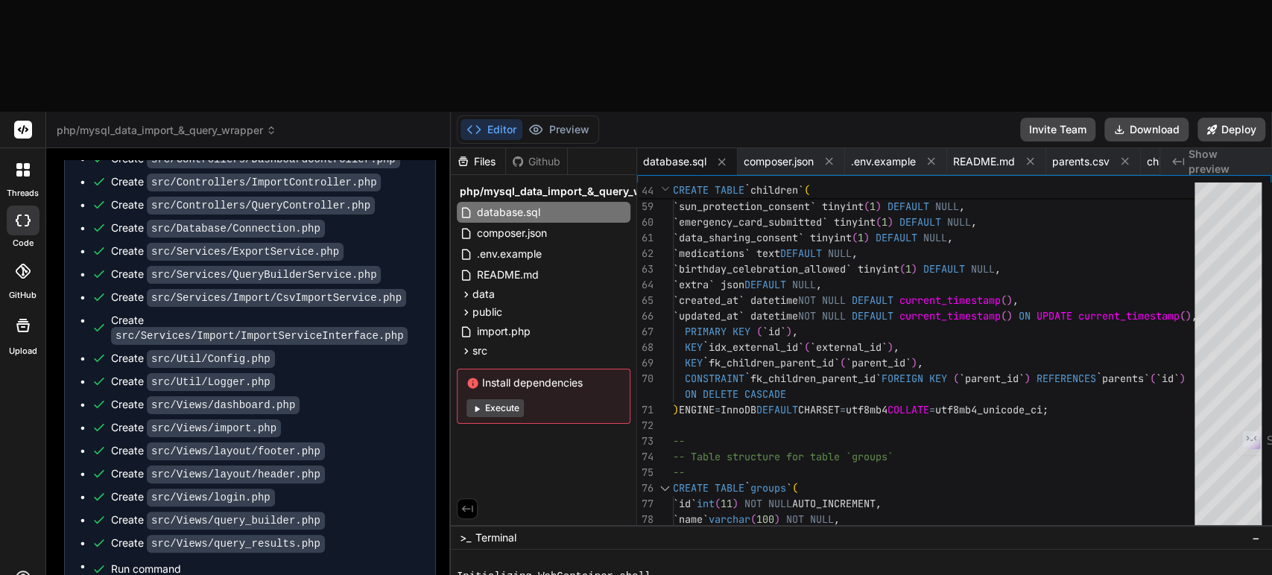
click at [498, 119] on button "Editor" at bounding box center [492, 129] width 62 height 21
click at [1210, 147] on span "Show preview" at bounding box center [1225, 162] width 72 height 30
click at [465, 309] on icon at bounding box center [466, 312] width 4 height 6
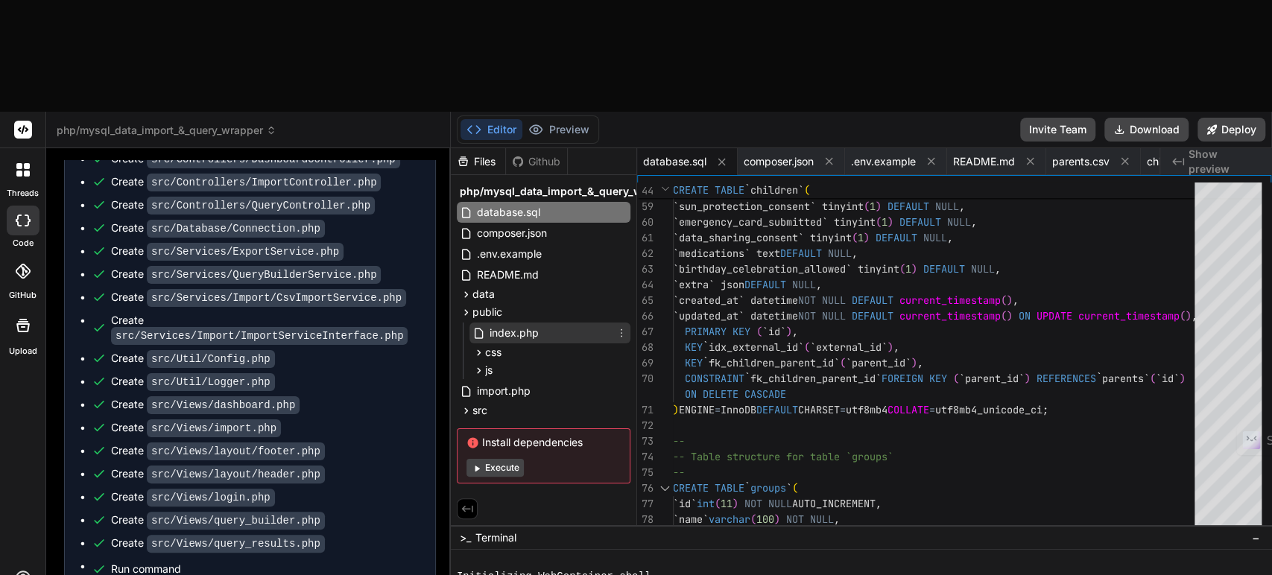
click at [500, 324] on span "index.php" at bounding box center [514, 333] width 52 height 18
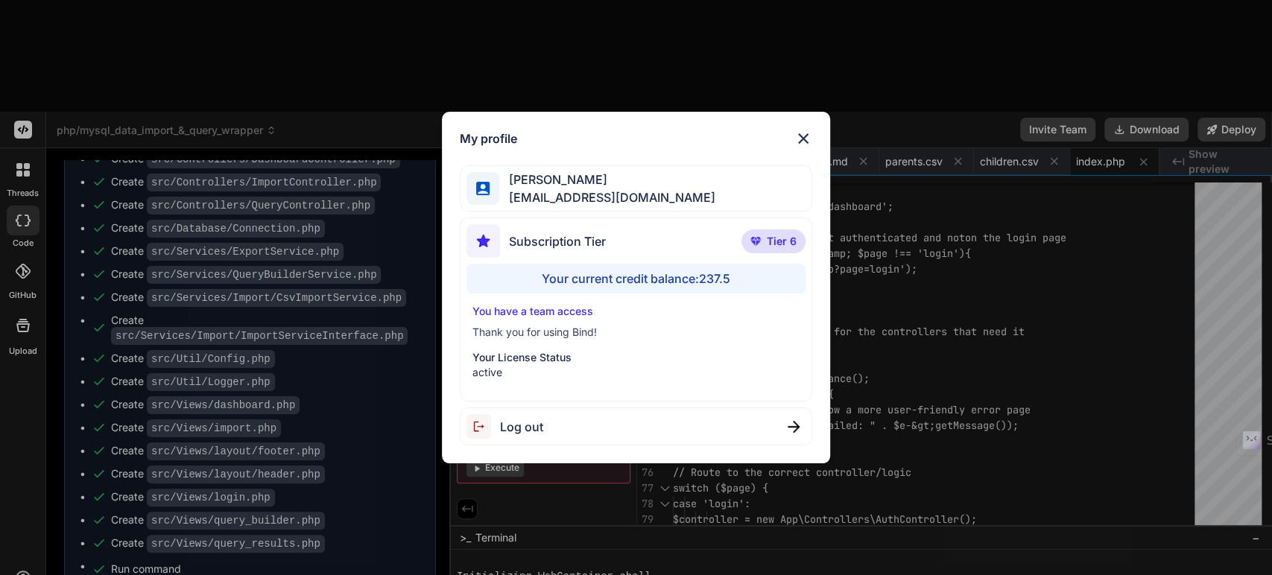
click at [267, 485] on div "My profile Simon Se tipptreff@gmail.com Subscription Tier Tier 6 Your current c…" at bounding box center [636, 287] width 1272 height 575
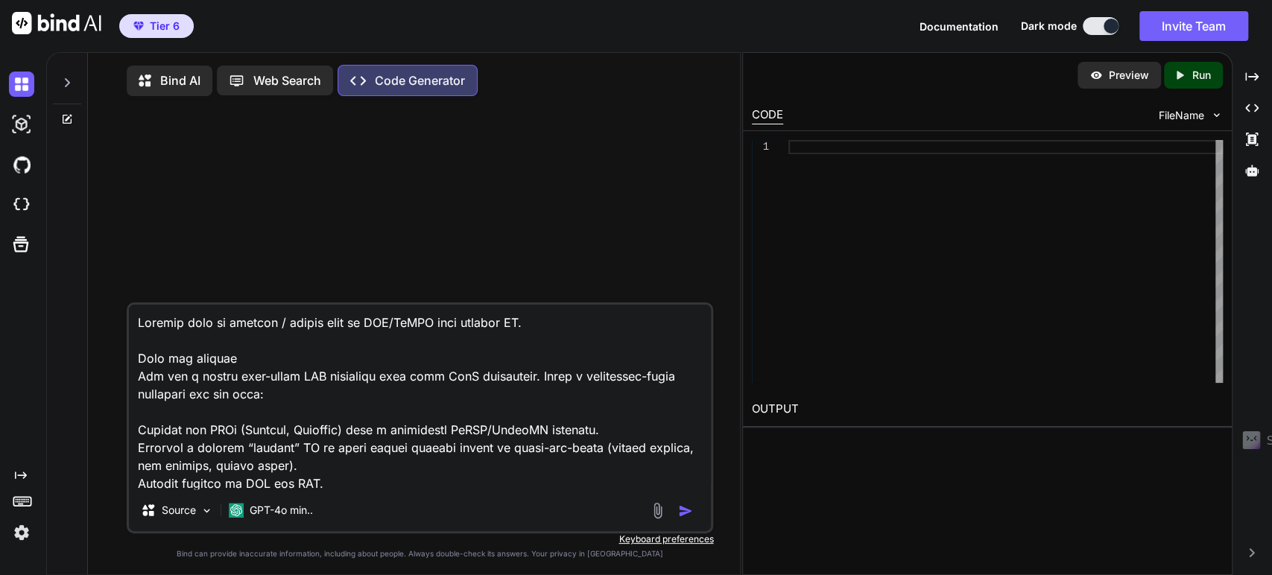
type textarea "x"
click at [23, 532] on img at bounding box center [21, 532] width 25 height 25
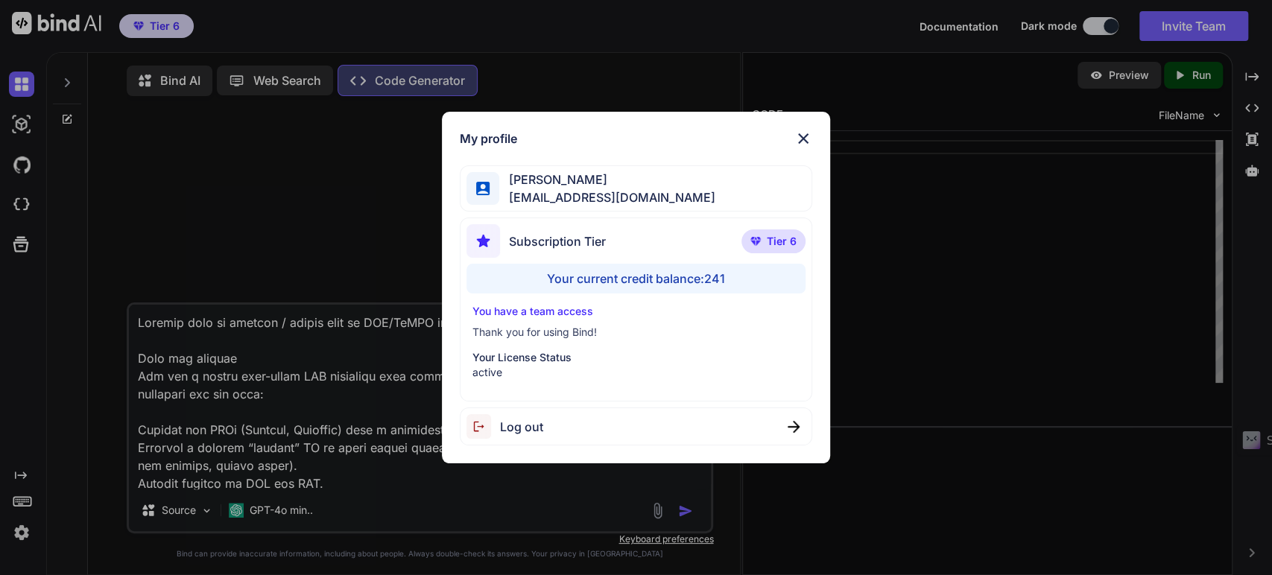
click at [89, 300] on div "My profile [PERSON_NAME] [EMAIL_ADDRESS][DOMAIN_NAME] Subscription Tier Tier 6 …" at bounding box center [636, 287] width 1272 height 575
